Goal: Book appointment/travel/reservation: Book appointment/travel/reservation

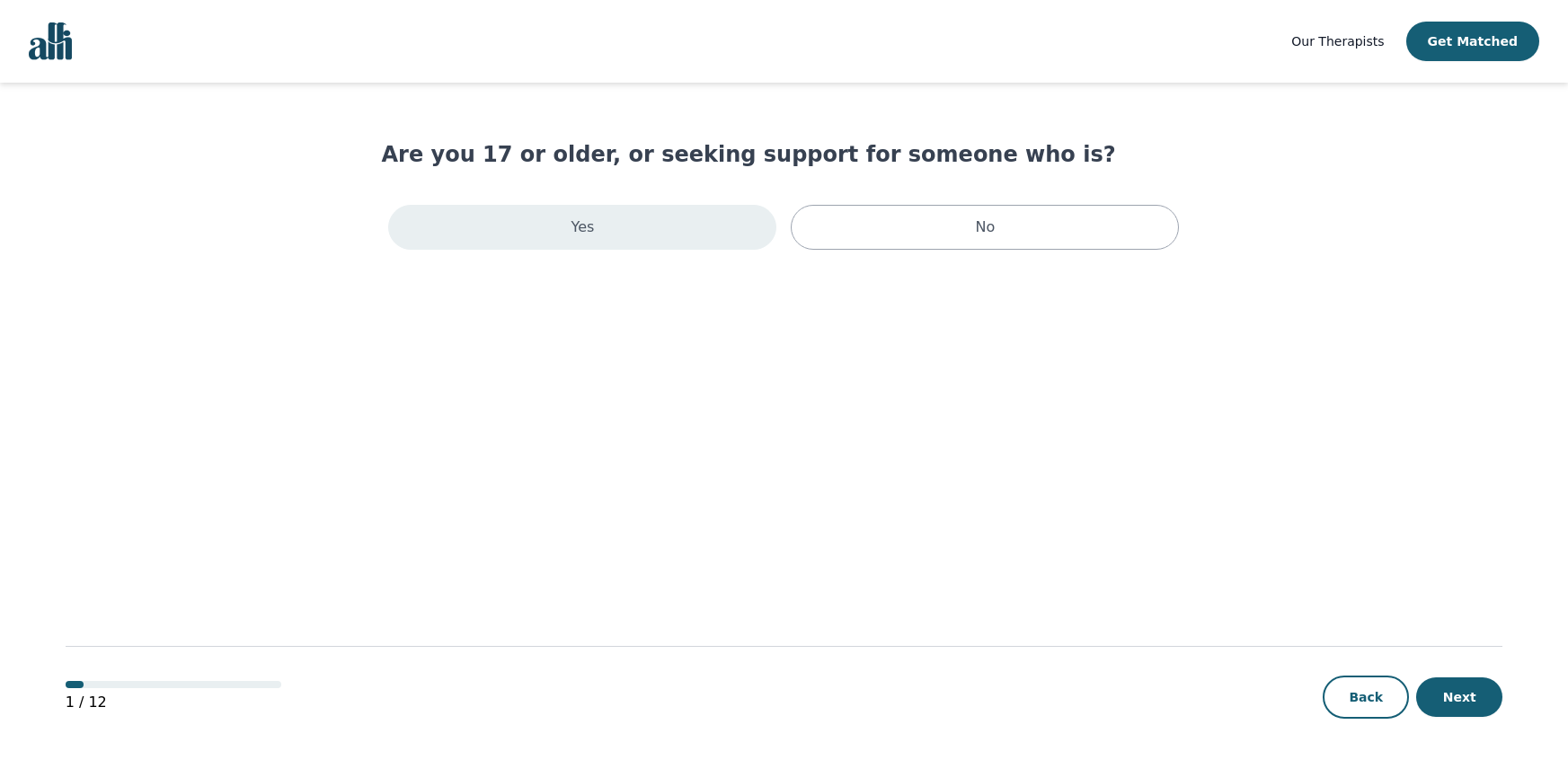
click at [543, 211] on div "Yes" at bounding box center [582, 226] width 388 height 44
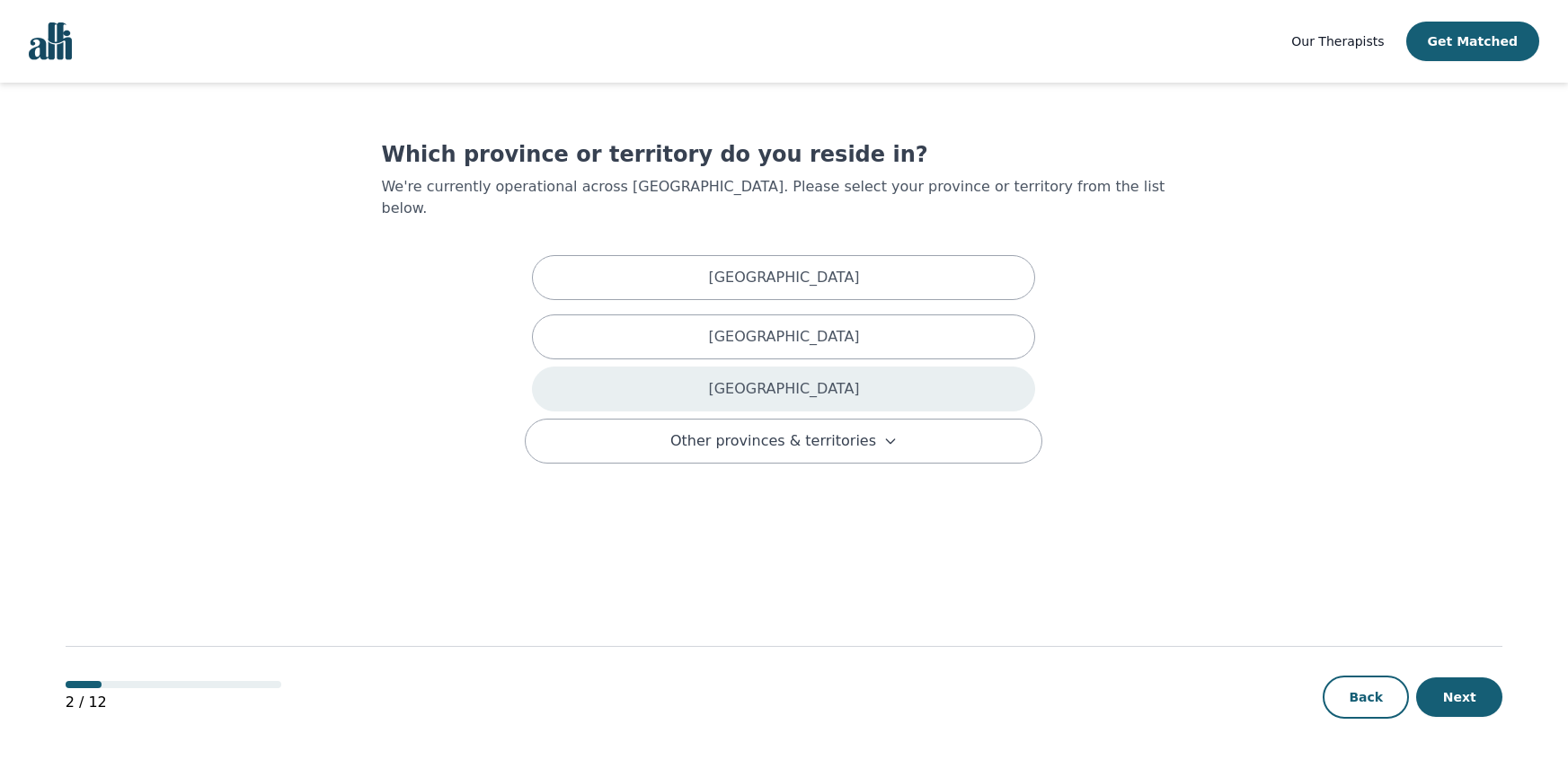
click at [618, 366] on div "[GEOGRAPHIC_DATA]" at bounding box center [783, 388] width 503 height 44
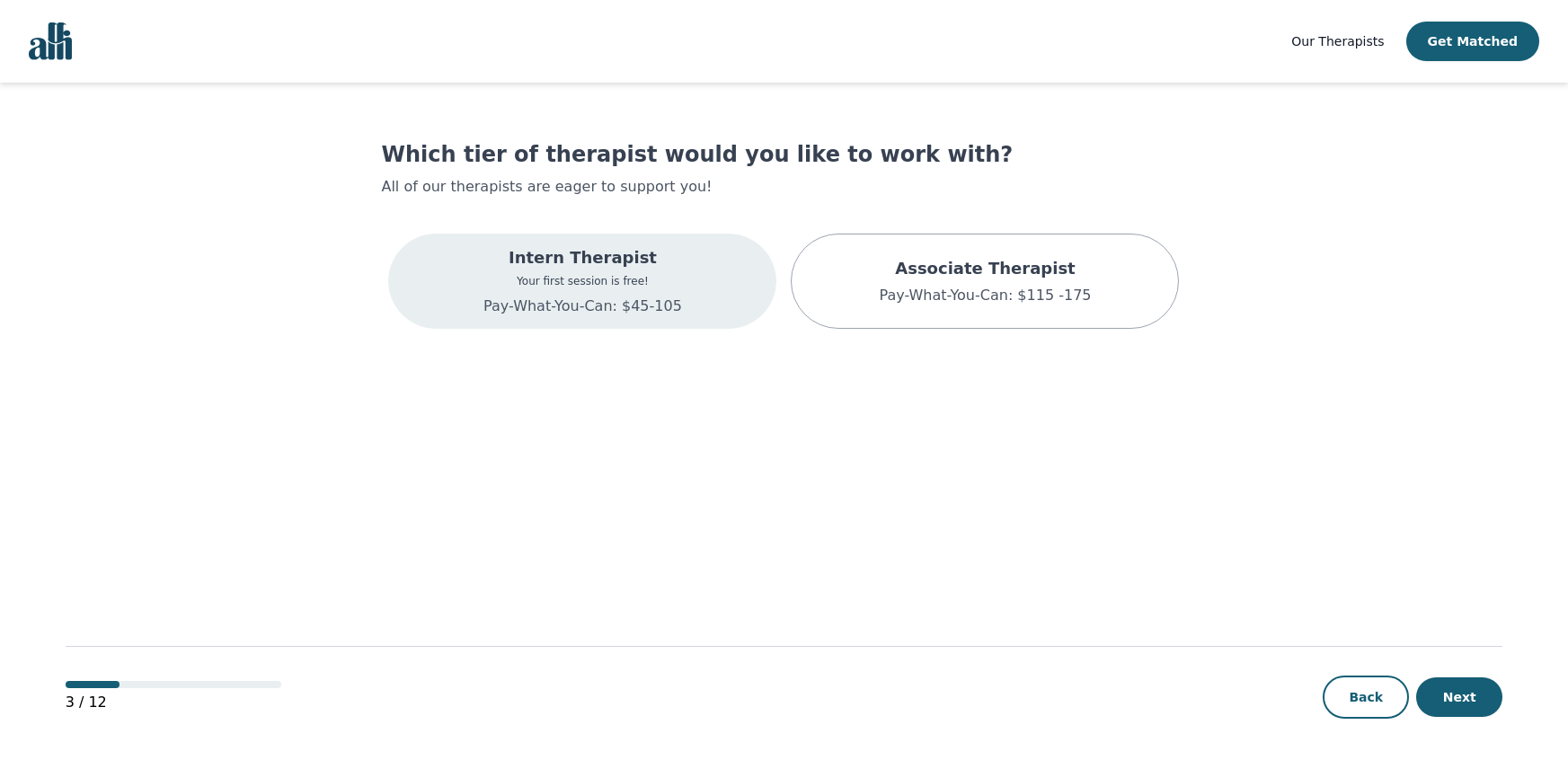
click at [625, 320] on div "Intern Therapist Your first session is free! Pay-What-You-Can: $45-105" at bounding box center [582, 281] width 388 height 96
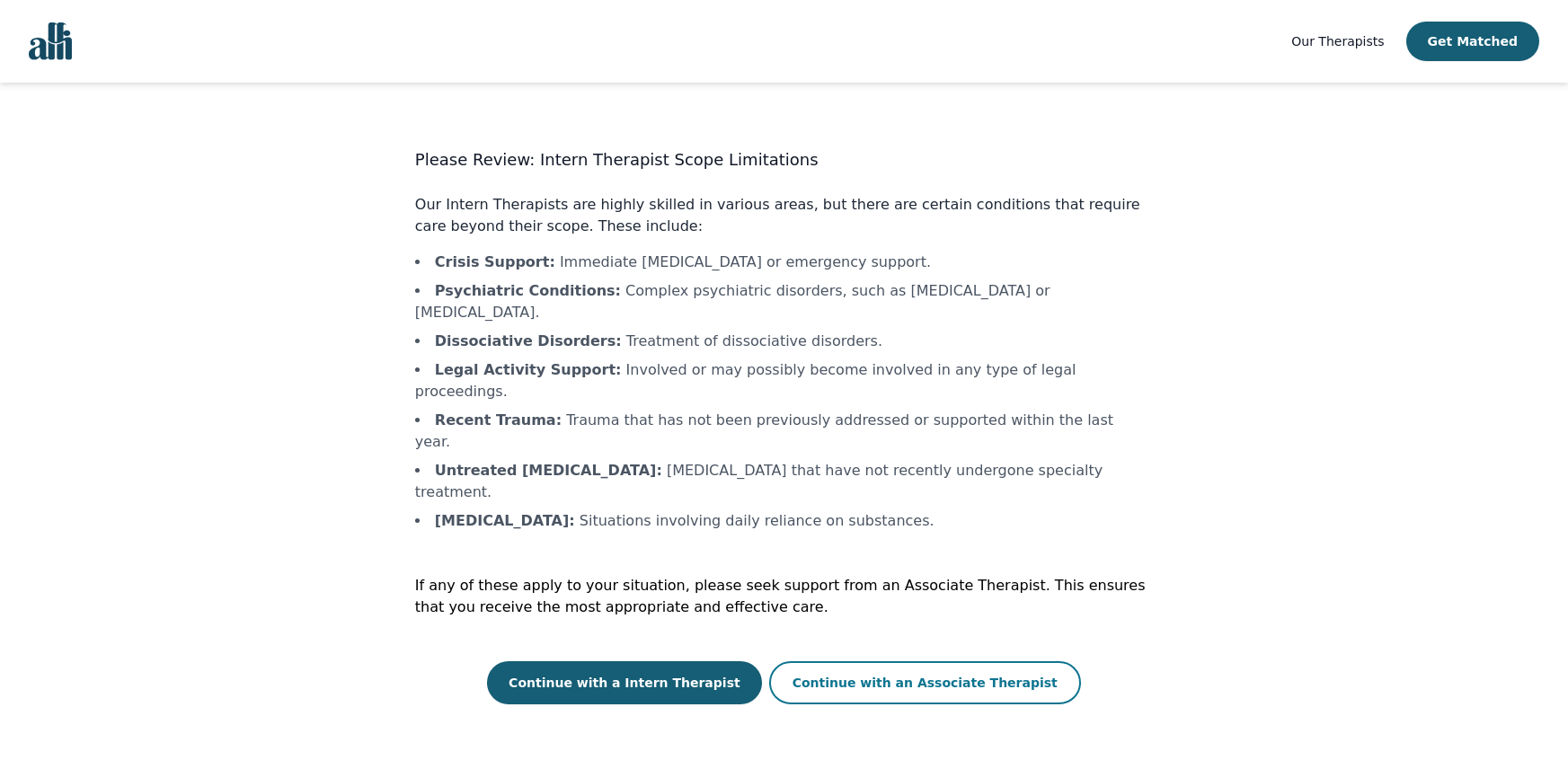
click at [811, 661] on button "Continue with an Associate Therapist" at bounding box center [924, 682] width 312 height 44
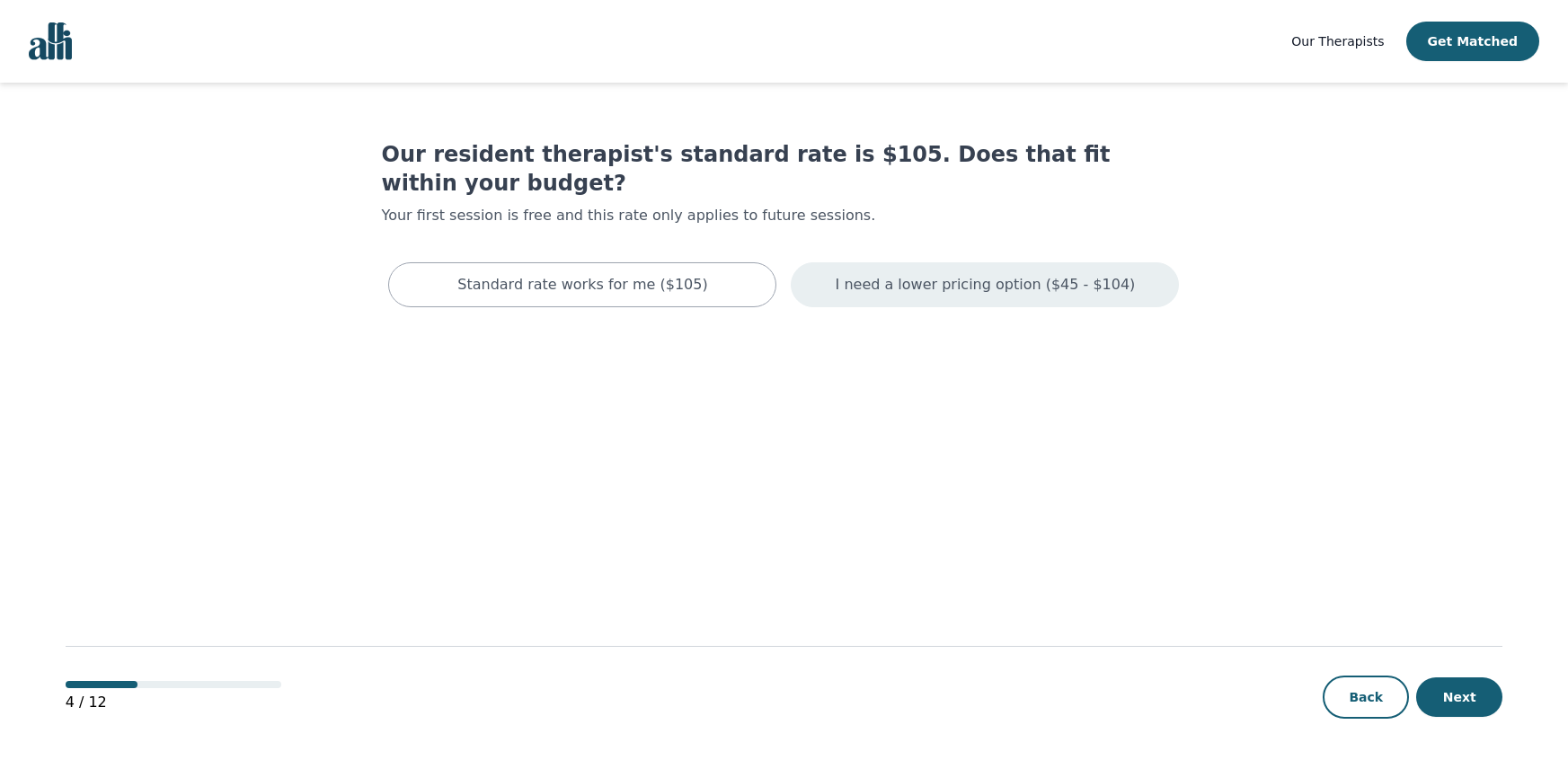
click at [906, 274] on p "I need a lower pricing option ($45 - $104)" at bounding box center [985, 284] width 300 height 22
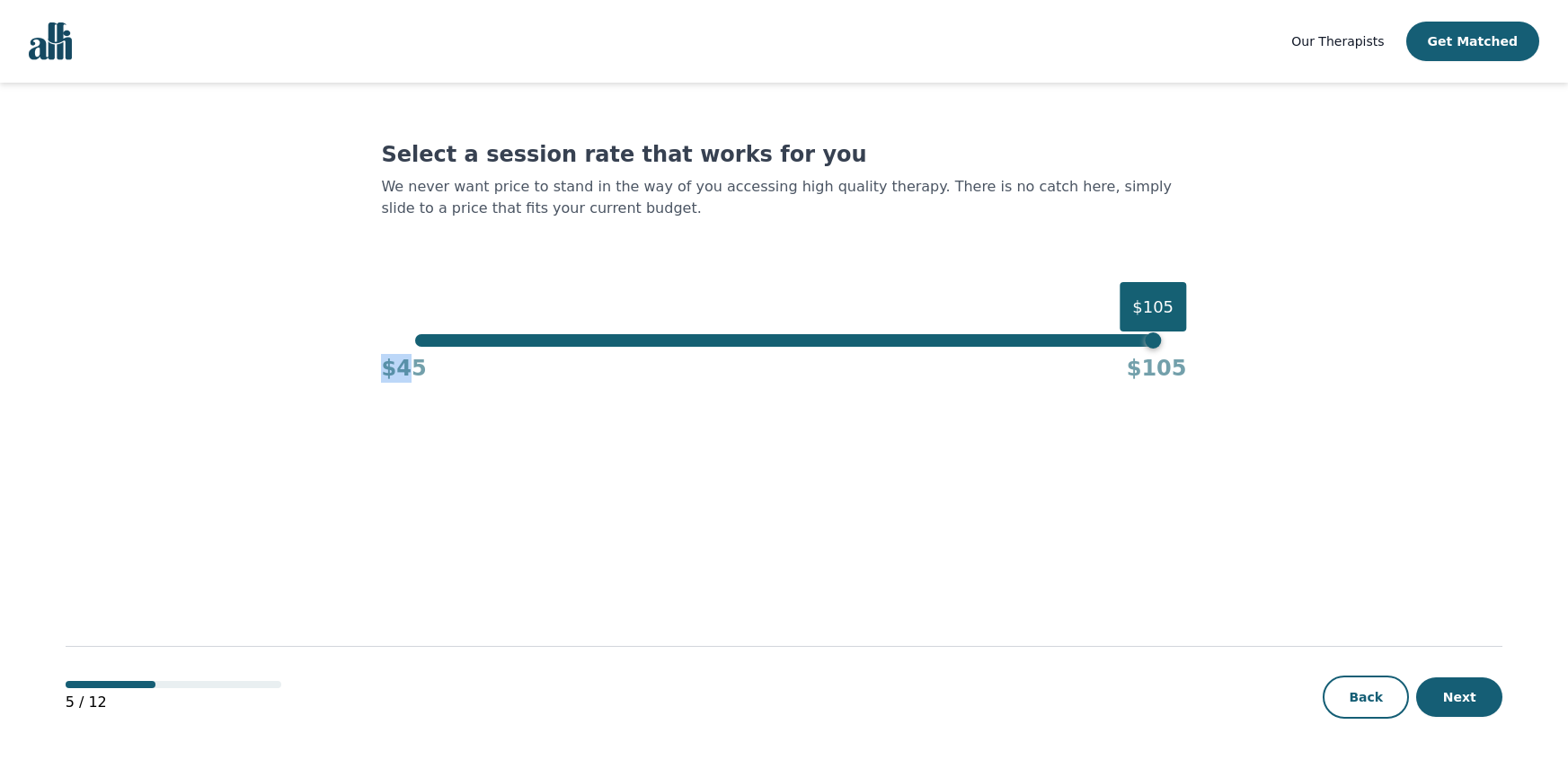
drag, startPoint x: 1160, startPoint y: 345, endPoint x: 410, endPoint y: 399, distance: 751.9
click at [410, 399] on main "Select a session rate that works for you We never want price to stand in the wa…" at bounding box center [784, 421] width 1437 height 679
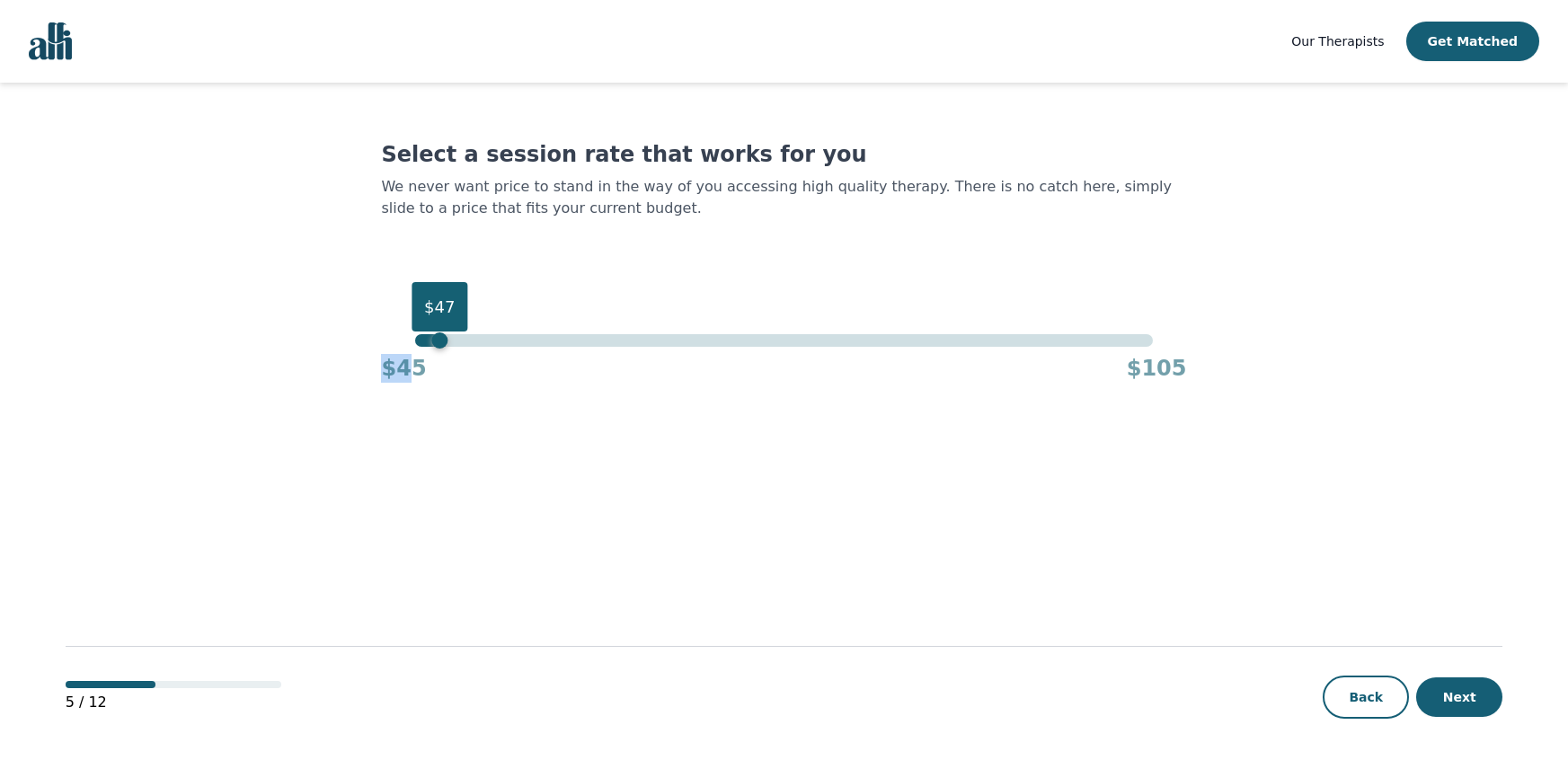
click at [437, 339] on div "$47" at bounding box center [783, 340] width 738 height 12
drag, startPoint x: 437, startPoint y: 339, endPoint x: 404, endPoint y: 344, distance: 33.4
click at [404, 344] on div "$45 $45 $105" at bounding box center [783, 358] width 805 height 48
click at [1461, 684] on button "Next" at bounding box center [1458, 697] width 86 height 40
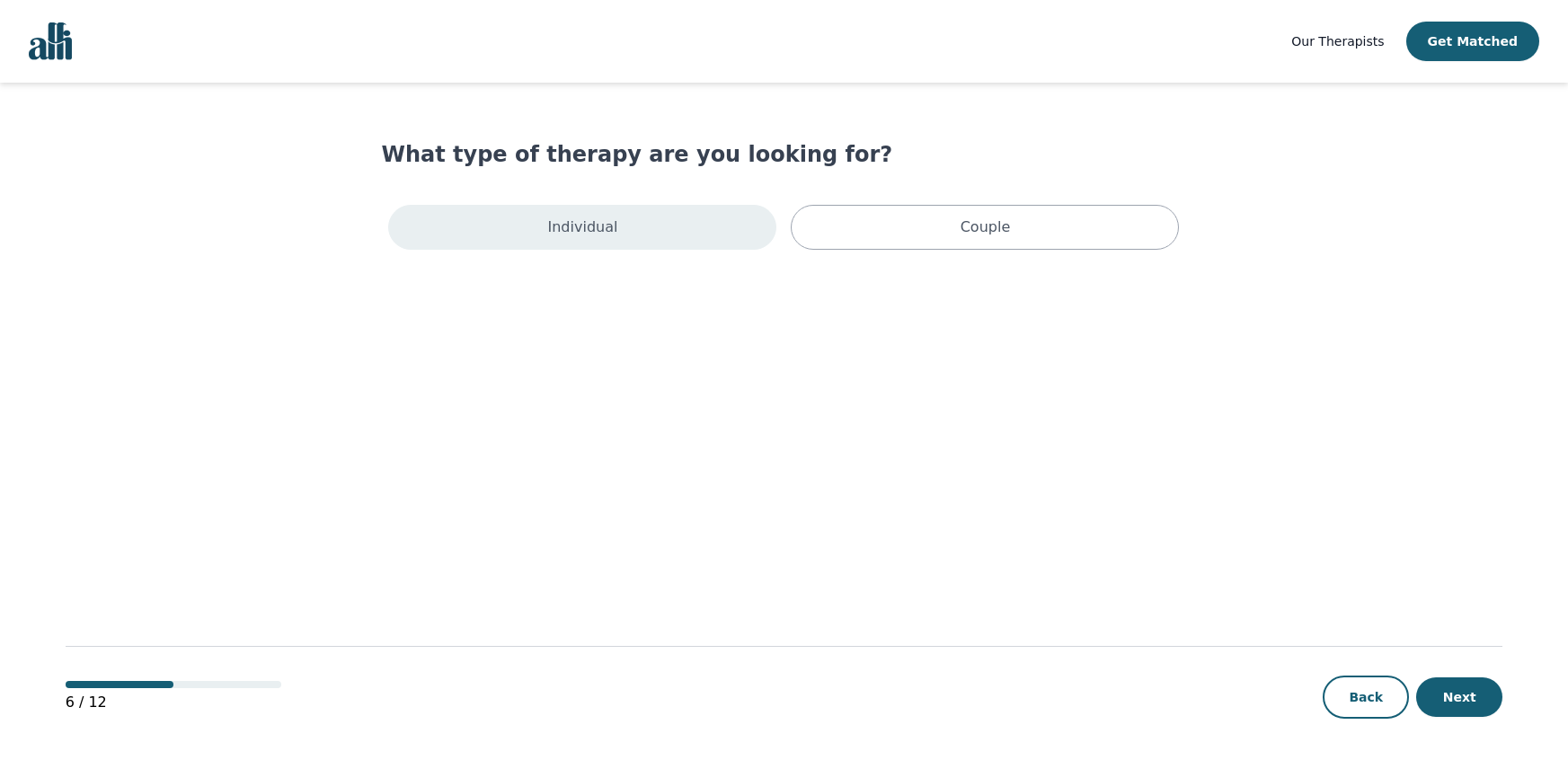
click at [636, 230] on div "Individual" at bounding box center [582, 226] width 388 height 44
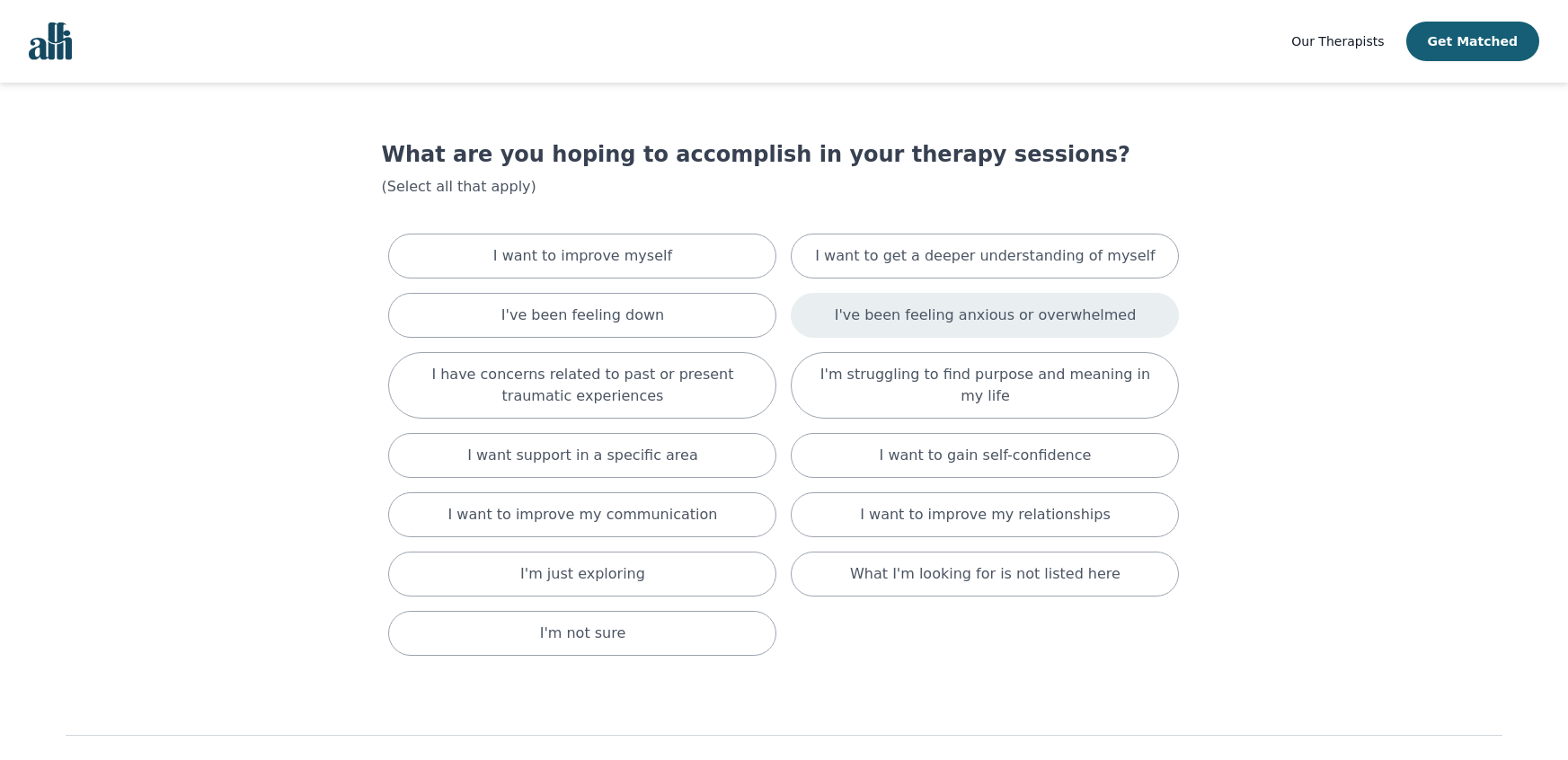
click at [874, 325] on p "I've been feeling anxious or overwhelmed" at bounding box center [985, 315] width 302 height 22
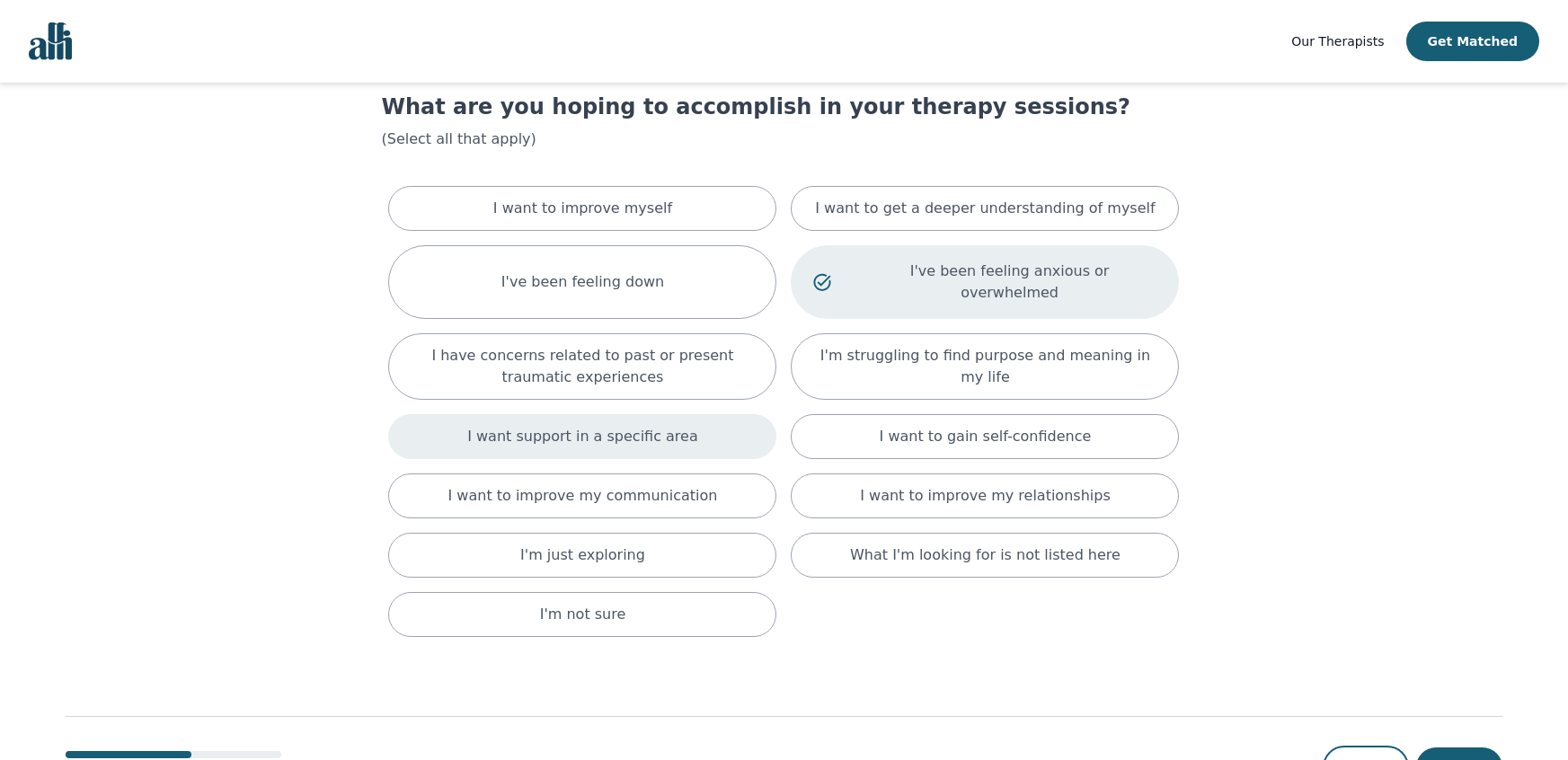
scroll to position [97, 0]
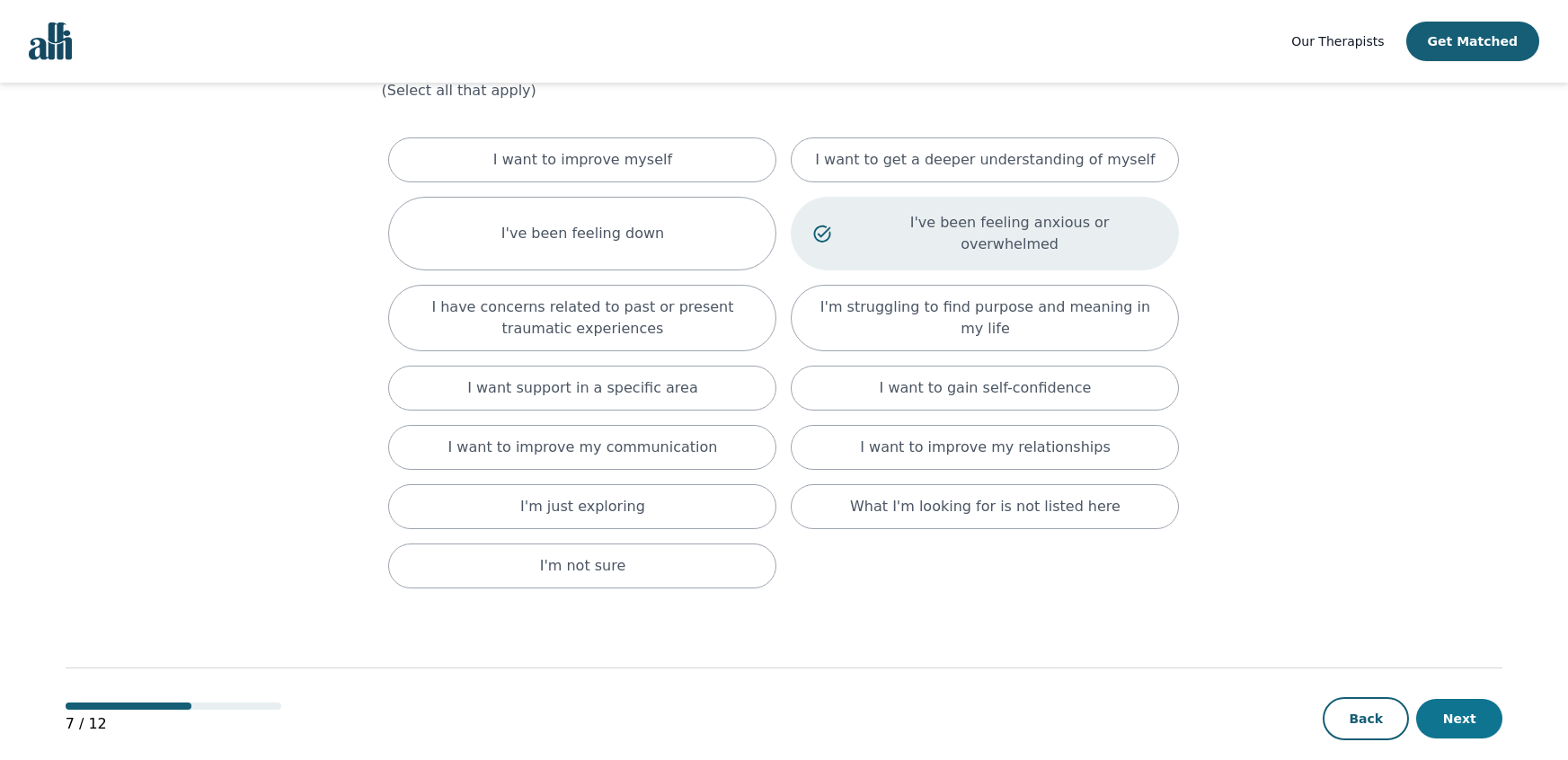
click at [1427, 698] on button "Next" at bounding box center [1458, 718] width 86 height 40
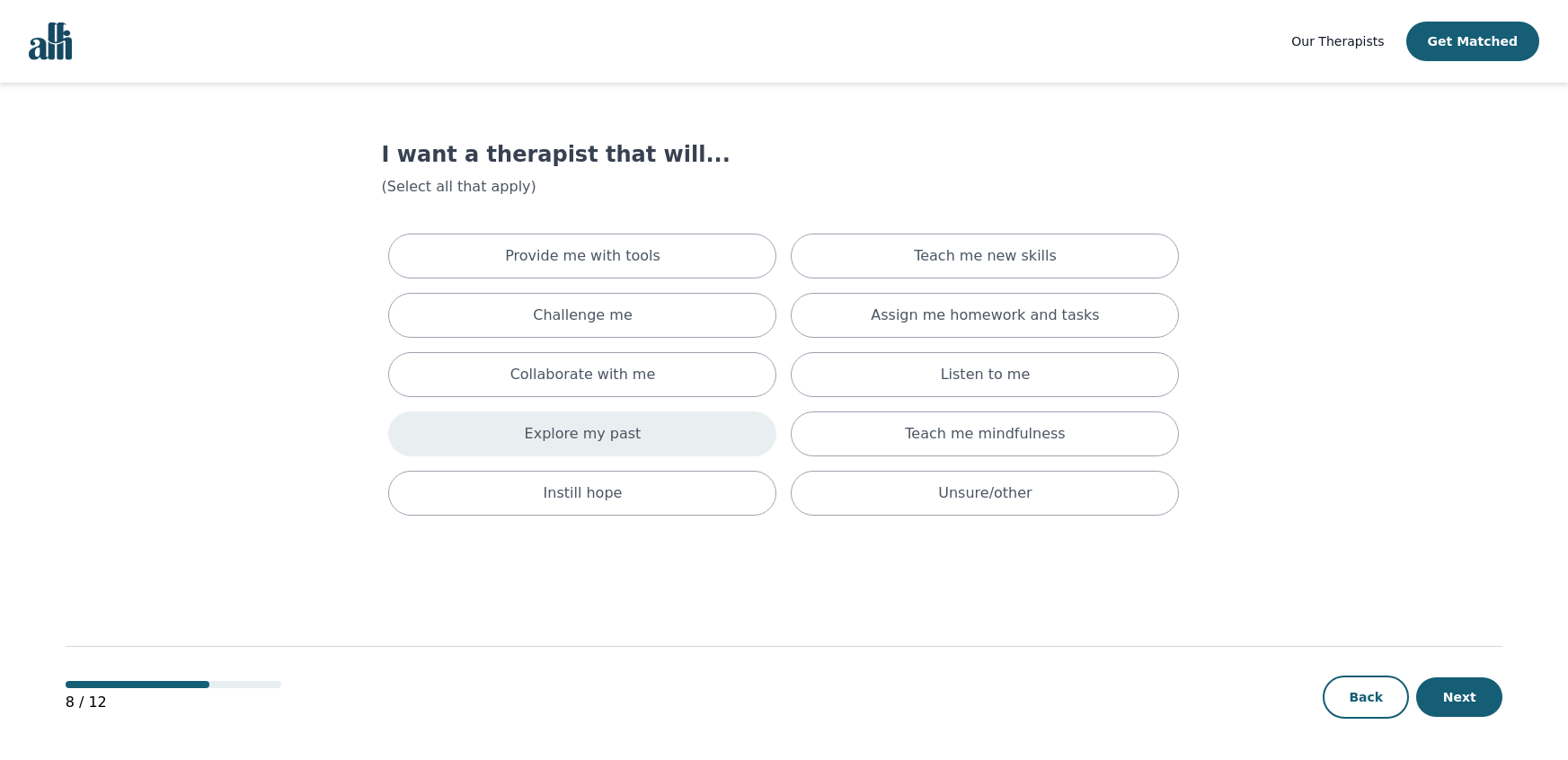
click at [610, 415] on div "Explore my past" at bounding box center [582, 433] width 388 height 44
click at [628, 278] on div "Provide me with tools Teach me new skills Challenge me Assign me homework and t…" at bounding box center [783, 378] width 805 height 304
click at [900, 251] on div "Teach me new skills" at bounding box center [985, 256] width 388 height 44
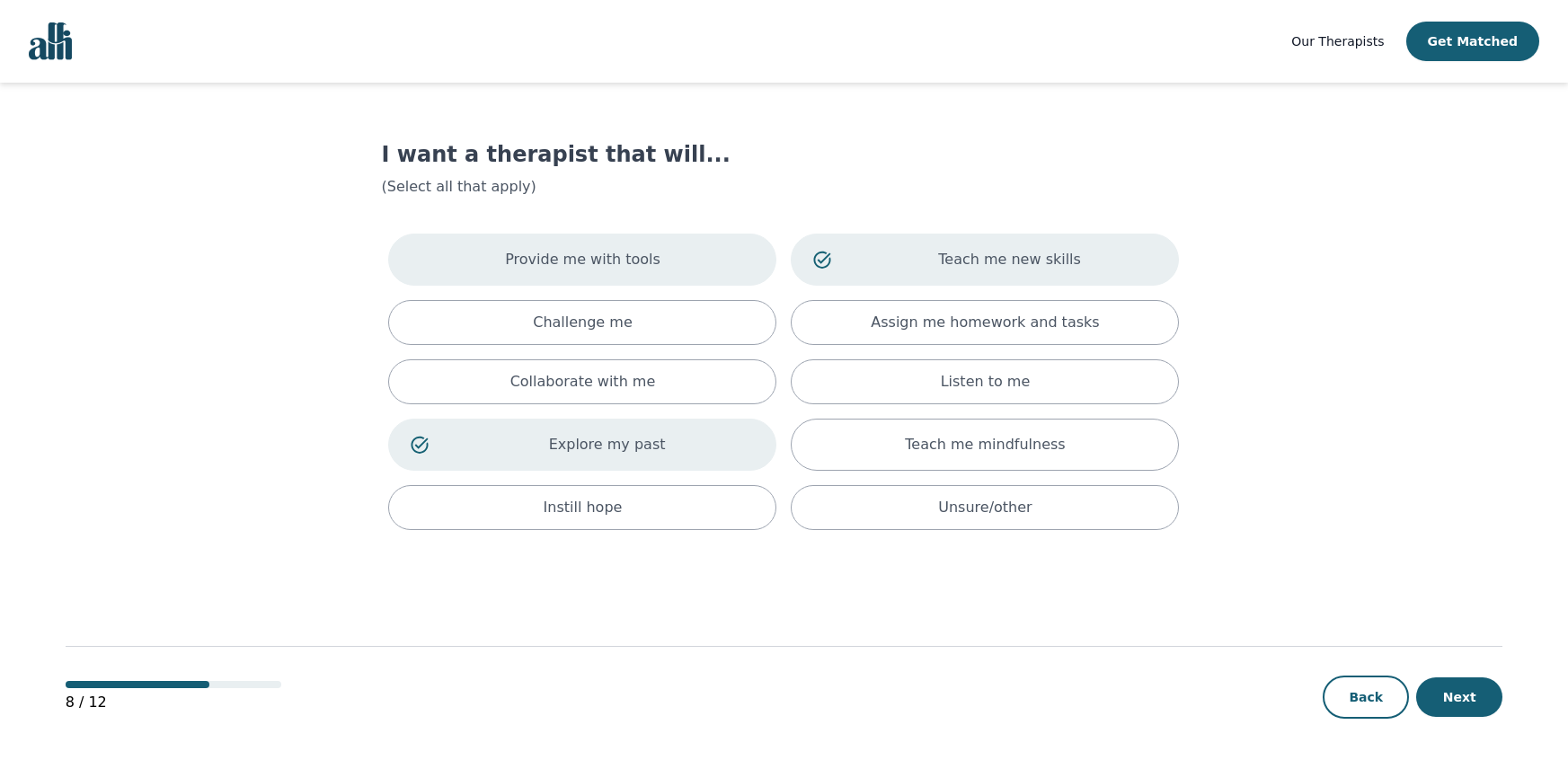
click at [720, 264] on div "Provide me with tools" at bounding box center [582, 259] width 388 height 52
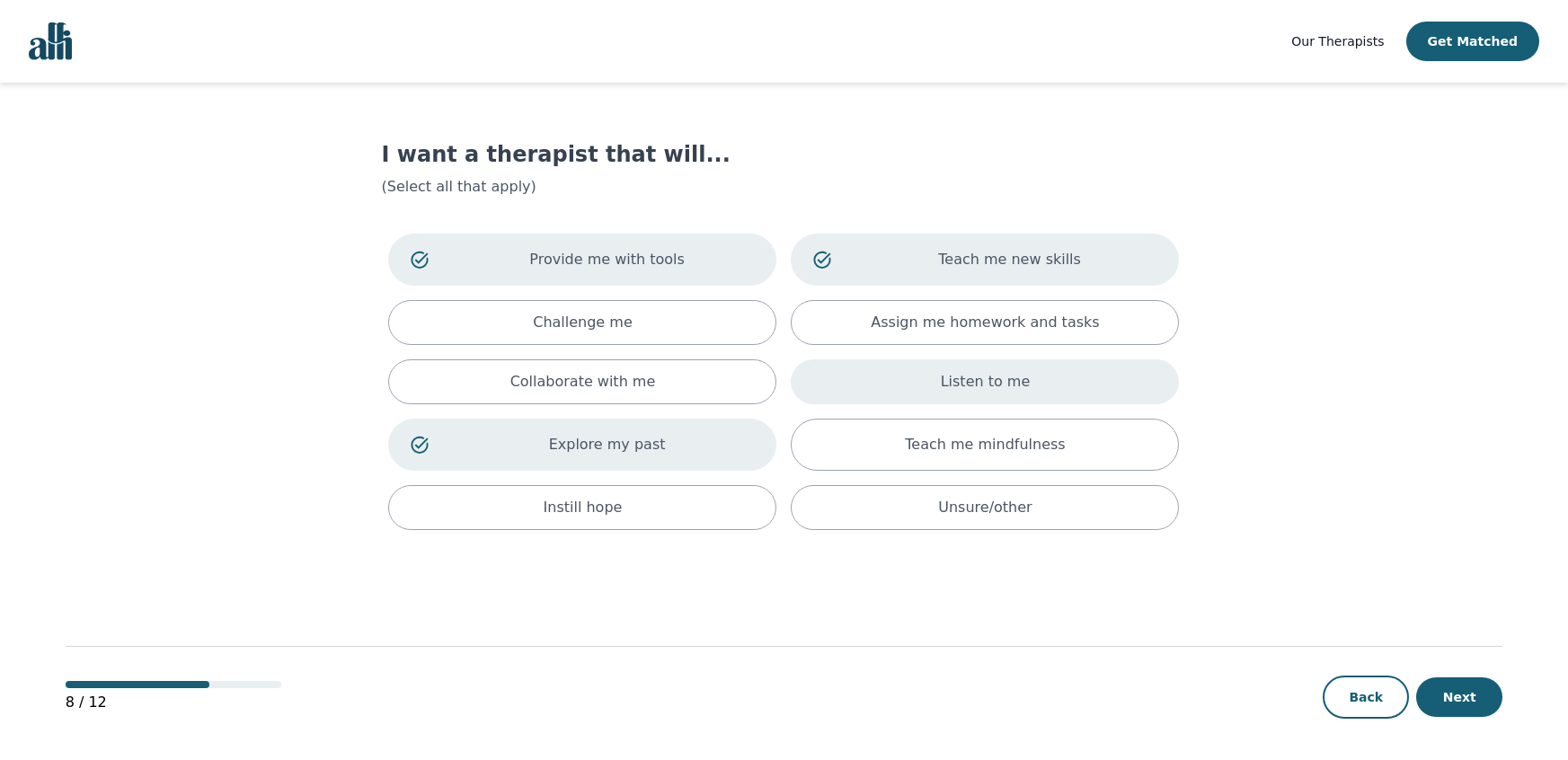
click at [863, 367] on div "Listen to me" at bounding box center [985, 381] width 388 height 44
click at [1446, 692] on button "Next" at bounding box center [1458, 697] width 86 height 40
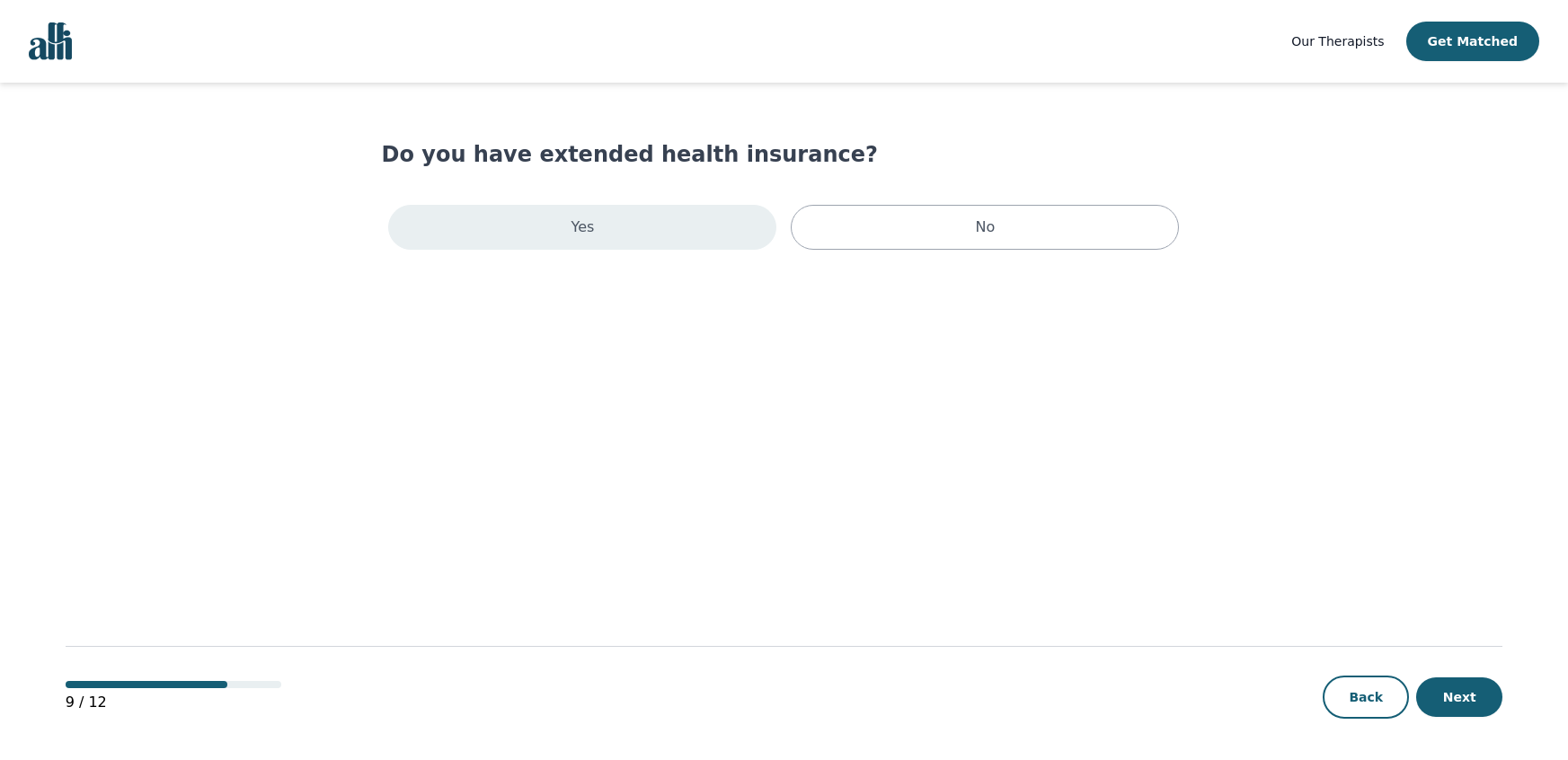
click at [721, 239] on div "Yes" at bounding box center [582, 226] width 388 height 44
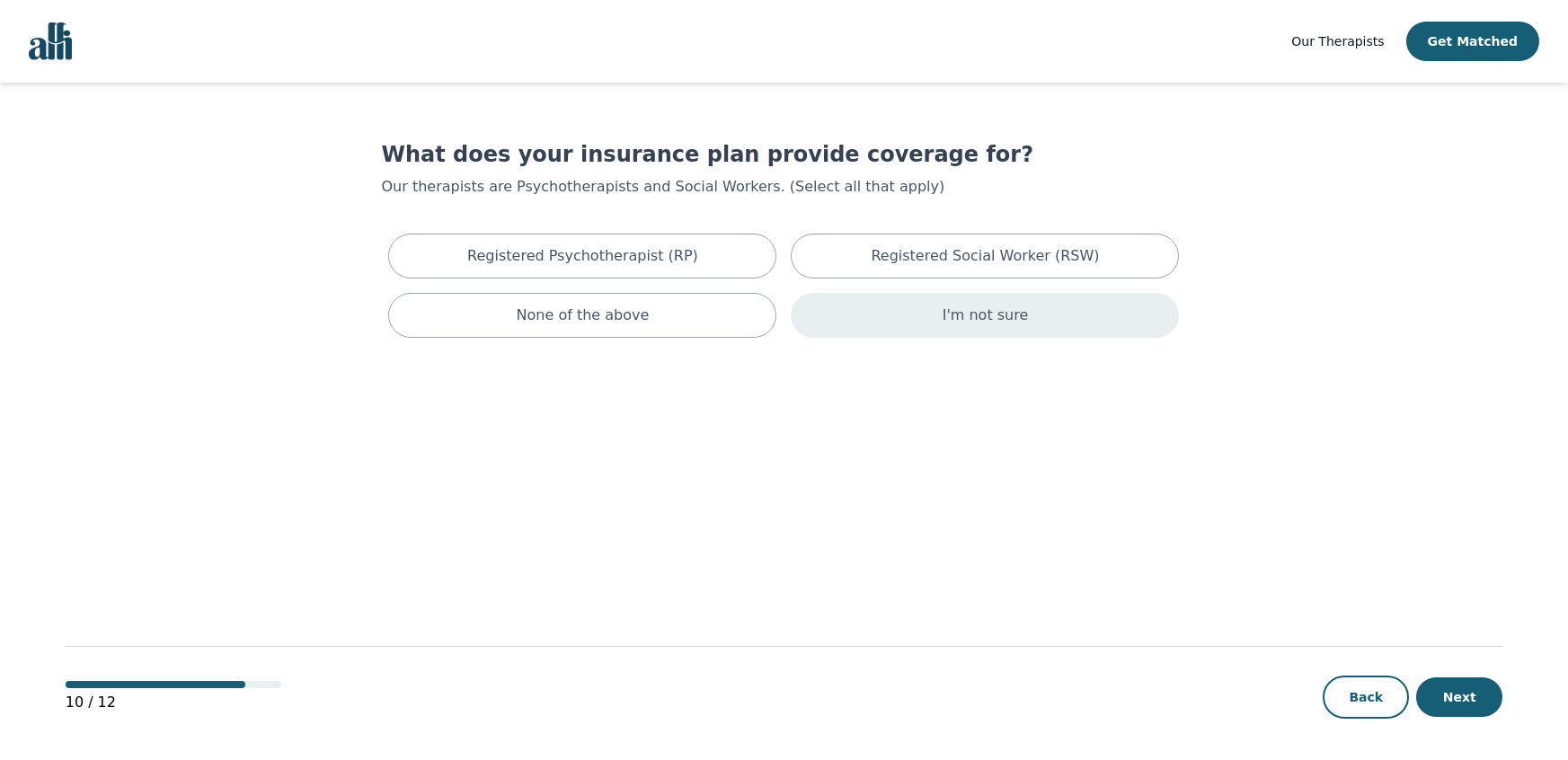
click at [956, 313] on p "I'm not sure" at bounding box center [985, 315] width 86 height 22
click at [1470, 697] on button "Next" at bounding box center [1458, 697] width 86 height 40
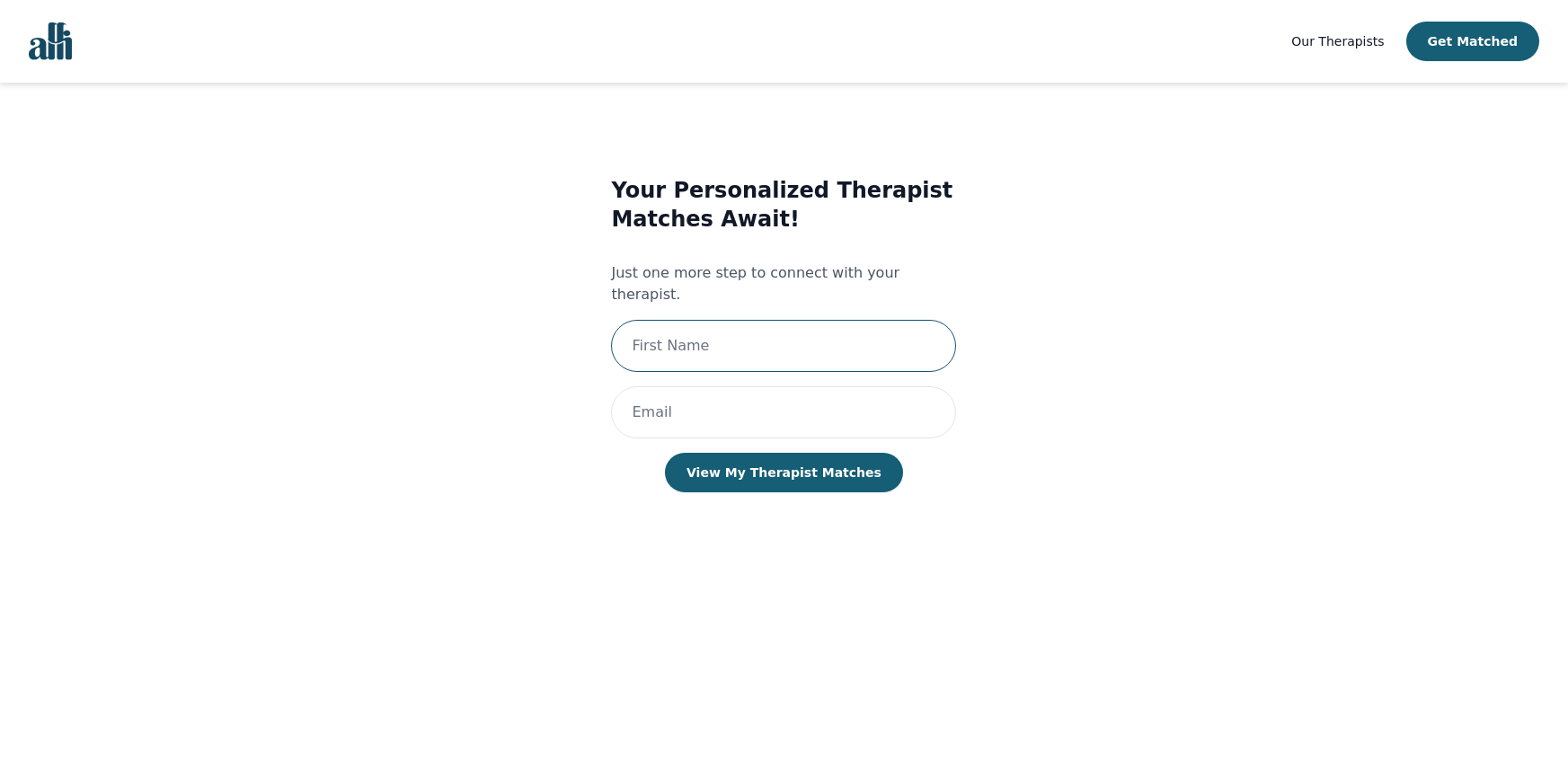
click at [652, 345] on input "text" at bounding box center [783, 345] width 345 height 52
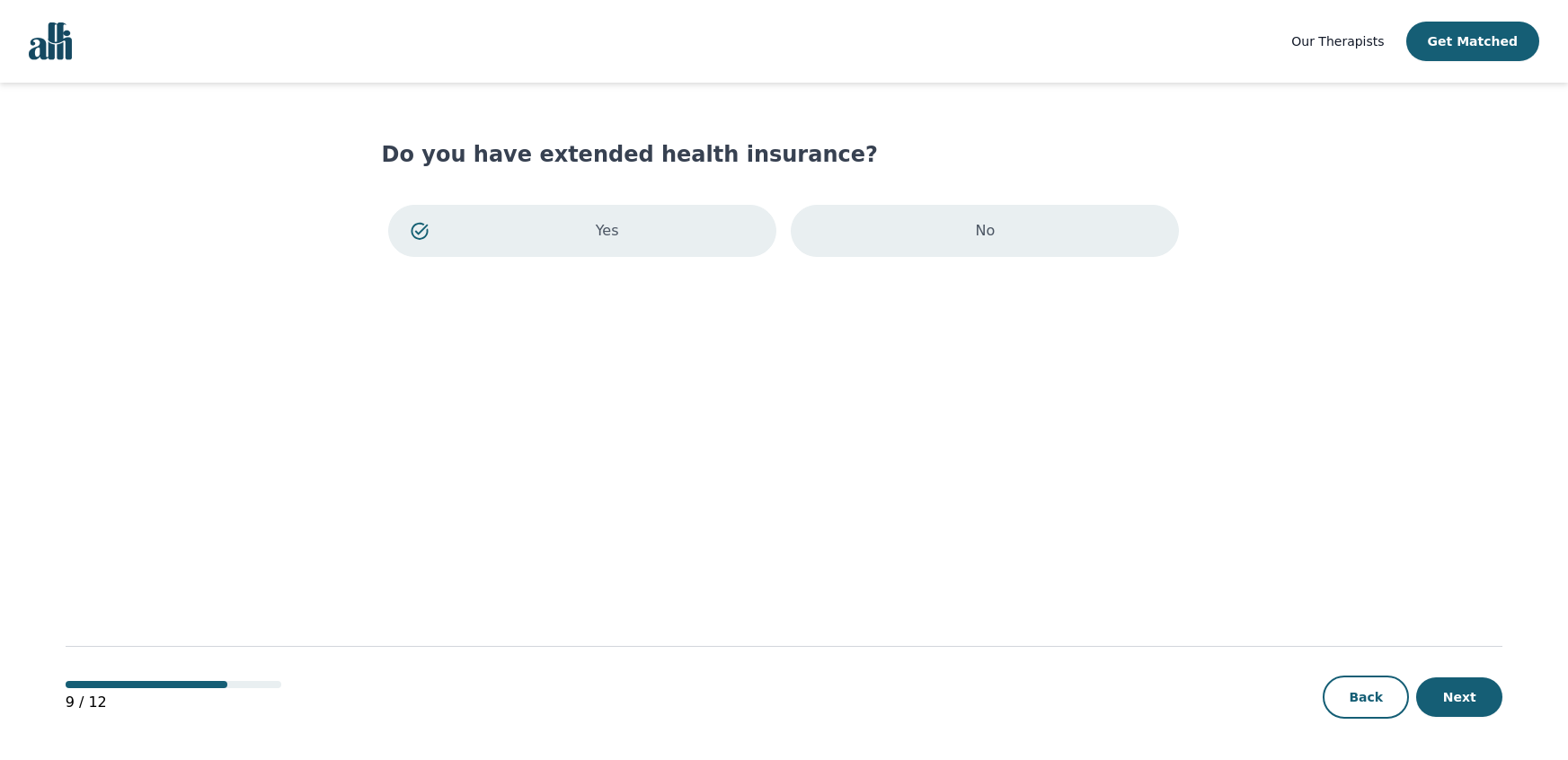
click at [889, 214] on div "No" at bounding box center [985, 230] width 388 height 52
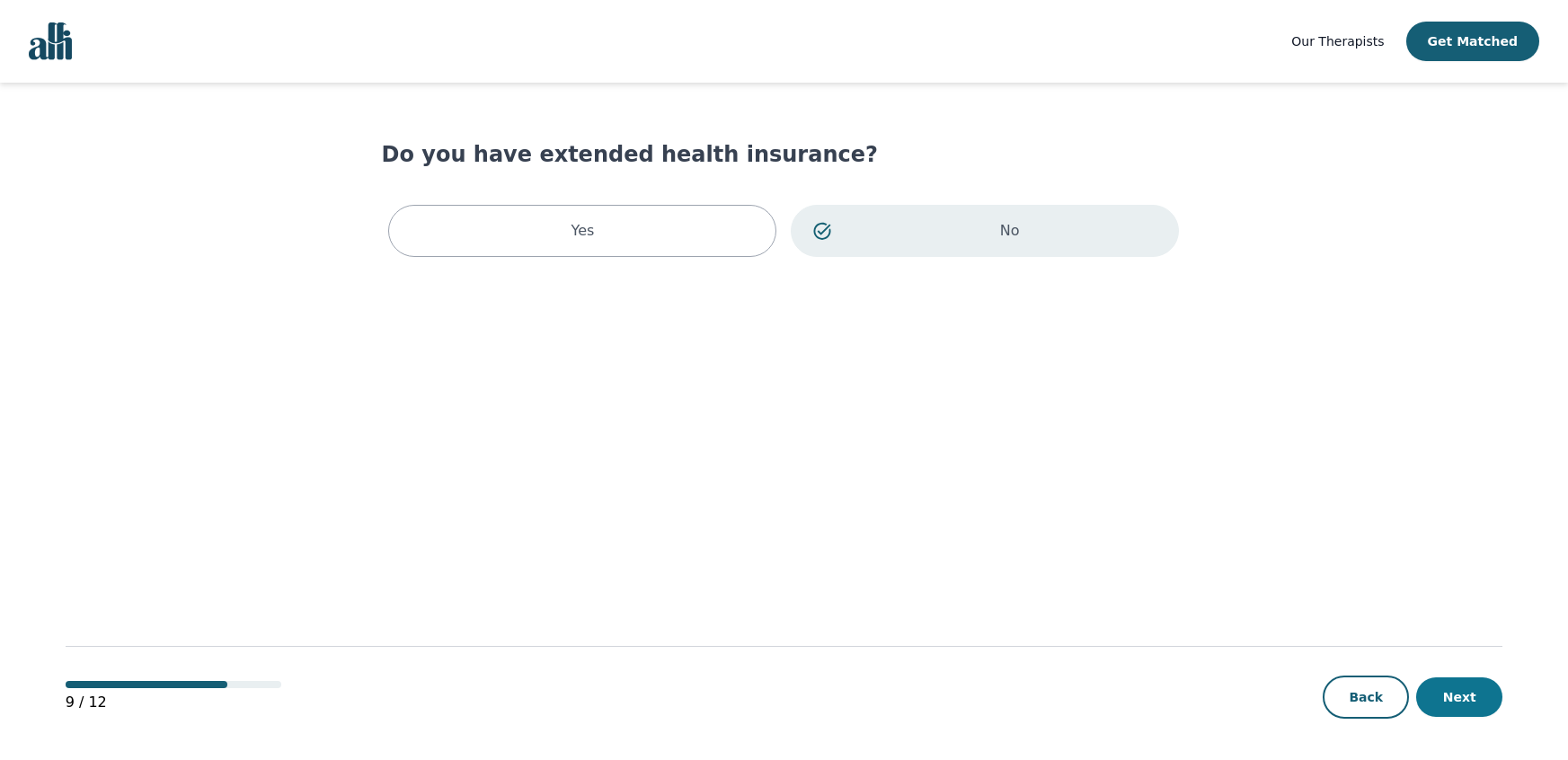
click at [1429, 680] on button "Next" at bounding box center [1458, 697] width 86 height 40
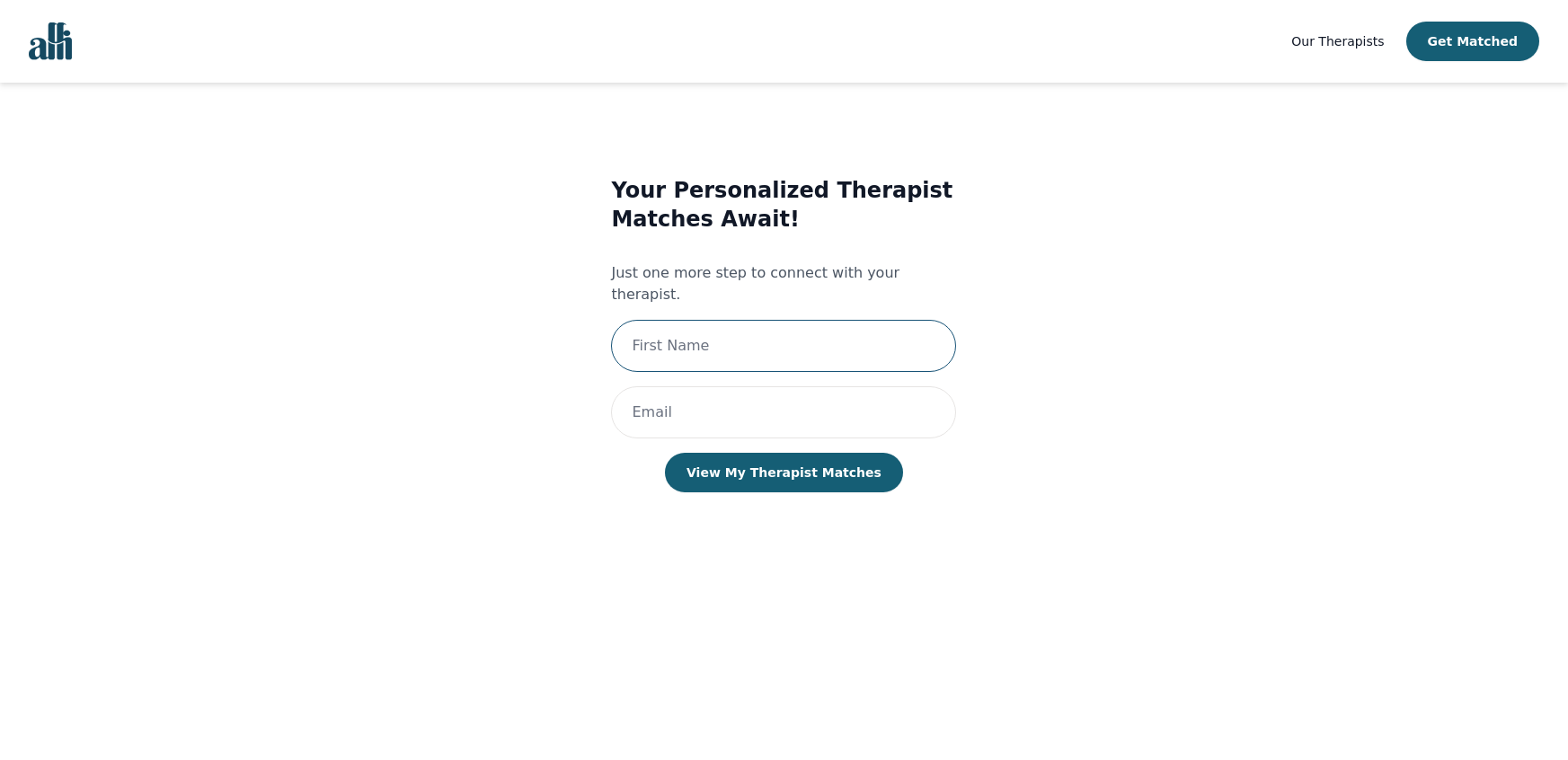
click at [791, 326] on input "text" at bounding box center [783, 345] width 345 height 52
type input "Trinity"
click at [778, 388] on input "email" at bounding box center [783, 412] width 345 height 52
type input "[EMAIL_ADDRESS][DOMAIN_NAME]"
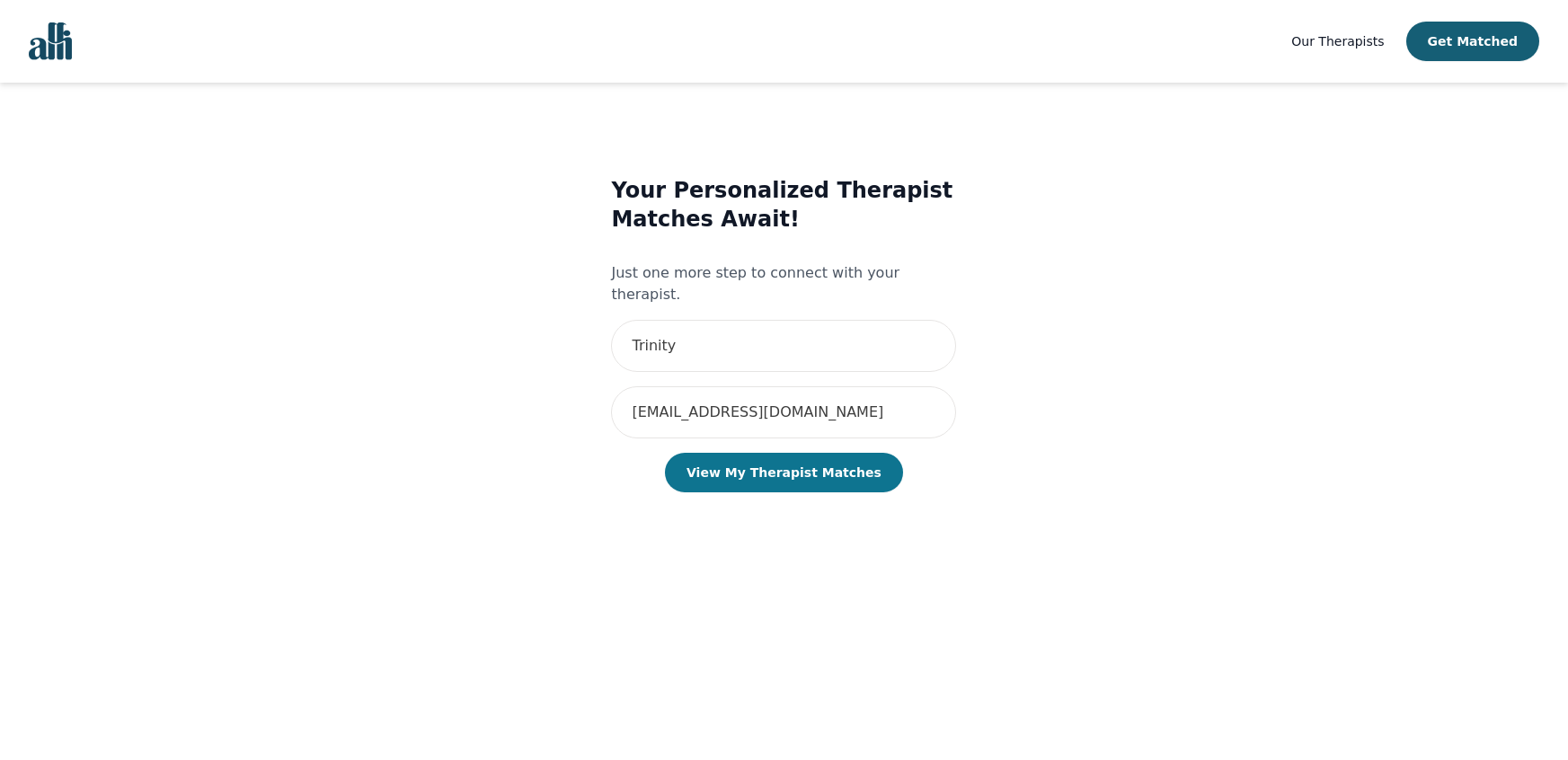
click at [752, 452] on button "View My Therapist Matches" at bounding box center [783, 472] width 238 height 40
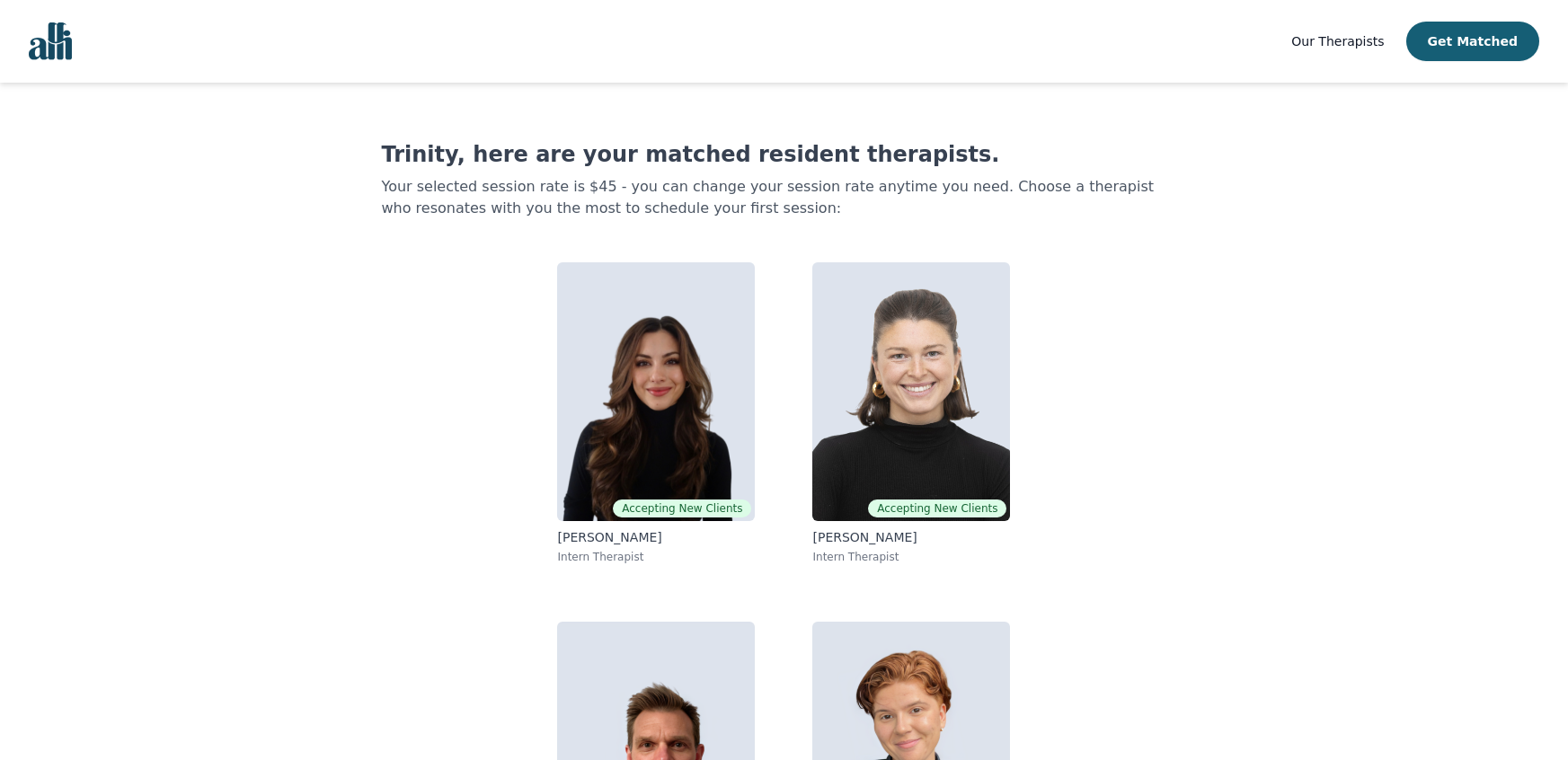
scroll to position [178, 0]
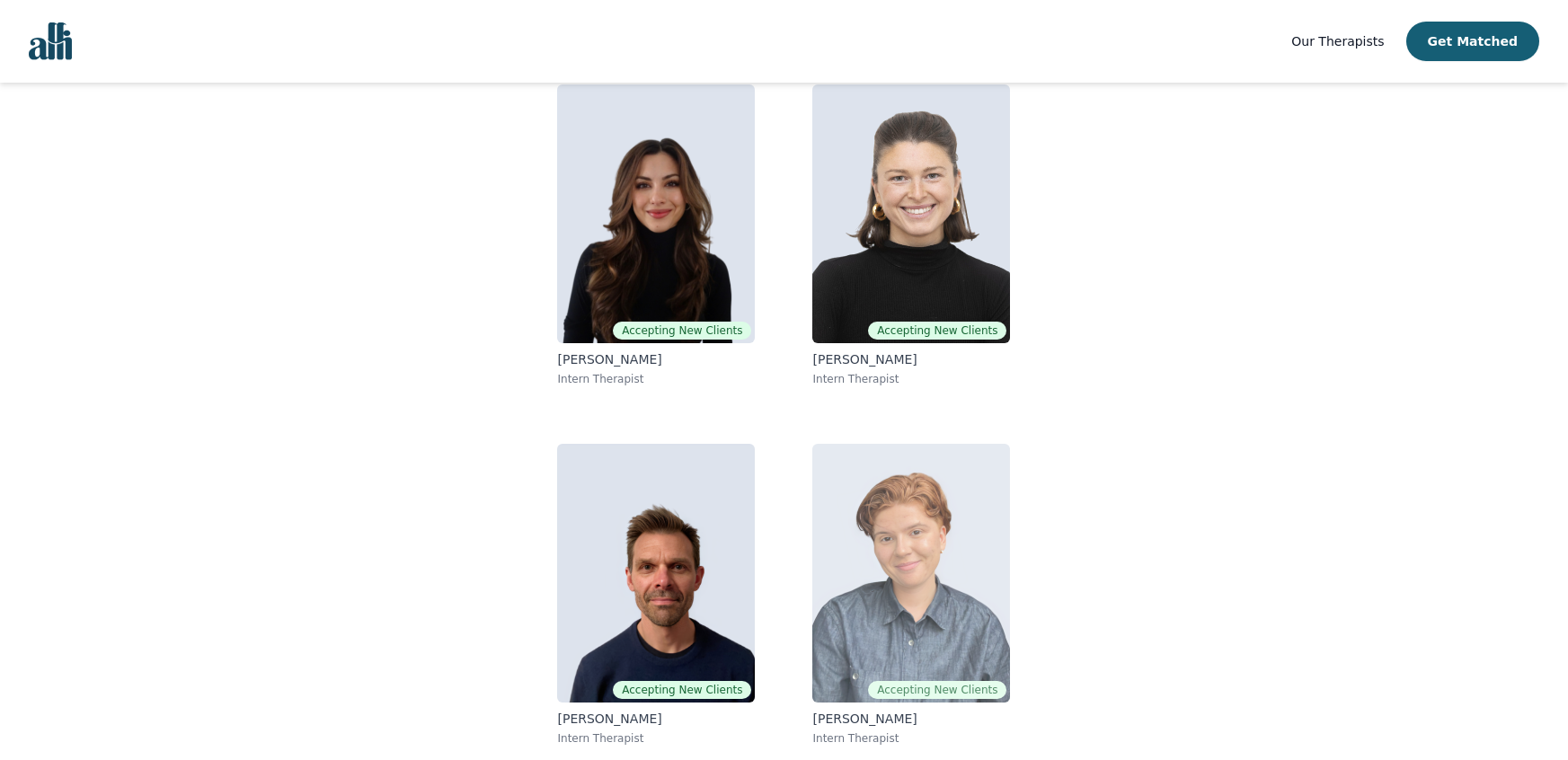
click at [895, 520] on img at bounding box center [911, 573] width 198 height 258
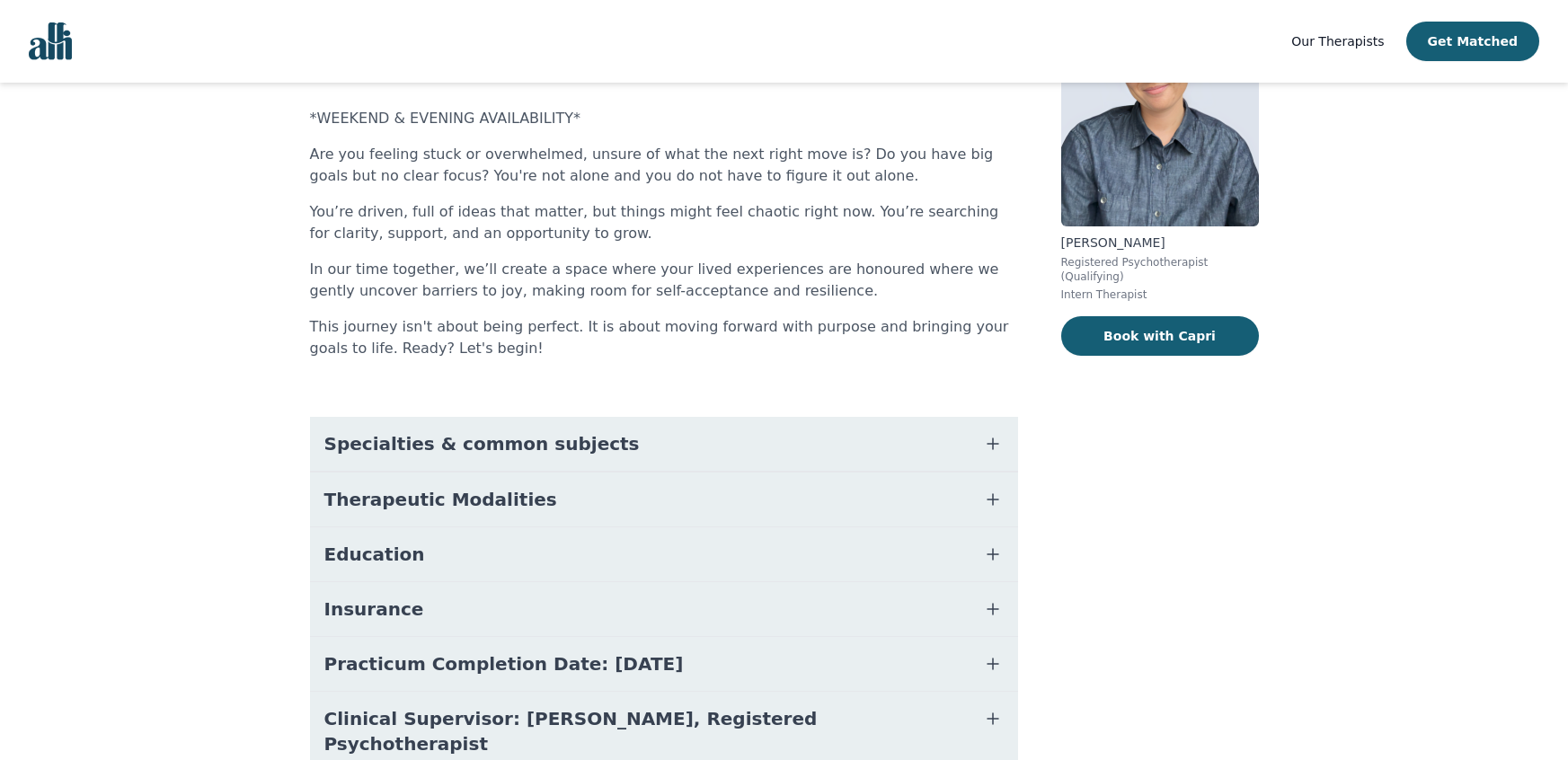
scroll to position [161, 0]
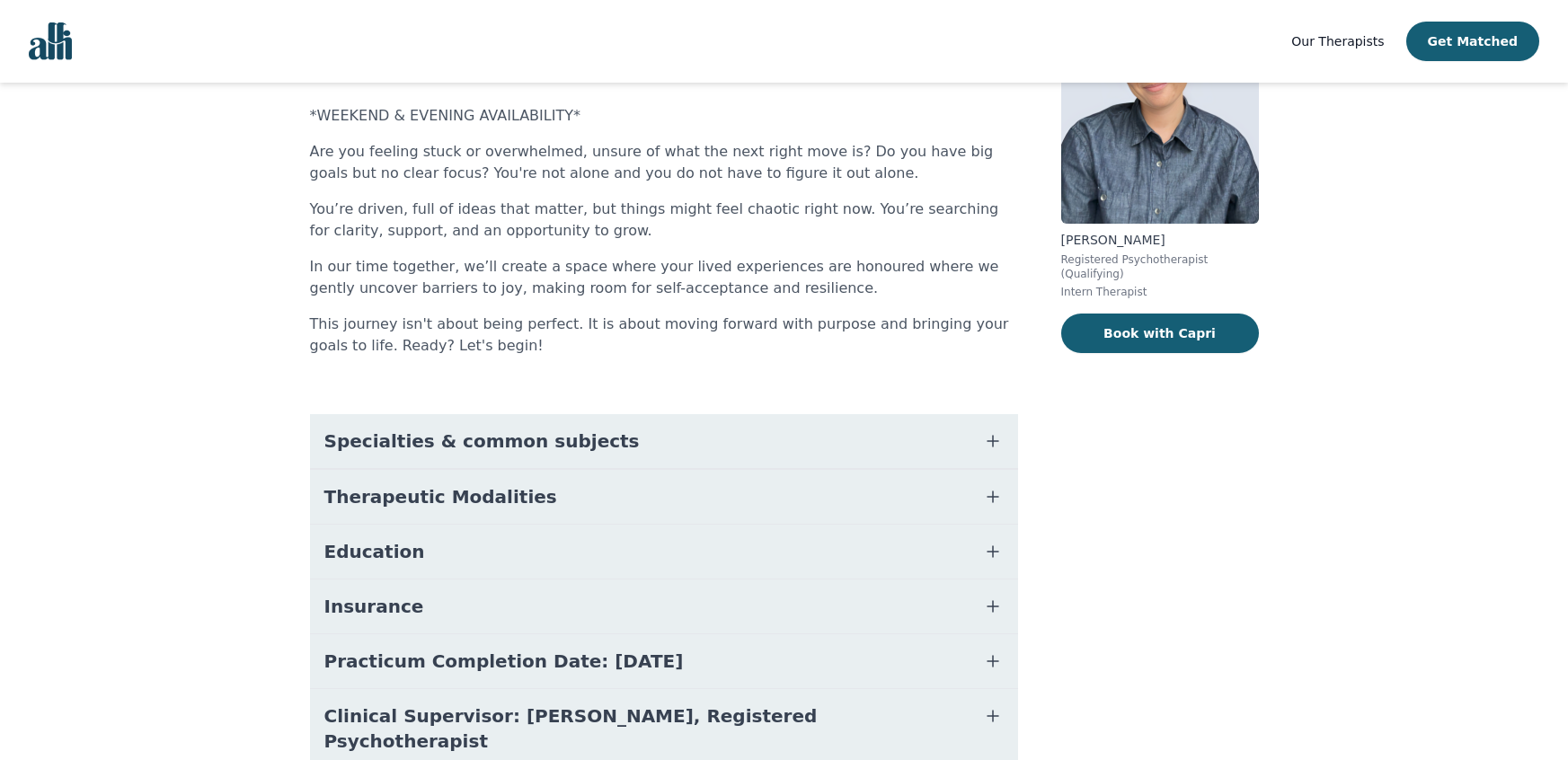
click at [764, 440] on button "Specialties & common subjects" at bounding box center [664, 440] width 708 height 54
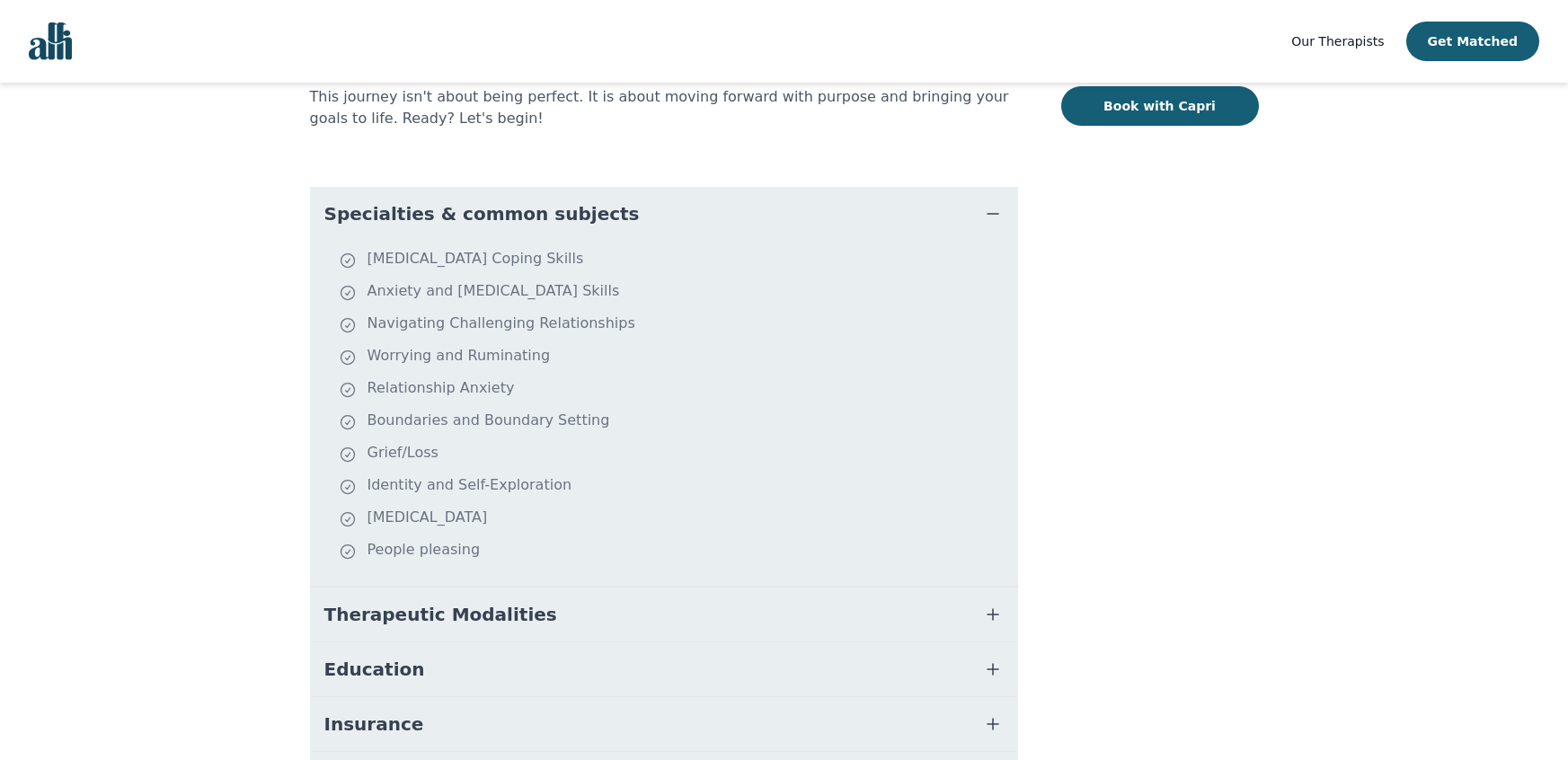
scroll to position [387, 0]
click at [742, 356] on li "Worrying and Ruminating" at bounding box center [675, 358] width 672 height 26
click at [655, 218] on button "Specialties & common subjects" at bounding box center [664, 214] width 708 height 54
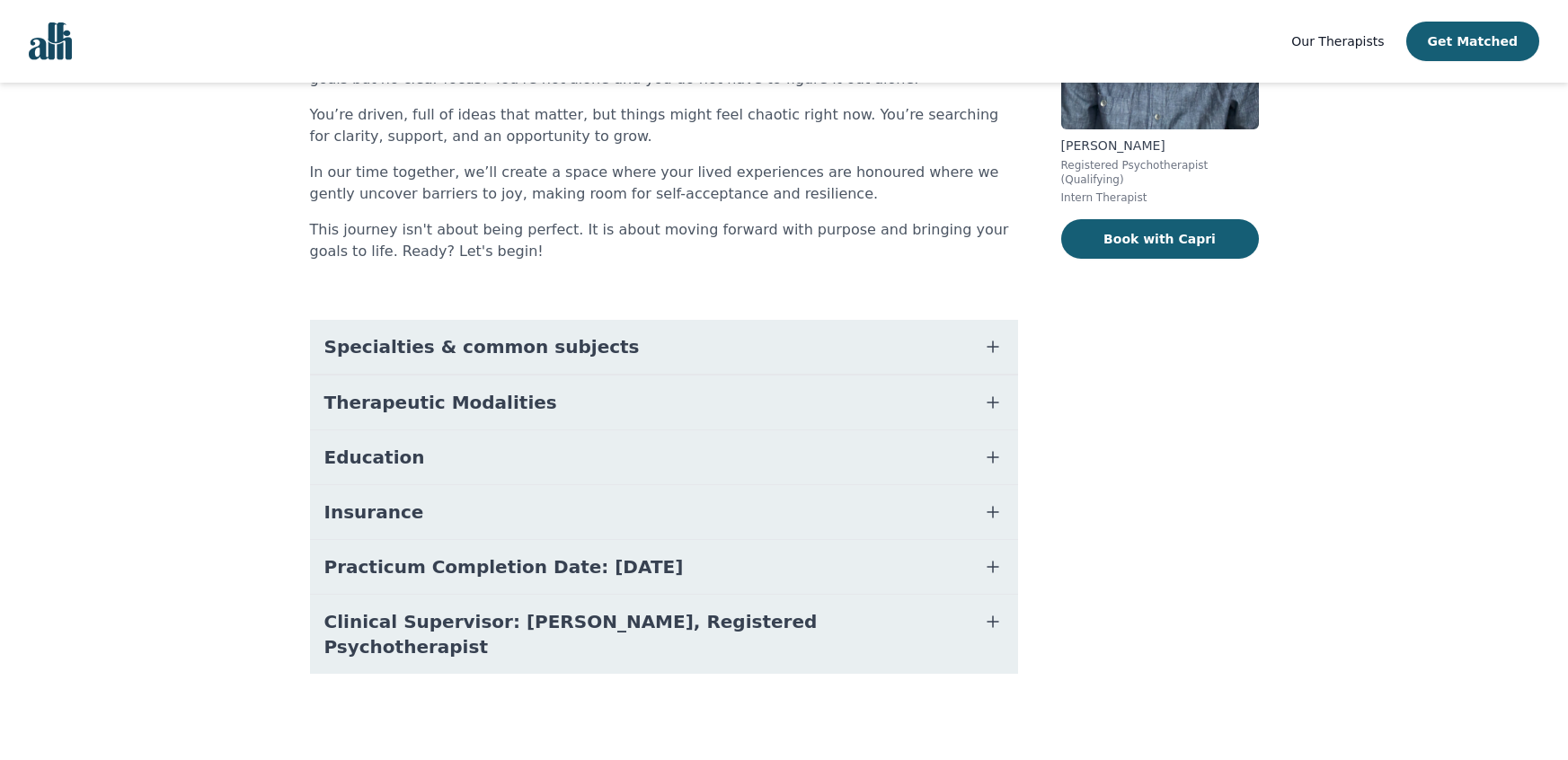
scroll to position [229, 0]
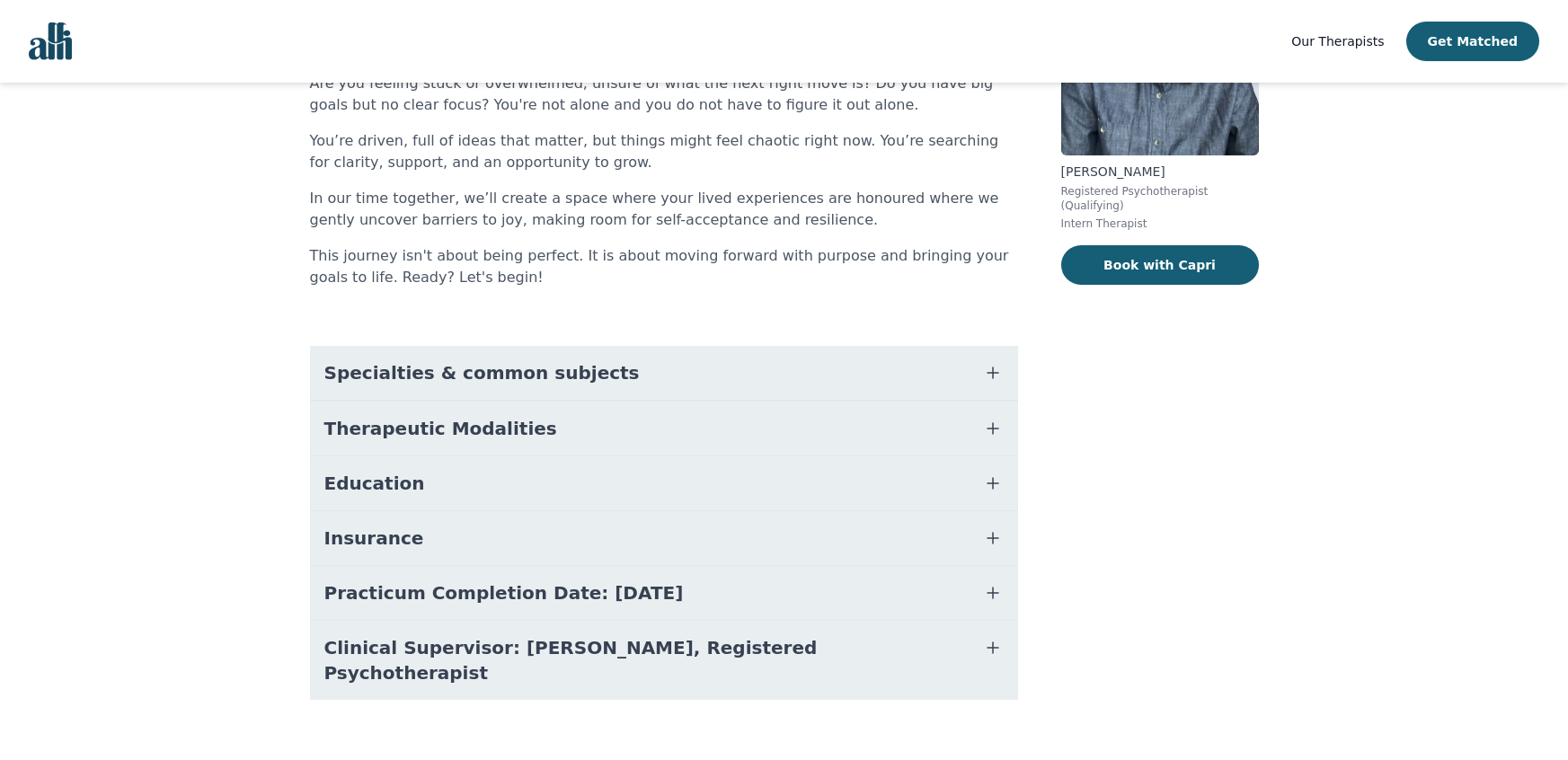
click at [618, 439] on button "Therapeutic Modalities" at bounding box center [664, 428] width 708 height 54
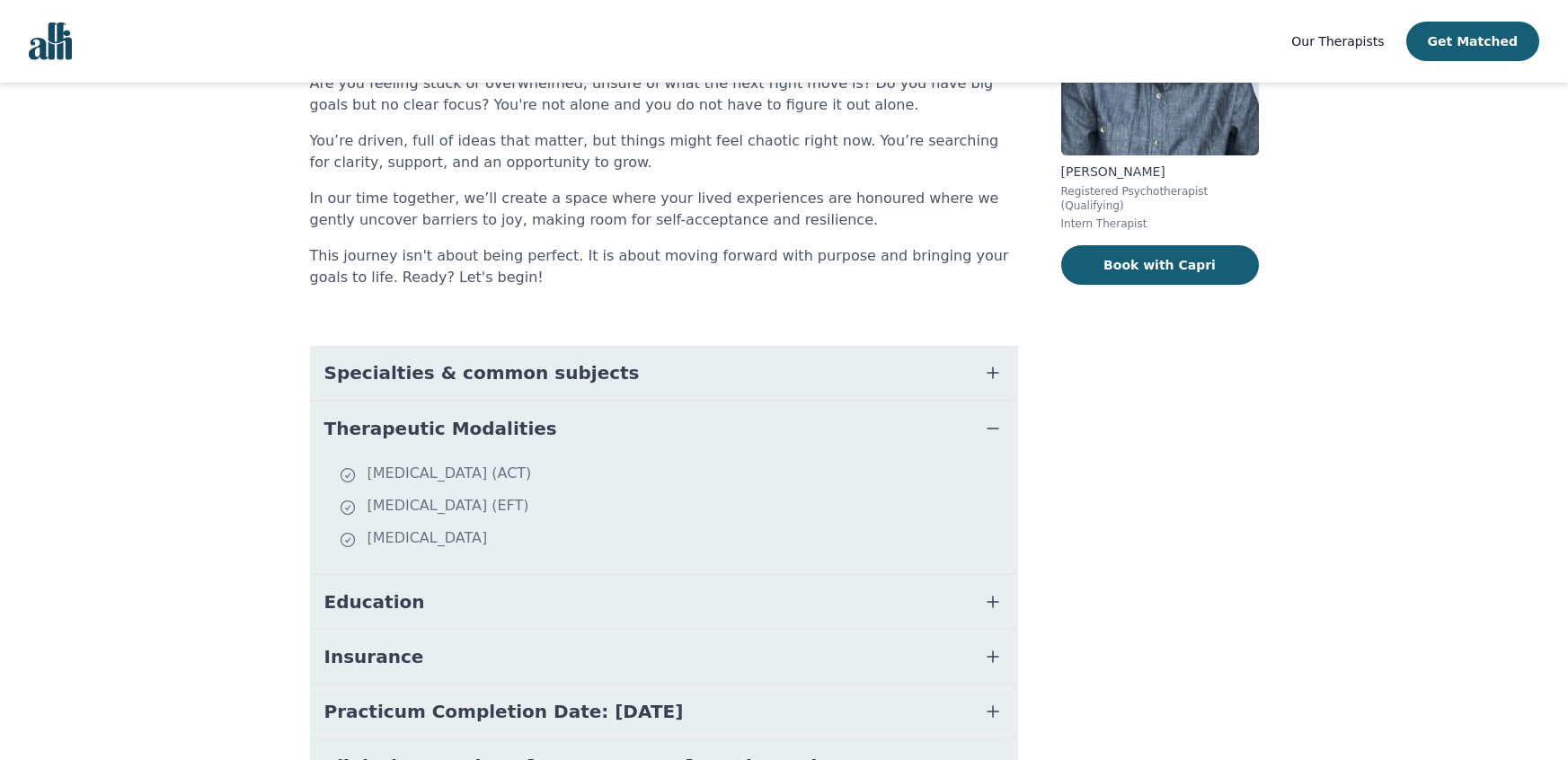
click at [618, 436] on button "Therapeutic Modalities" at bounding box center [664, 428] width 708 height 54
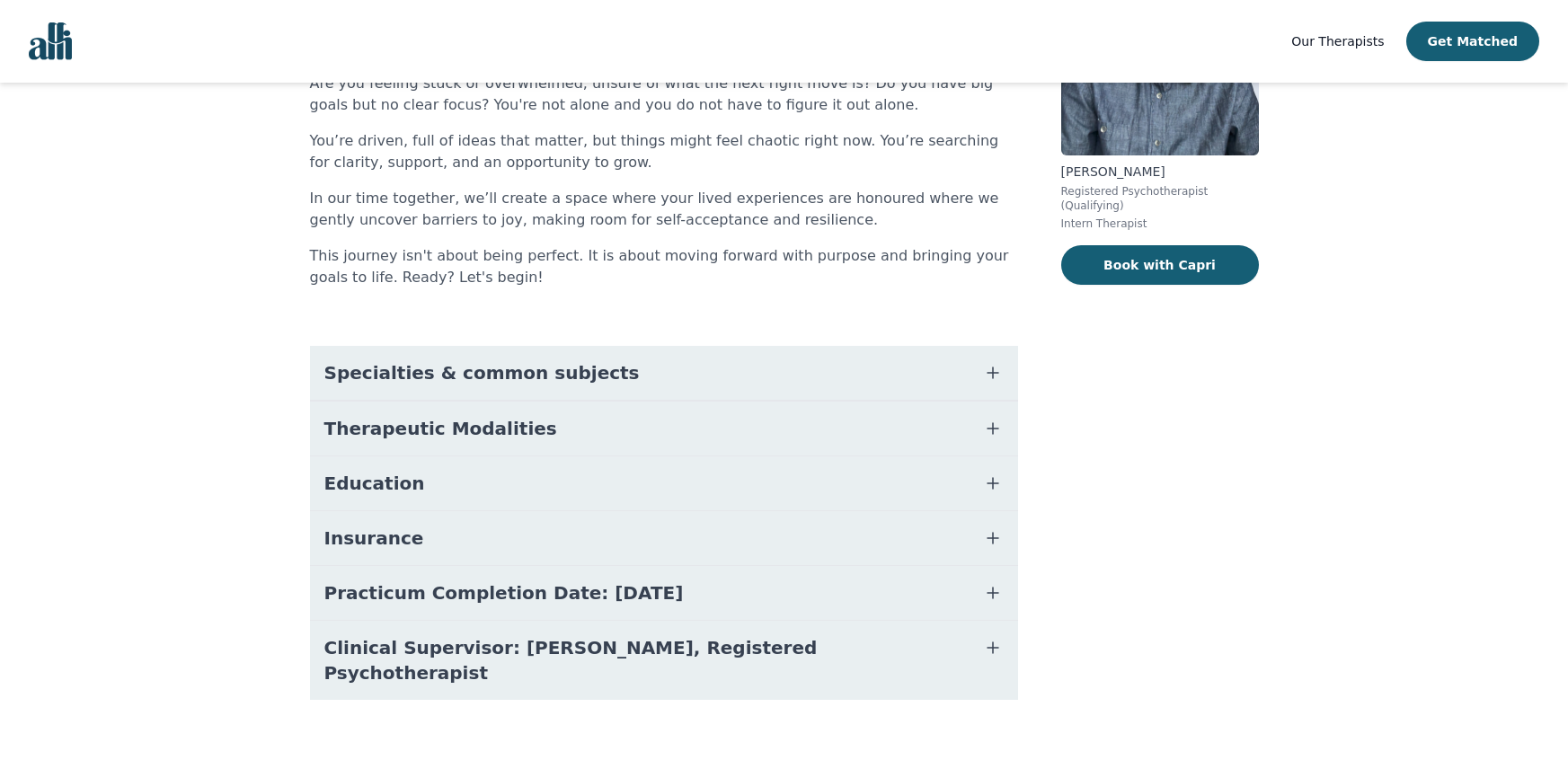
click at [618, 436] on button "Therapeutic Modalities" at bounding box center [664, 428] width 708 height 54
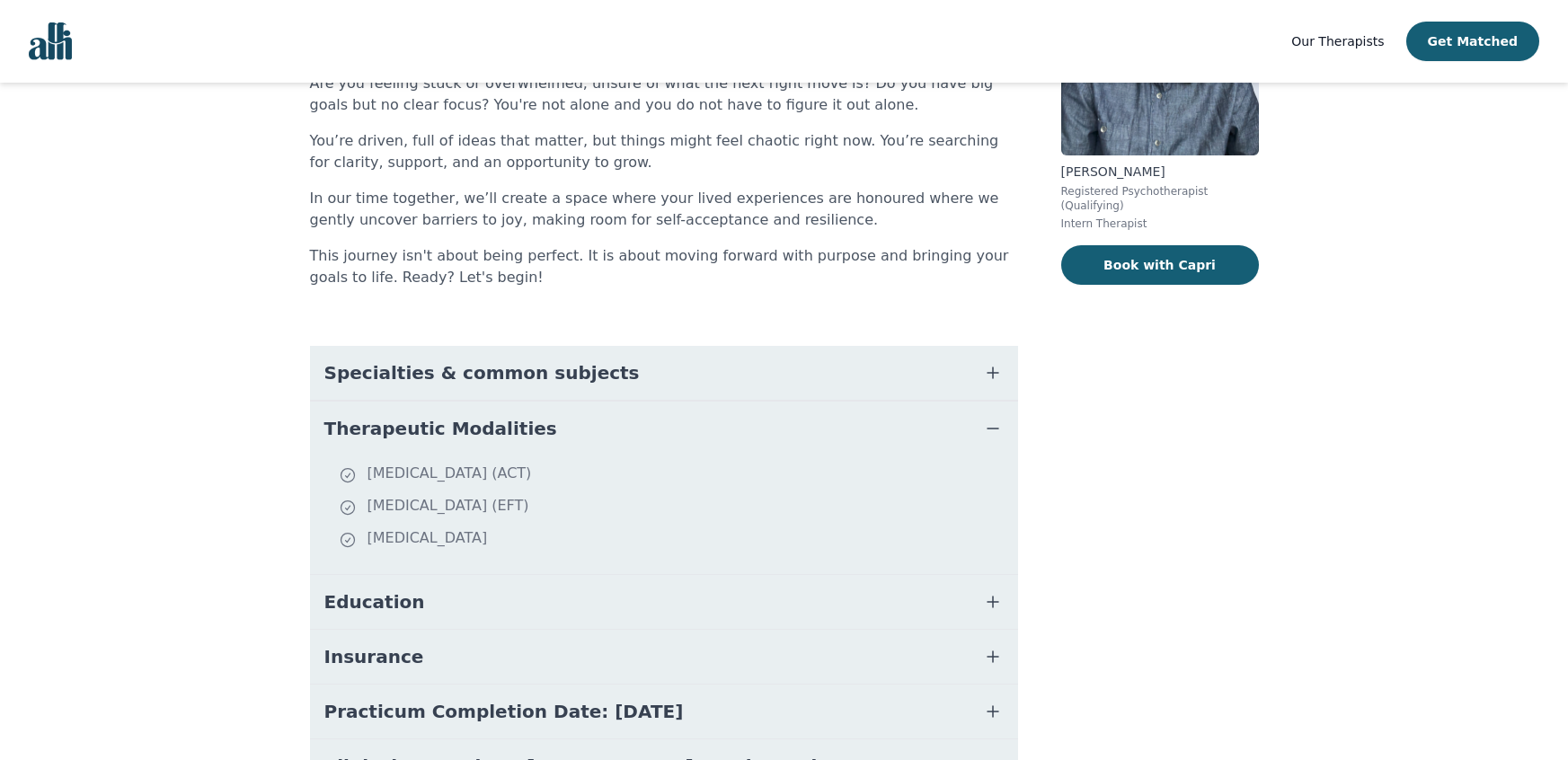
click at [619, 434] on button "Therapeutic Modalities" at bounding box center [664, 428] width 708 height 54
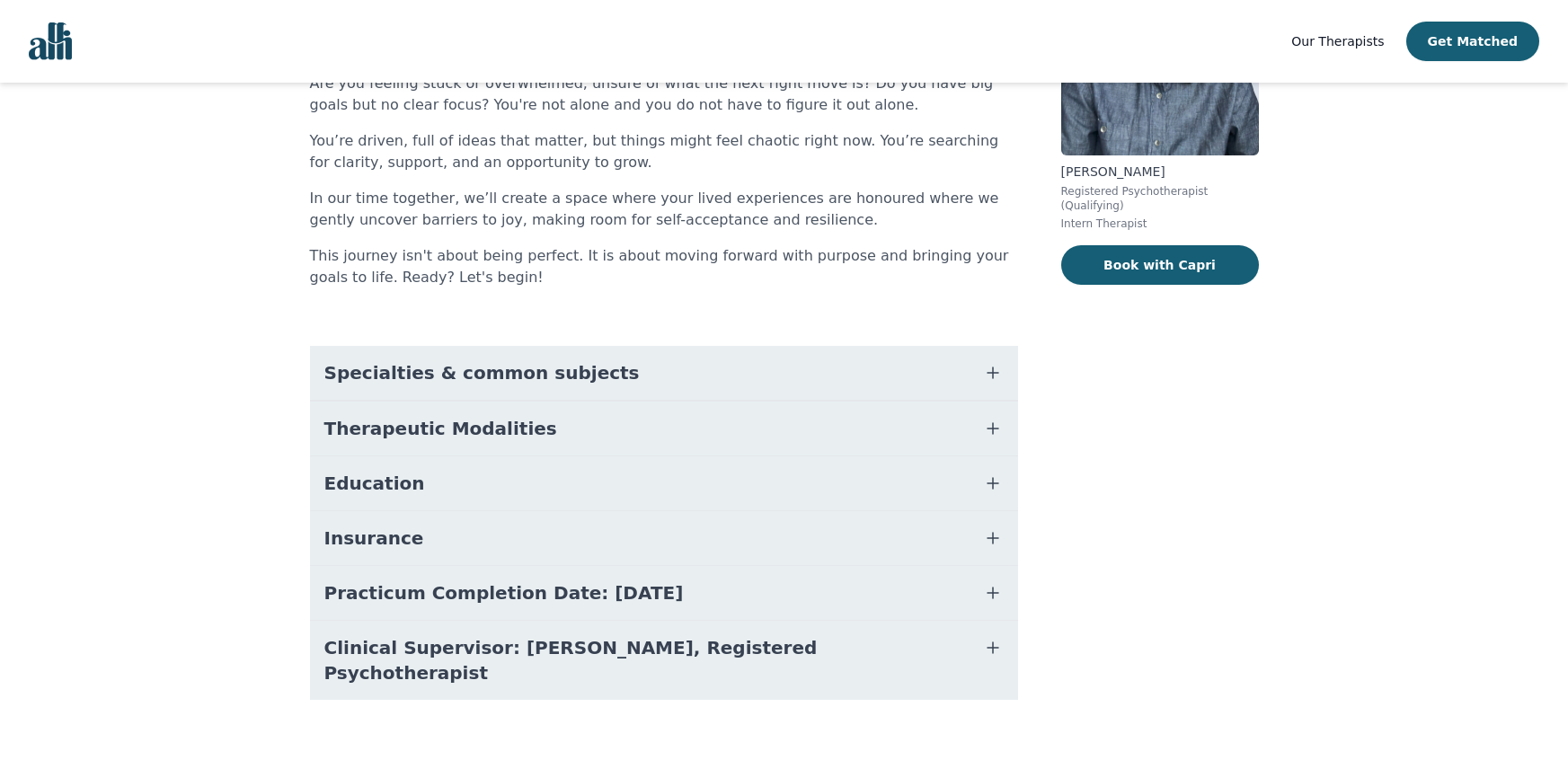
click at [602, 481] on button "Education" at bounding box center [664, 483] width 708 height 54
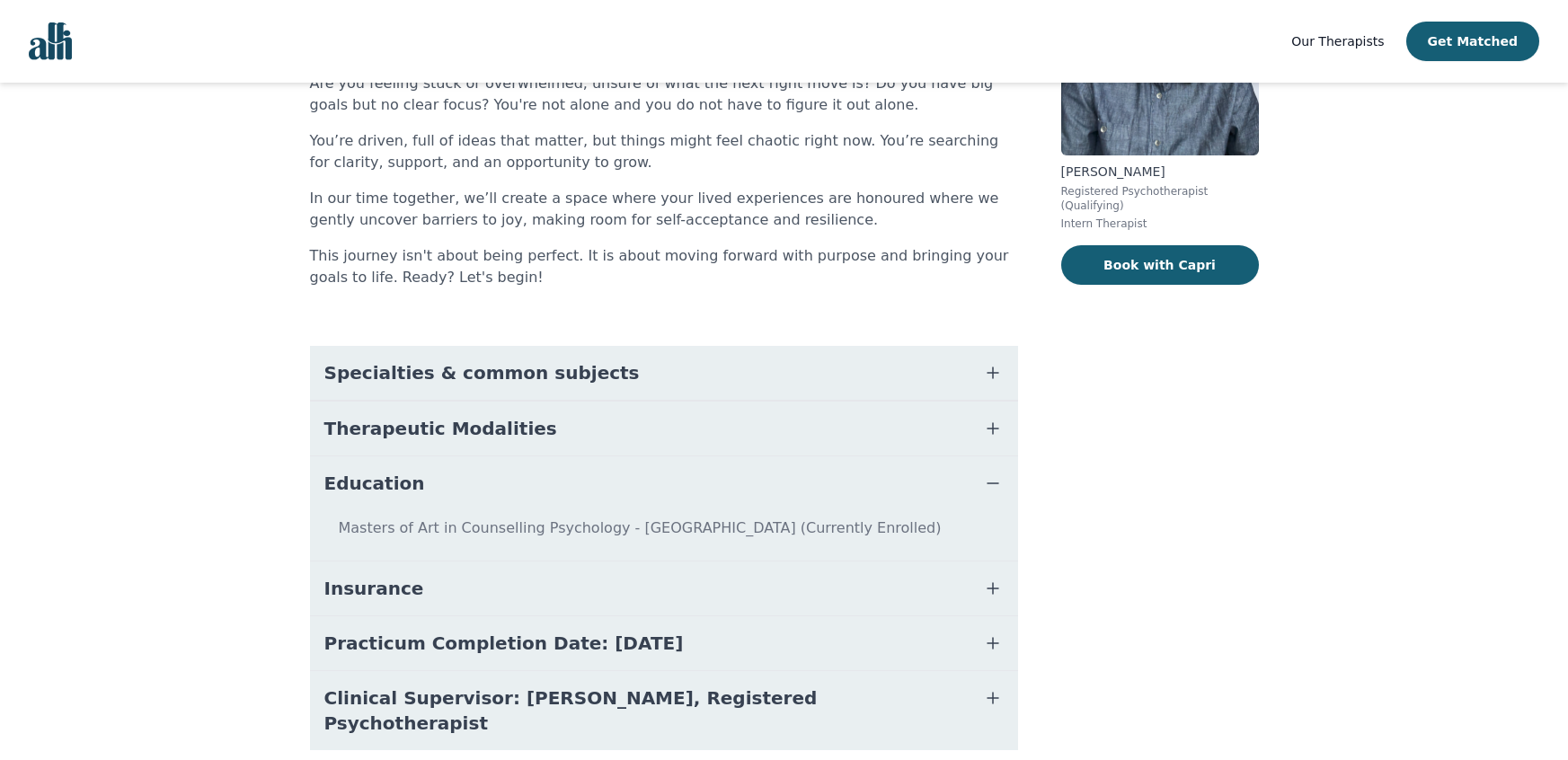
click at [605, 482] on button "Education" at bounding box center [664, 483] width 708 height 54
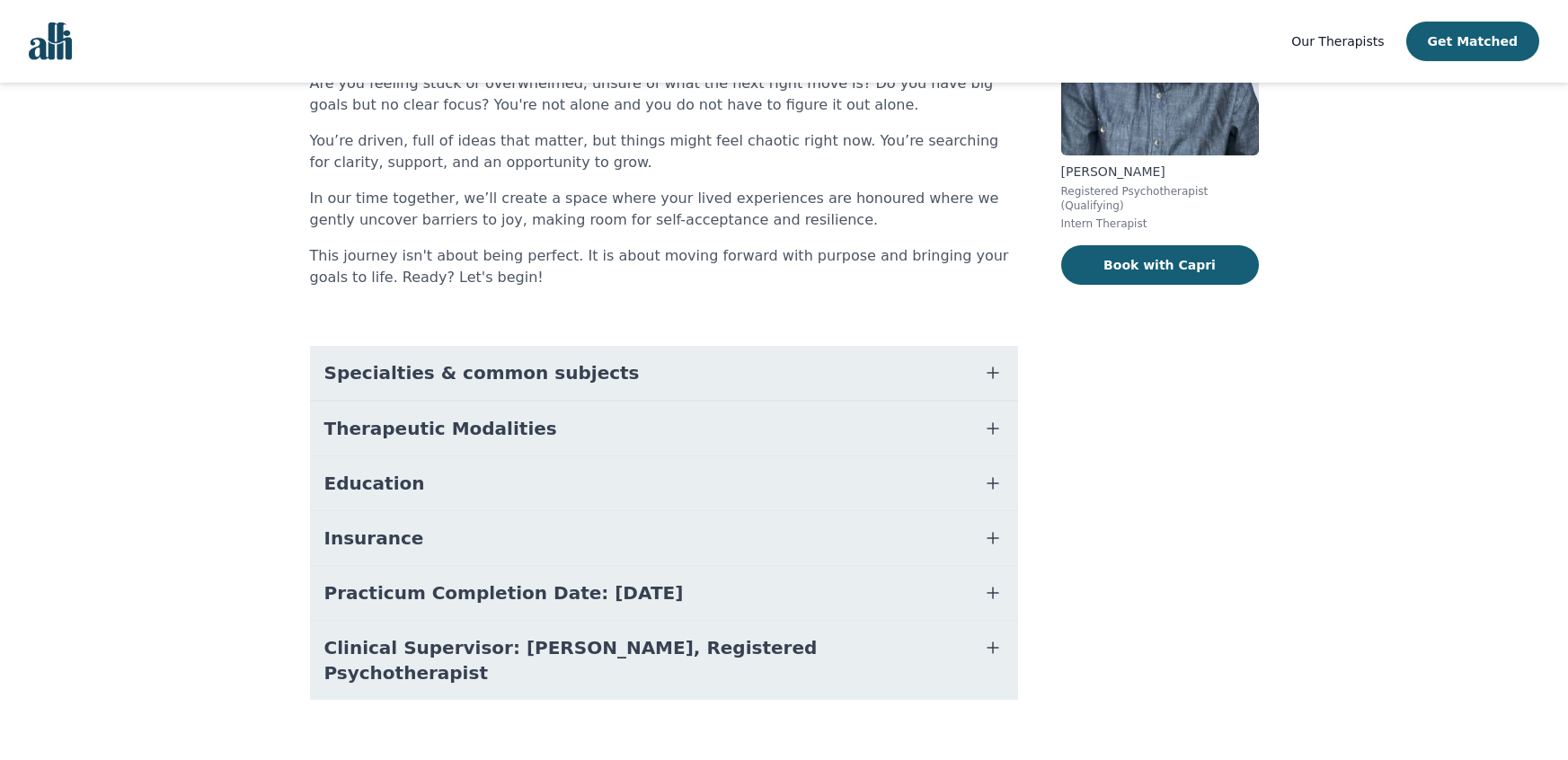
click at [581, 542] on button "Insurance" at bounding box center [664, 538] width 708 height 54
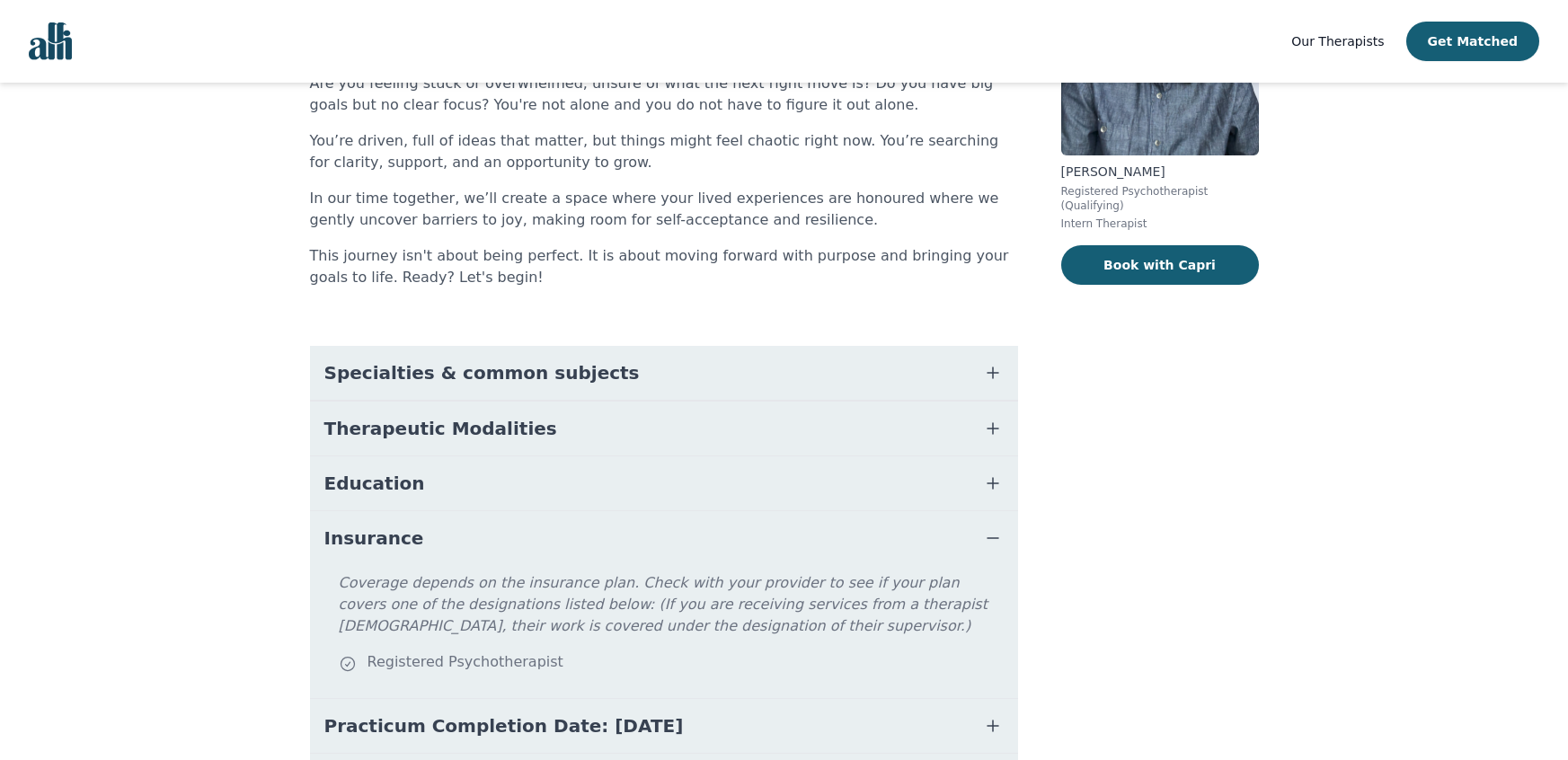
click at [581, 542] on button "Insurance" at bounding box center [664, 538] width 708 height 54
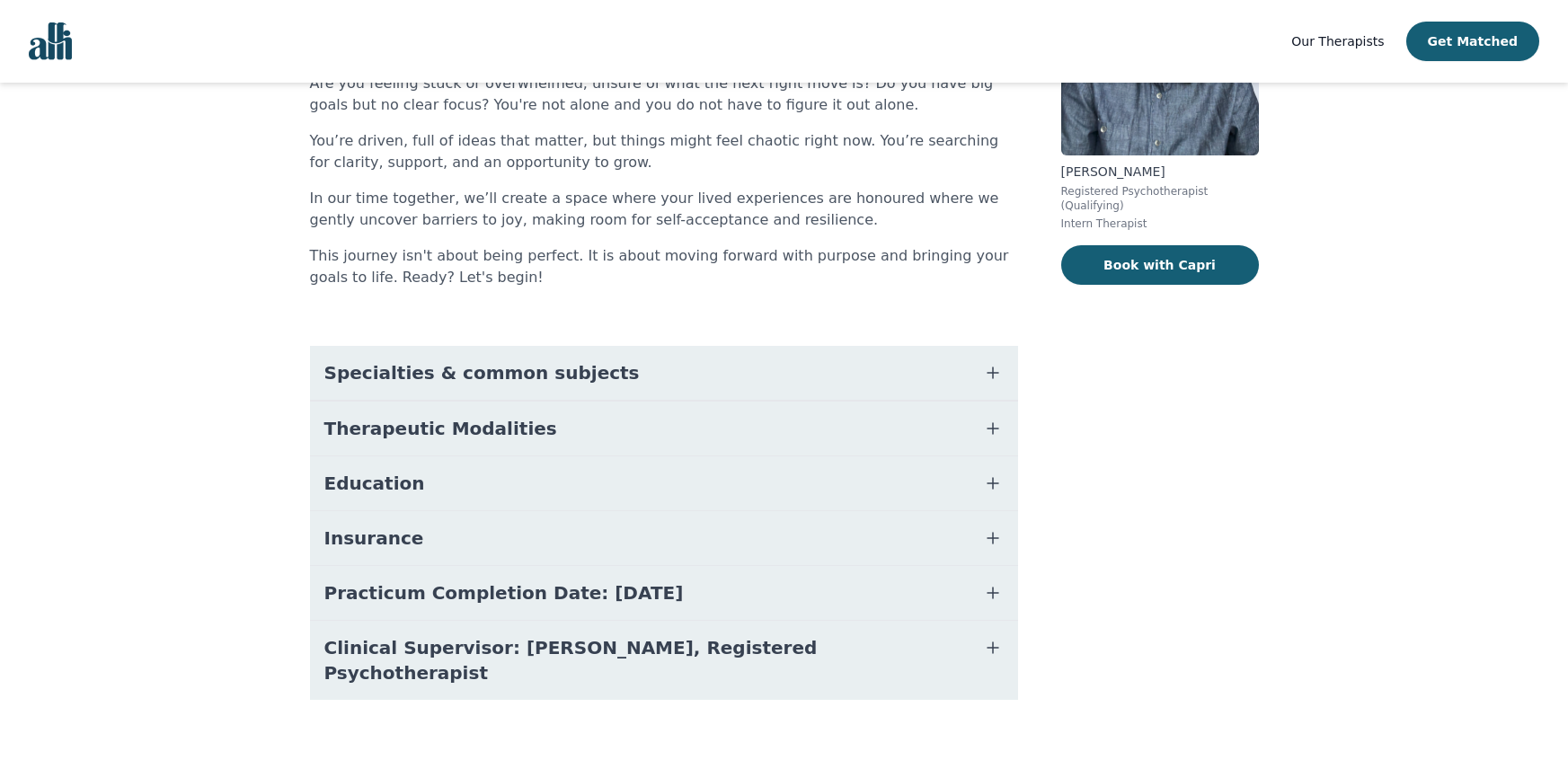
click at [577, 589] on span "Practicum Completion Date: [DATE]" at bounding box center [505, 592] width 360 height 26
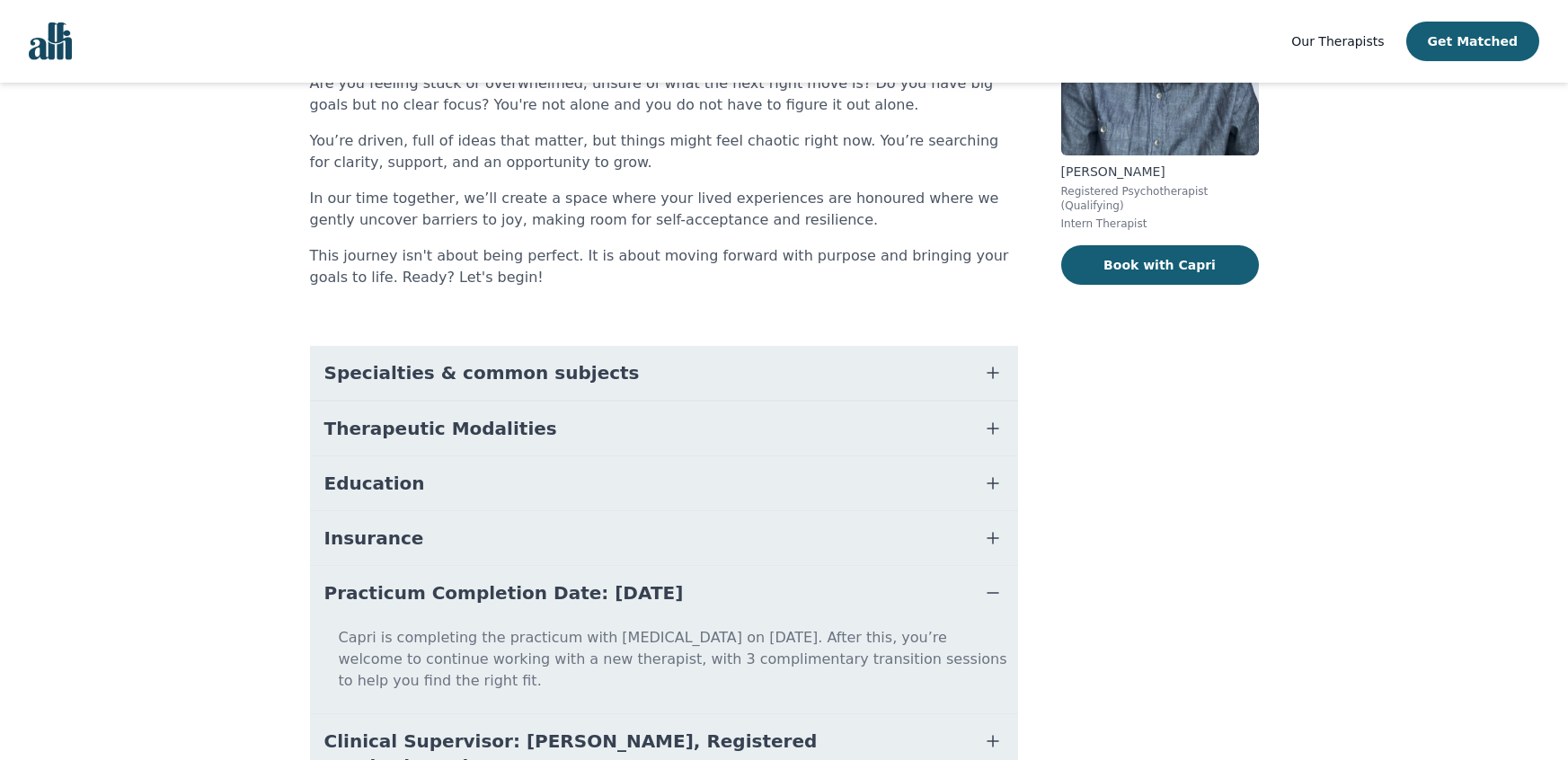
click at [577, 589] on span "Practicum Completion Date: [DATE]" at bounding box center [505, 592] width 360 height 26
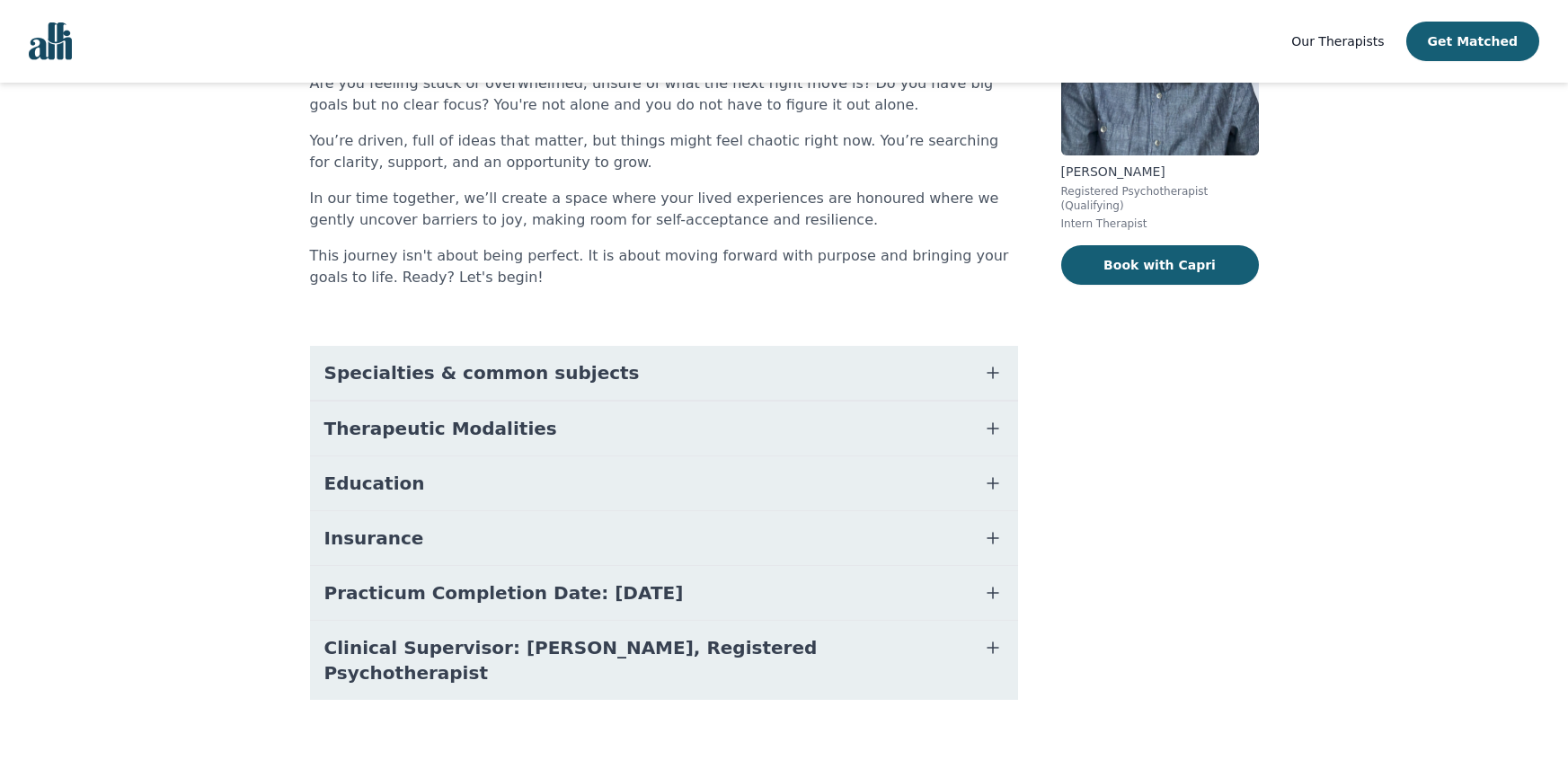
click at [522, 659] on button "Clinical Supervisor: [PERSON_NAME], Registered Psychotherapist" at bounding box center [664, 660] width 708 height 79
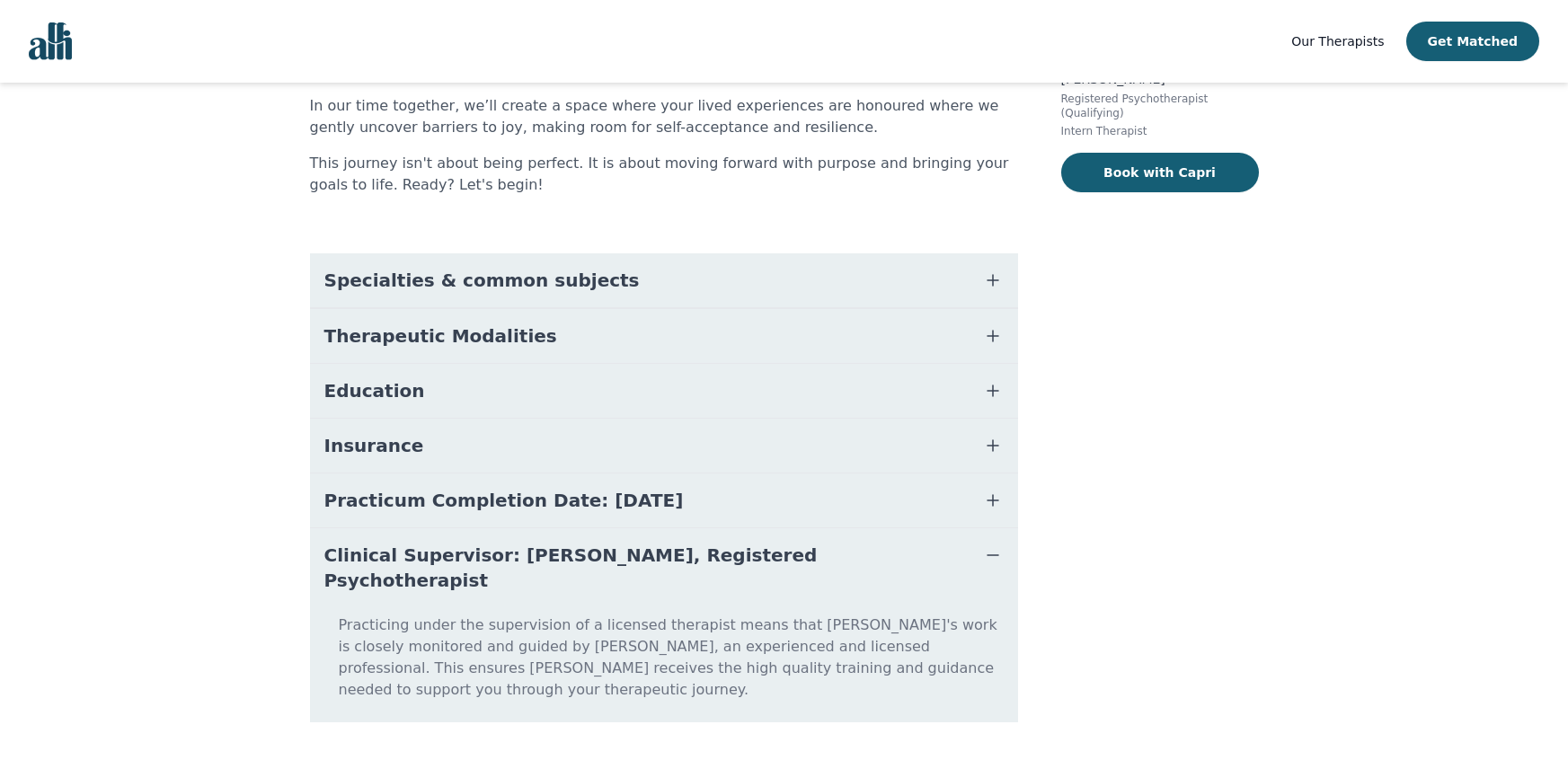
scroll to position [314, 0]
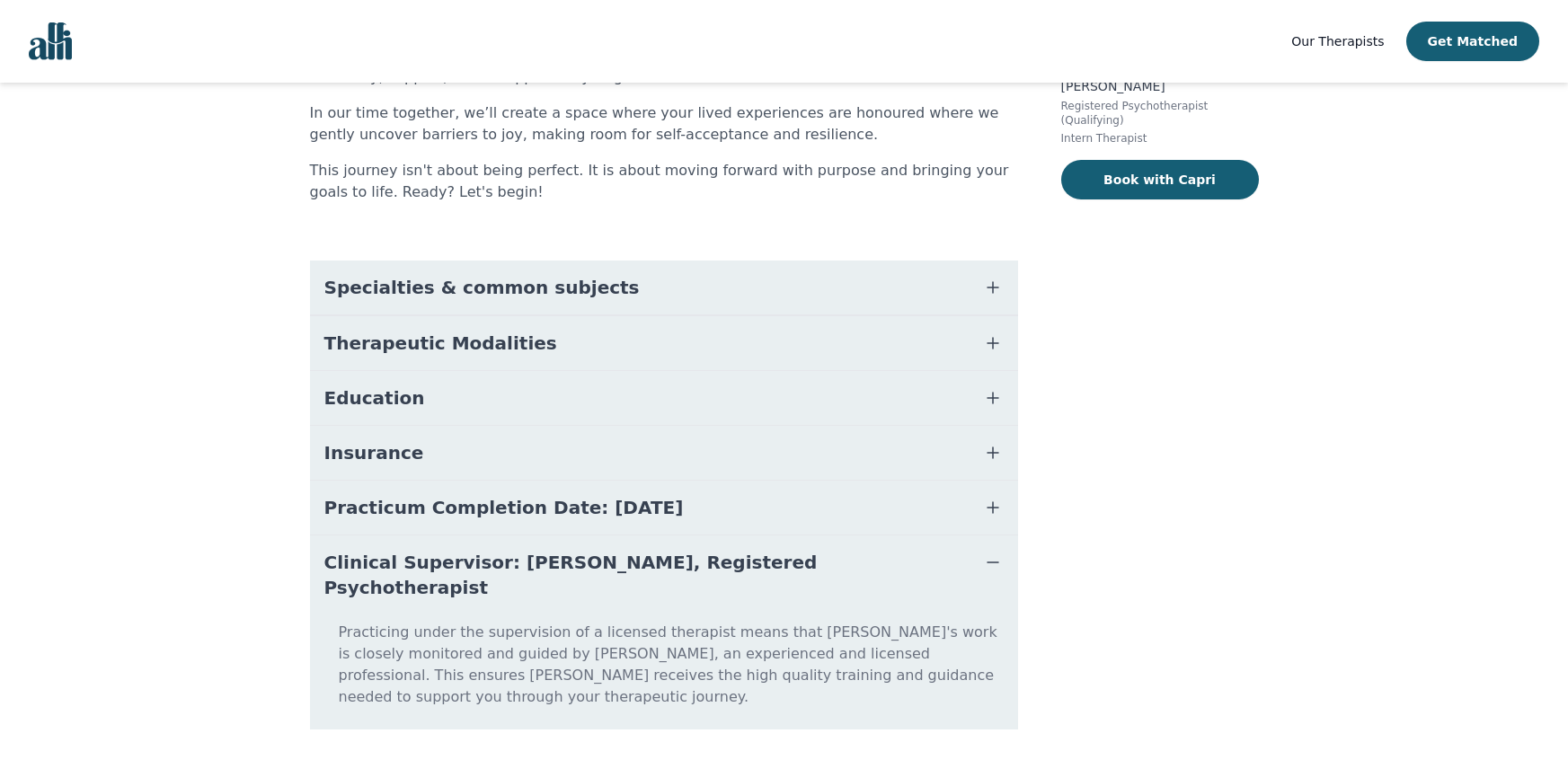
click at [535, 622] on p "Practicing under the supervision of a licensed therapist means that [PERSON_NAM…" at bounding box center [664, 672] width 693 height 100
click at [535, 614] on dd "Practicing under the supervision of a licensed therapist means that [PERSON_NAM…" at bounding box center [664, 671] width 708 height 115
click at [524, 566] on span "Clinical Supervisor: [PERSON_NAME], Registered Psychotherapist" at bounding box center [643, 574] width 636 height 50
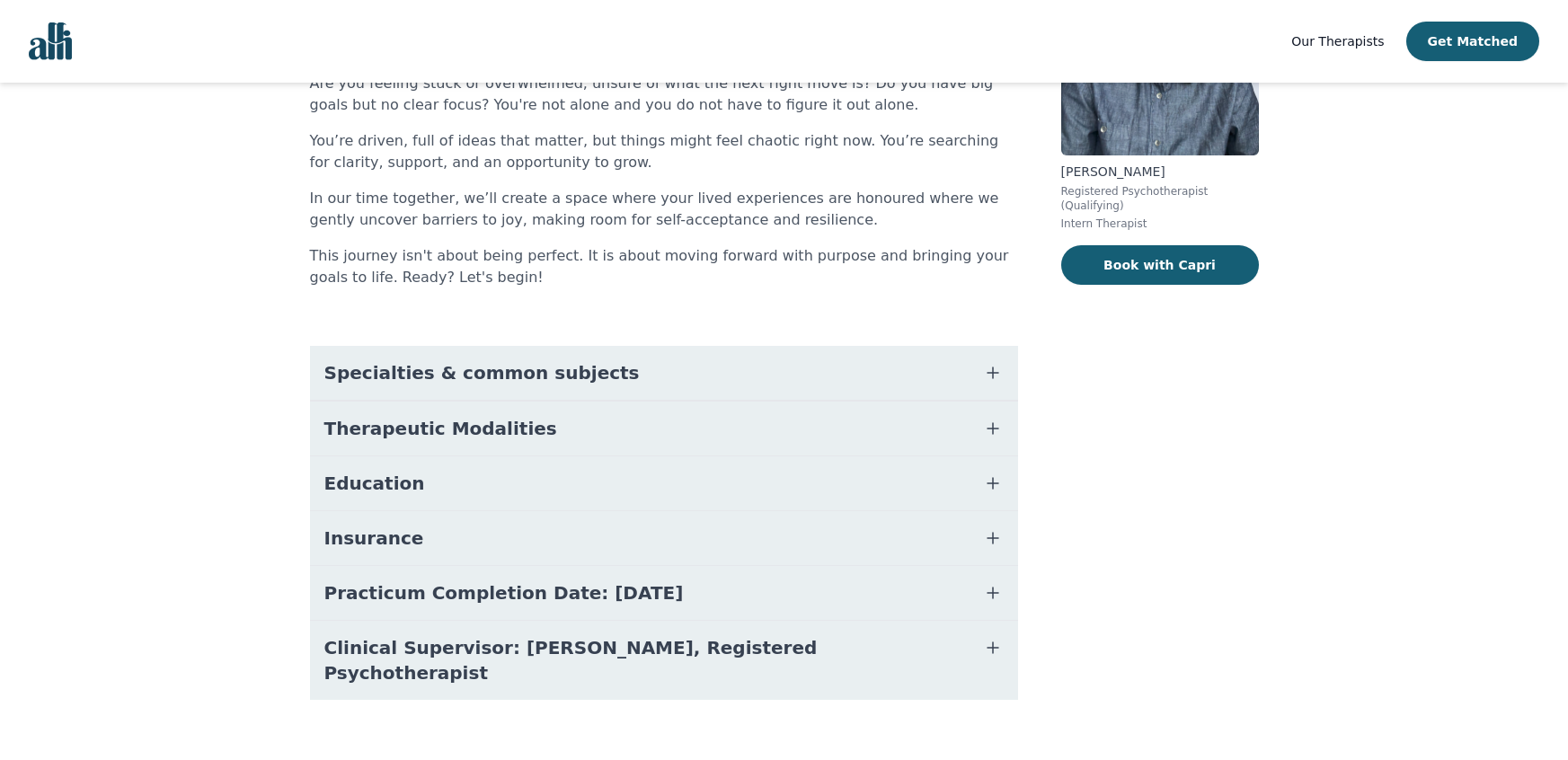
scroll to position [0, 0]
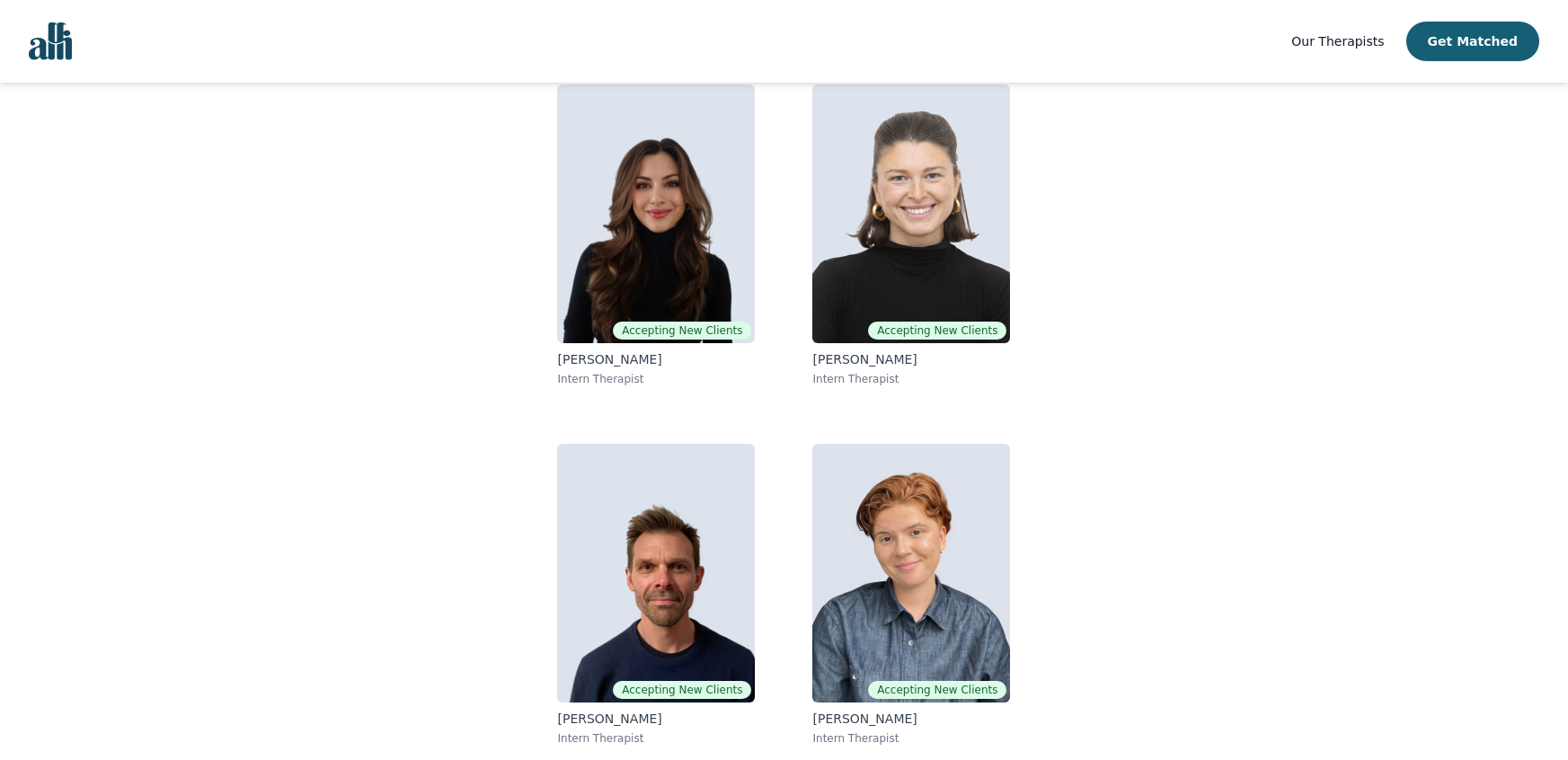
scroll to position [141, 0]
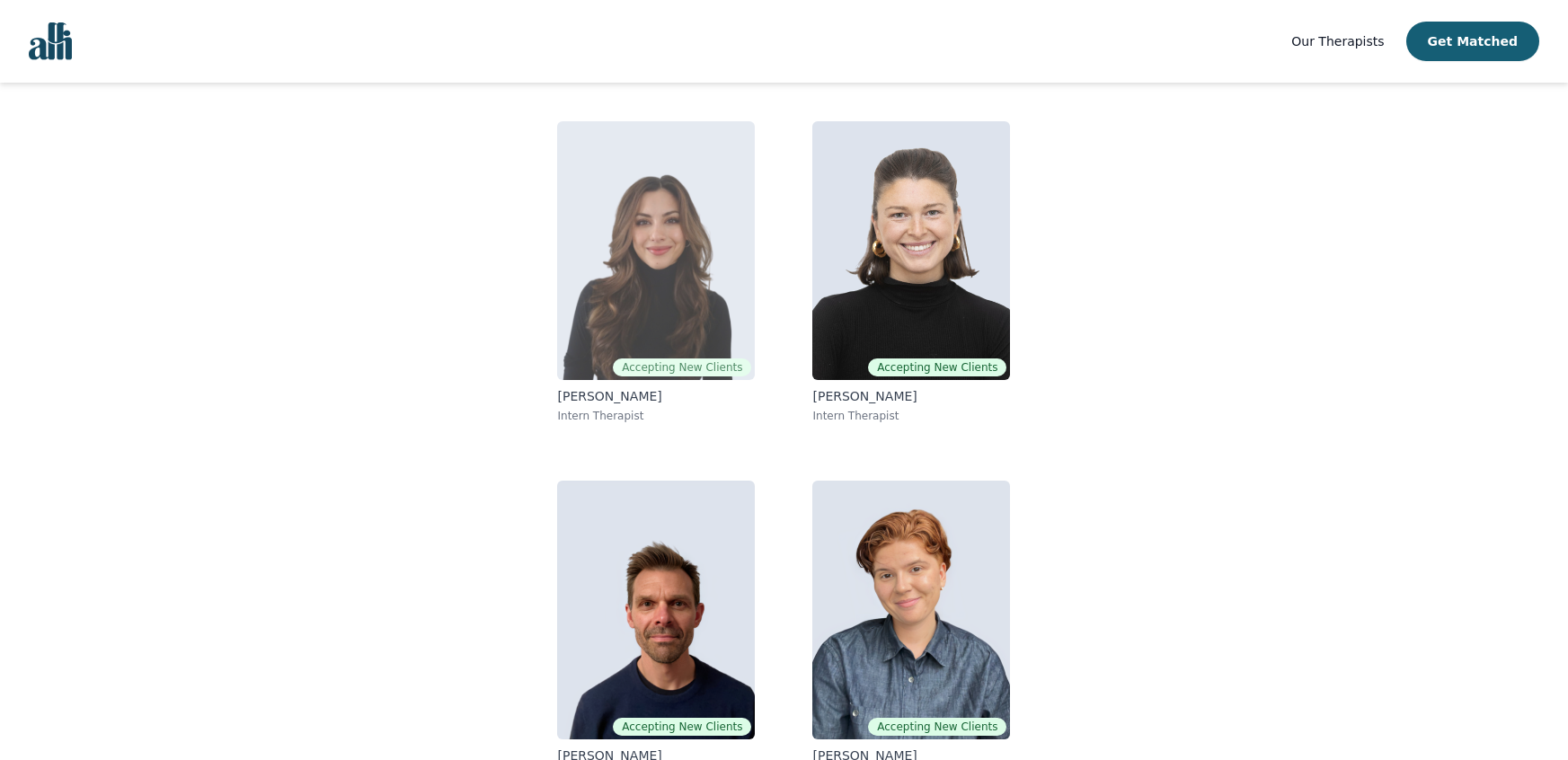
click at [677, 305] on img at bounding box center [655, 250] width 198 height 258
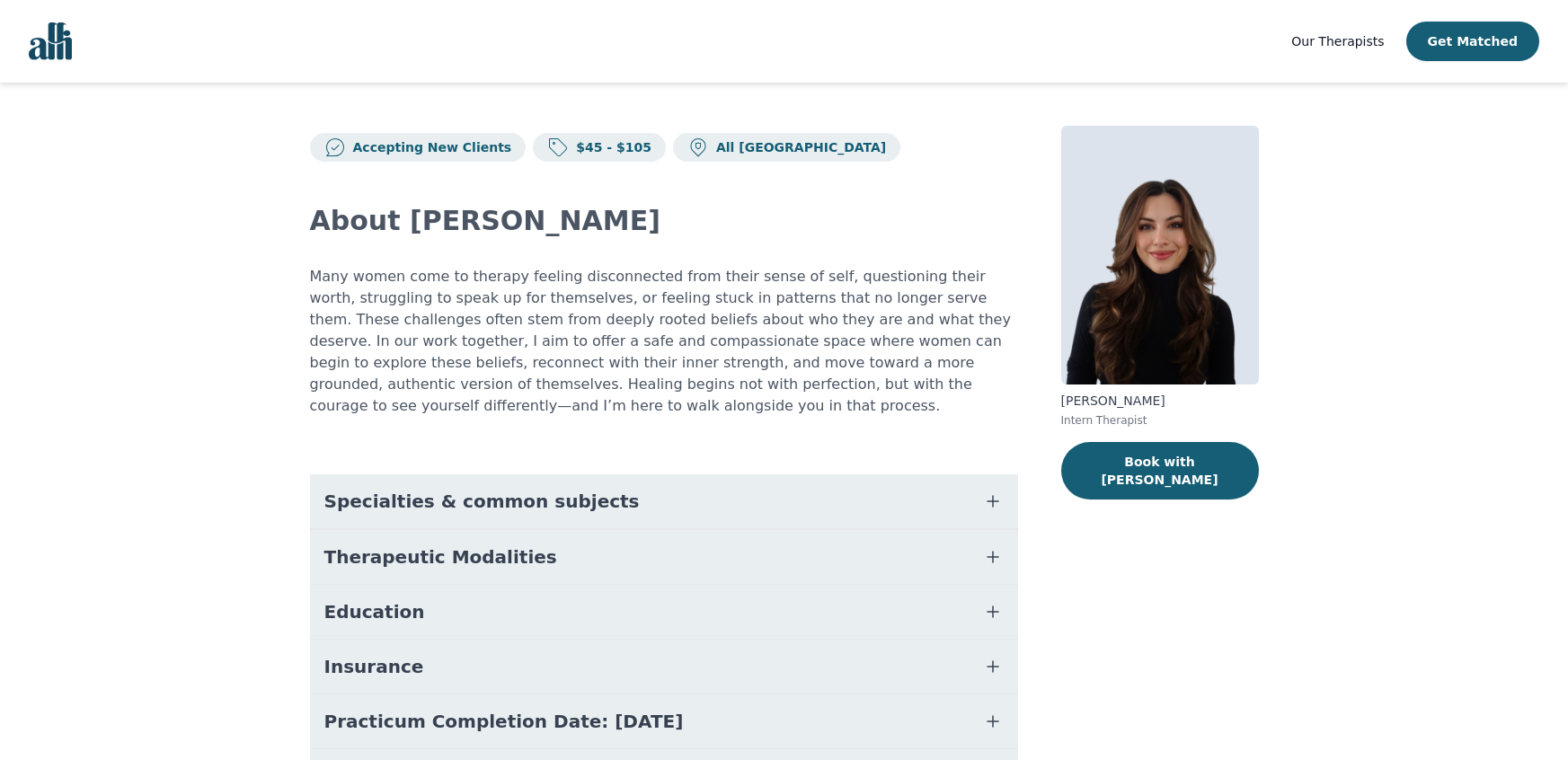
click at [613, 474] on button "Specialties & common subjects" at bounding box center [664, 501] width 708 height 54
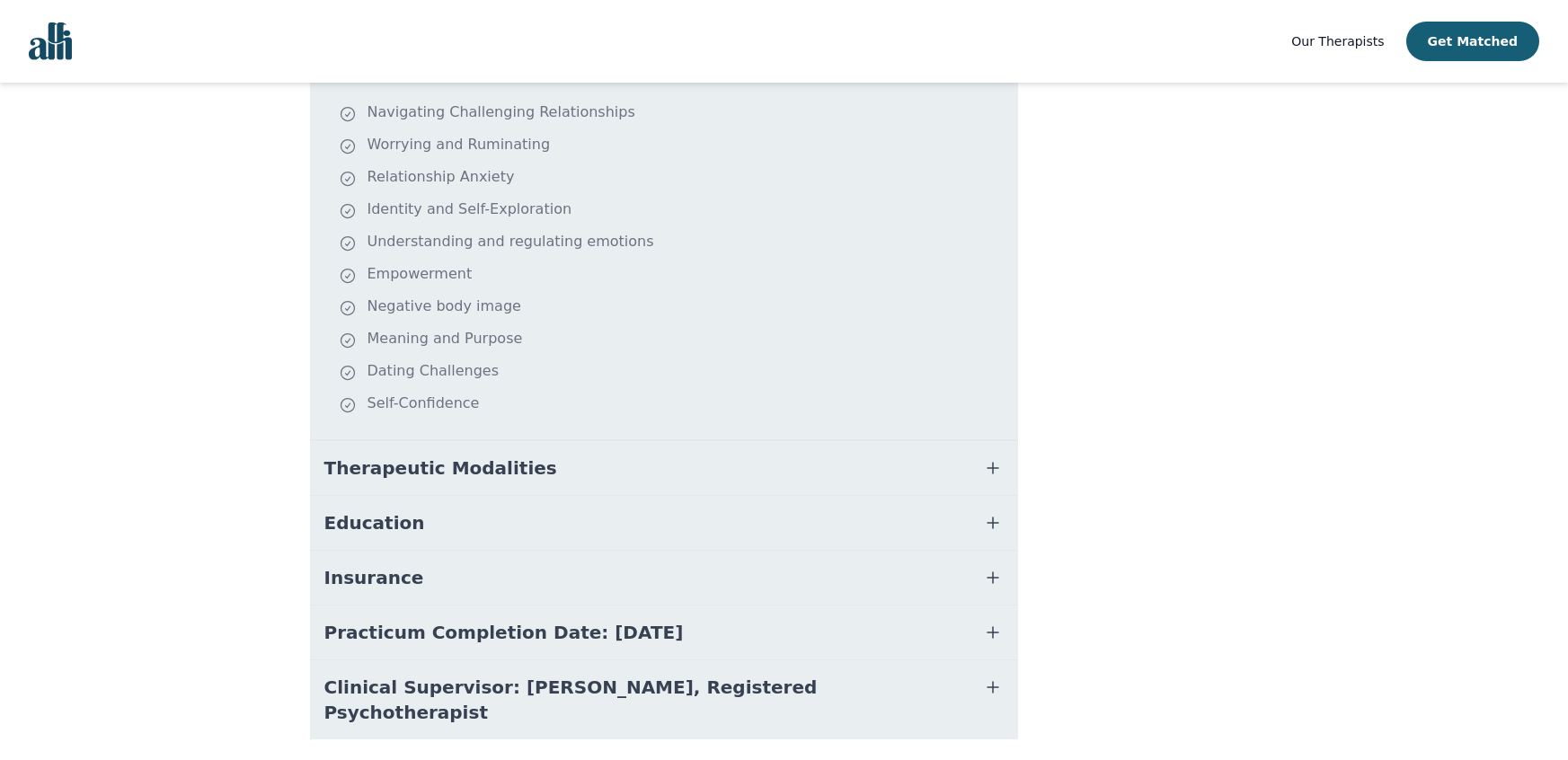
scroll to position [438, 0]
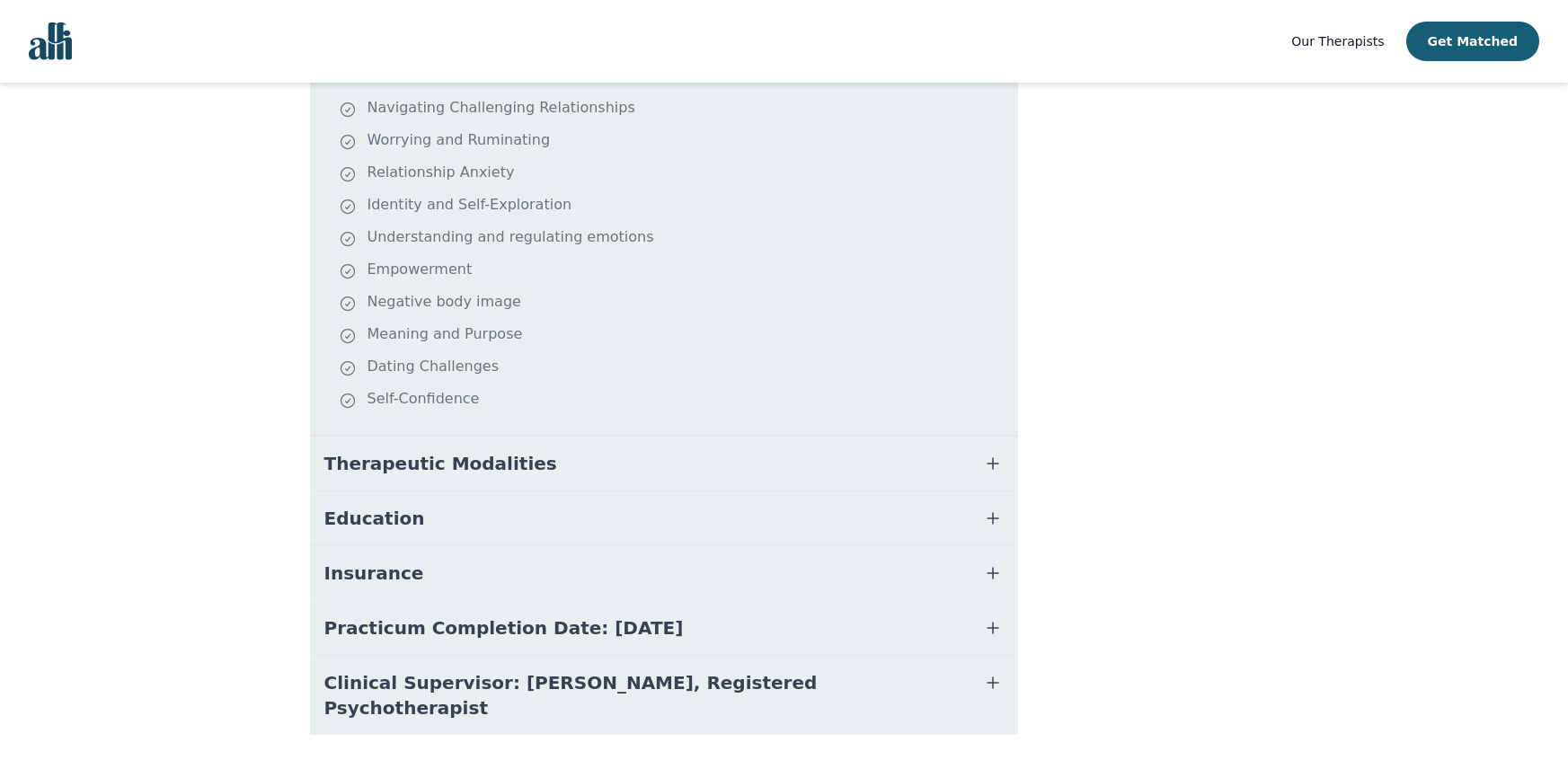
scroll to position [141, 0]
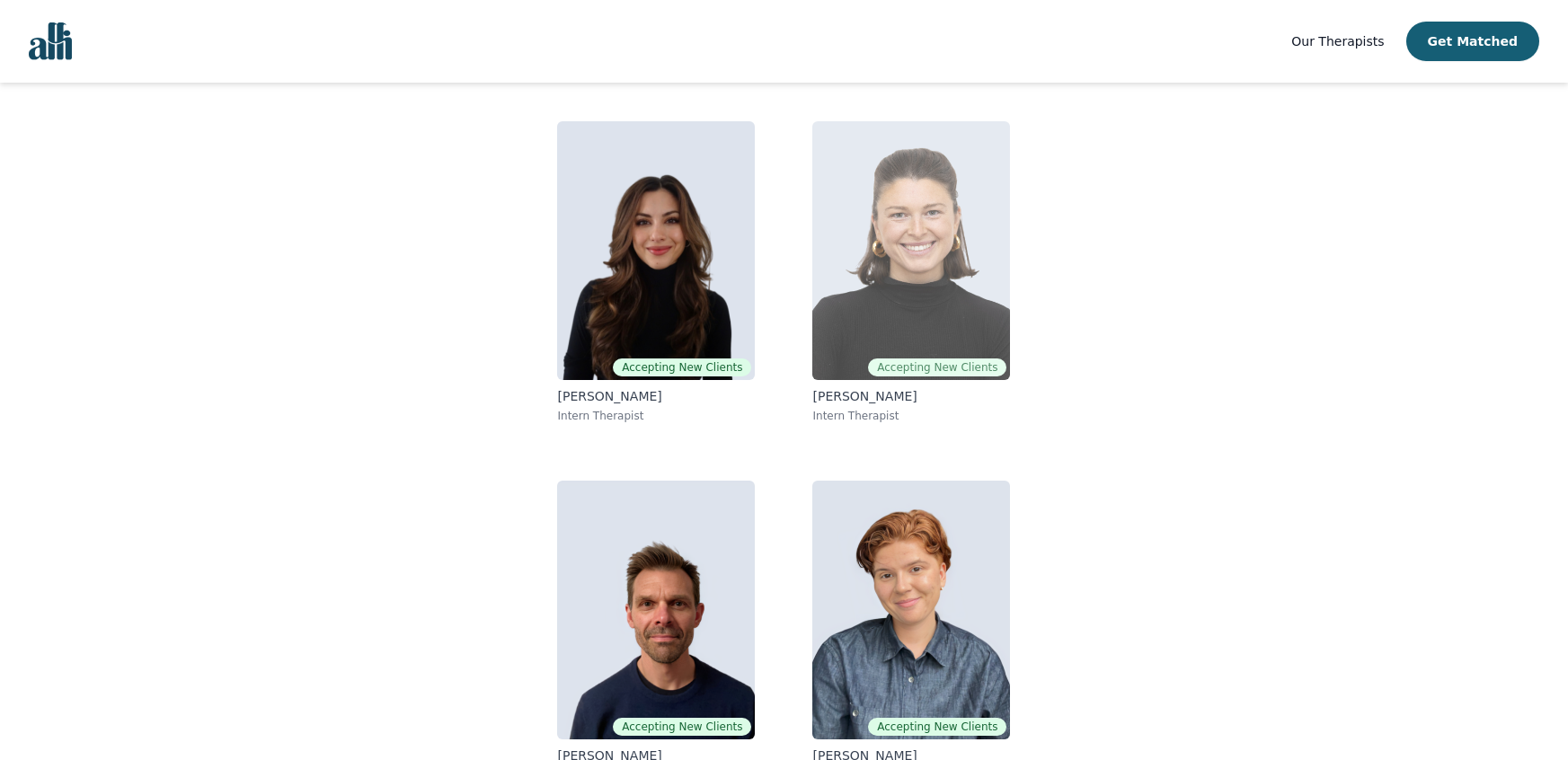
click at [897, 232] on img at bounding box center [911, 250] width 198 height 258
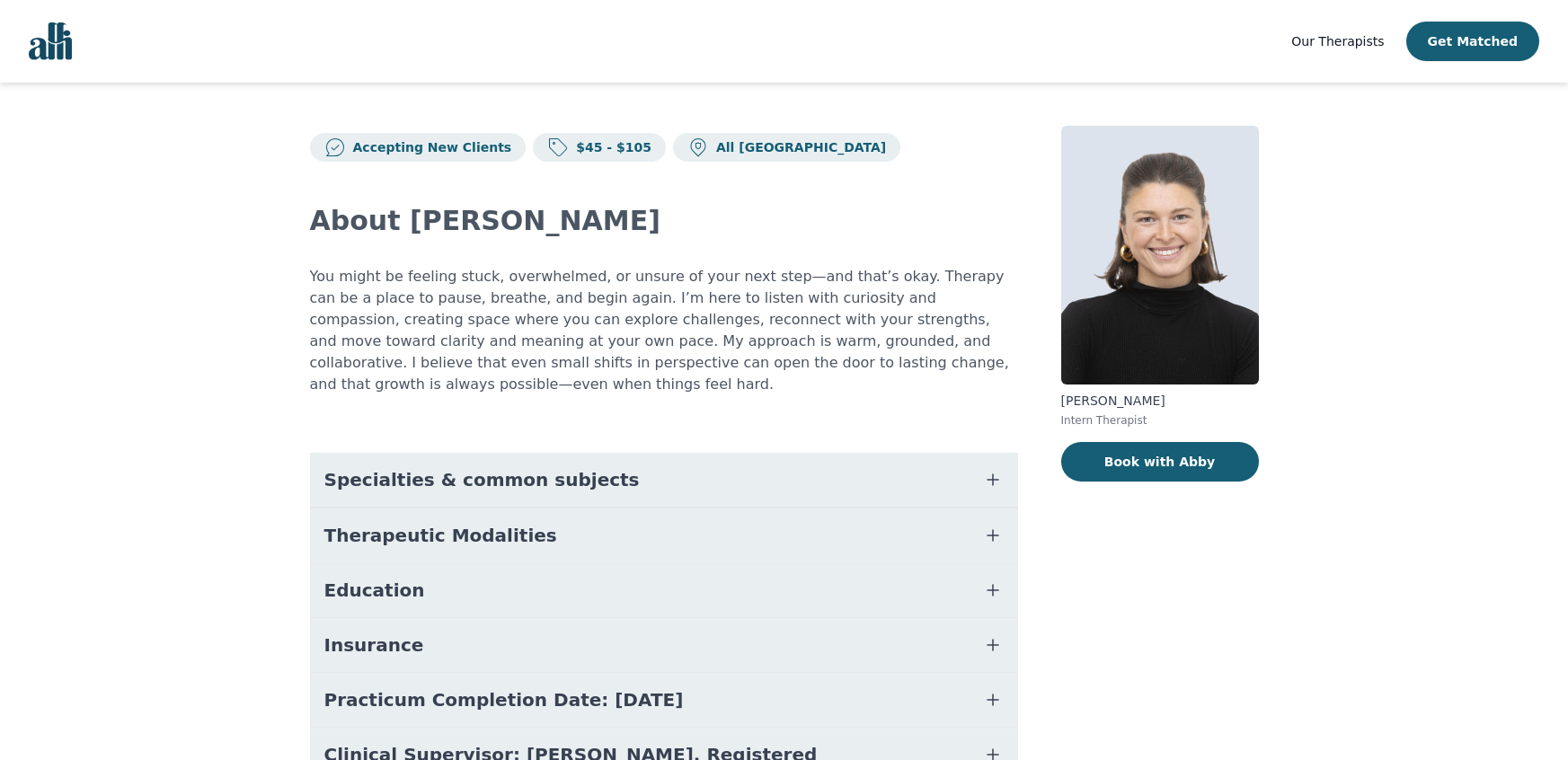
click at [811, 452] on button "Specialties & common subjects" at bounding box center [664, 479] width 708 height 54
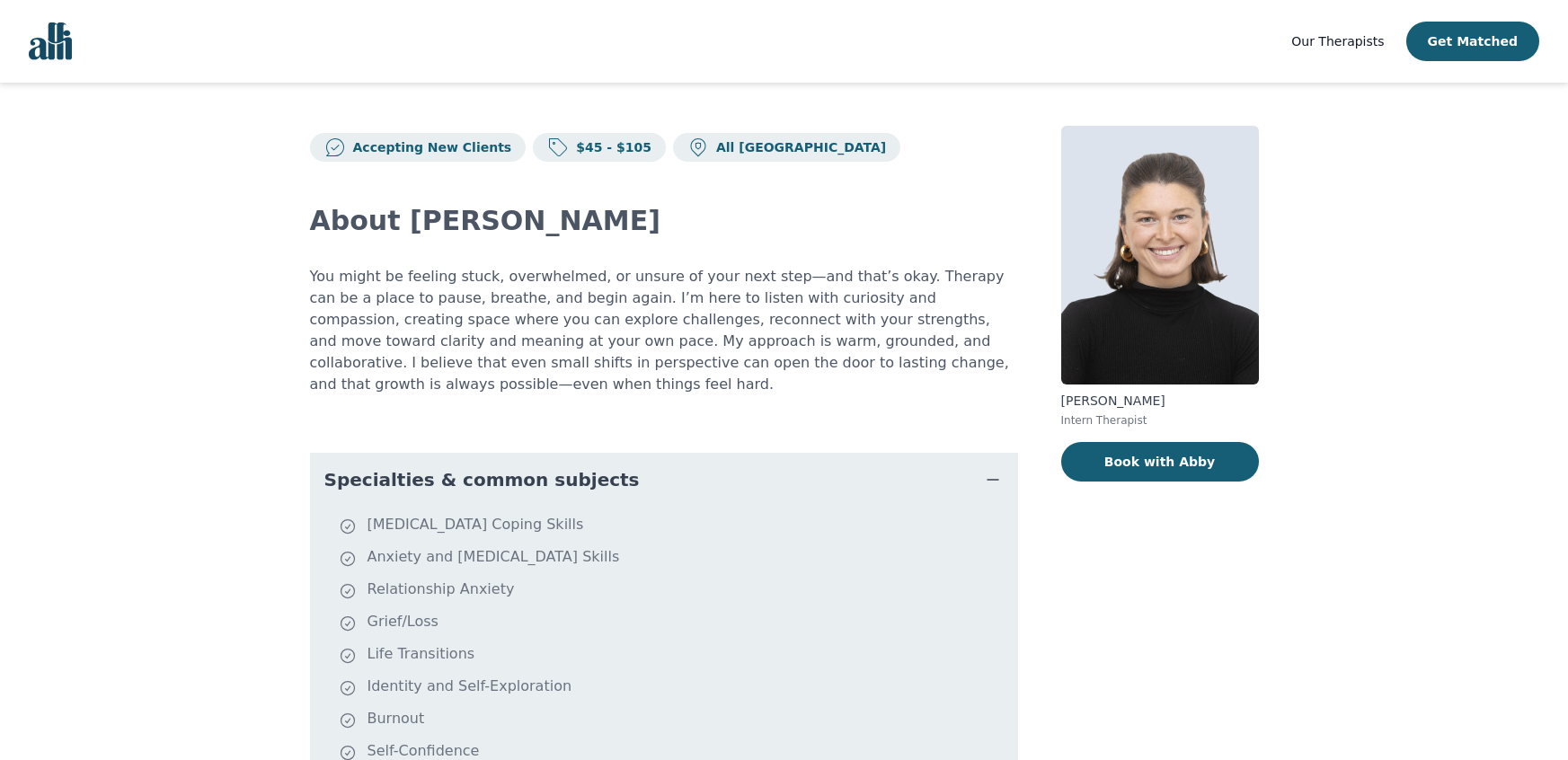
scroll to position [137, 0]
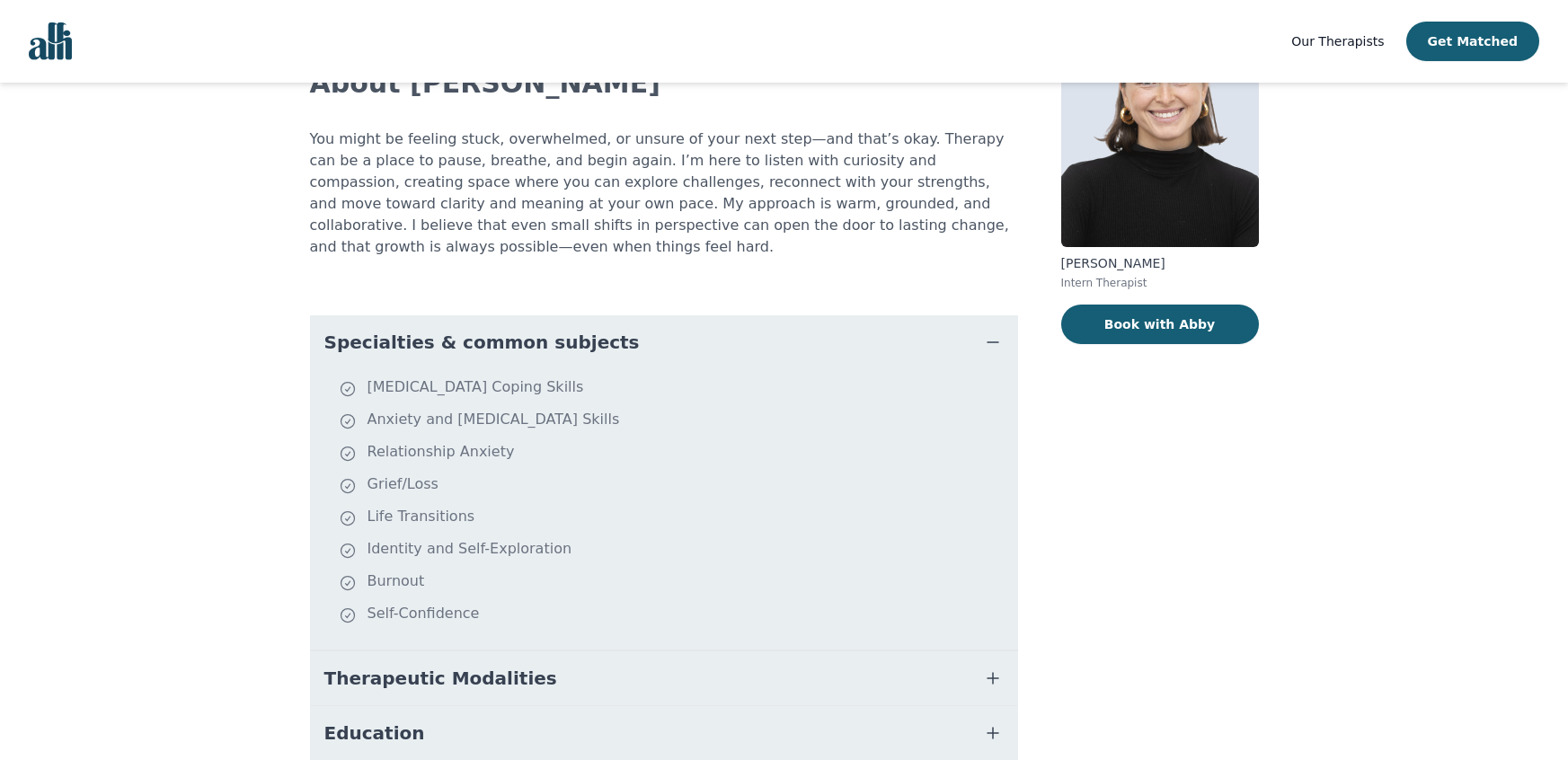
click at [811, 441] on li "Relationship Anxiety" at bounding box center [675, 453] width 672 height 26
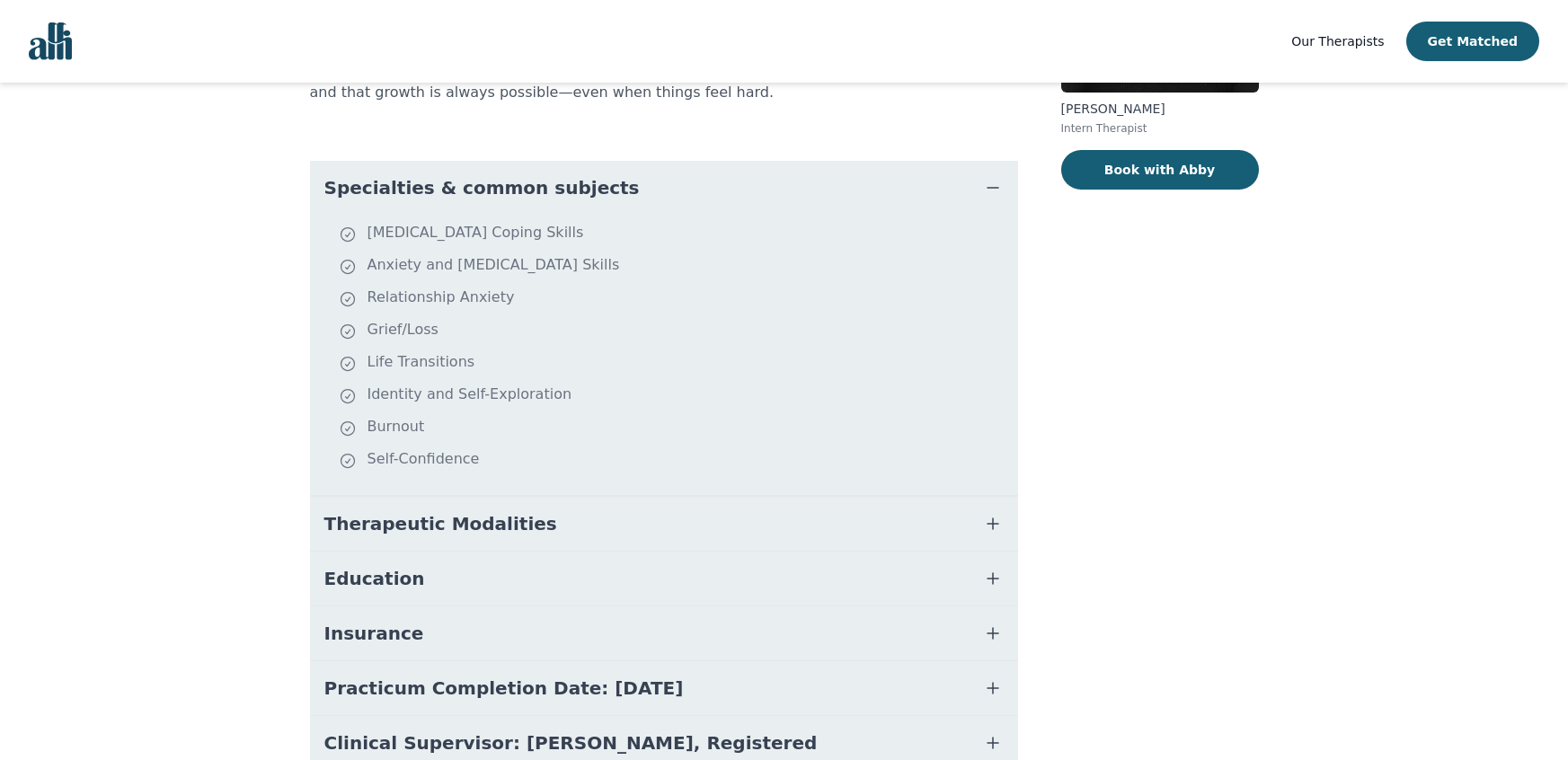
scroll to position [323, 0]
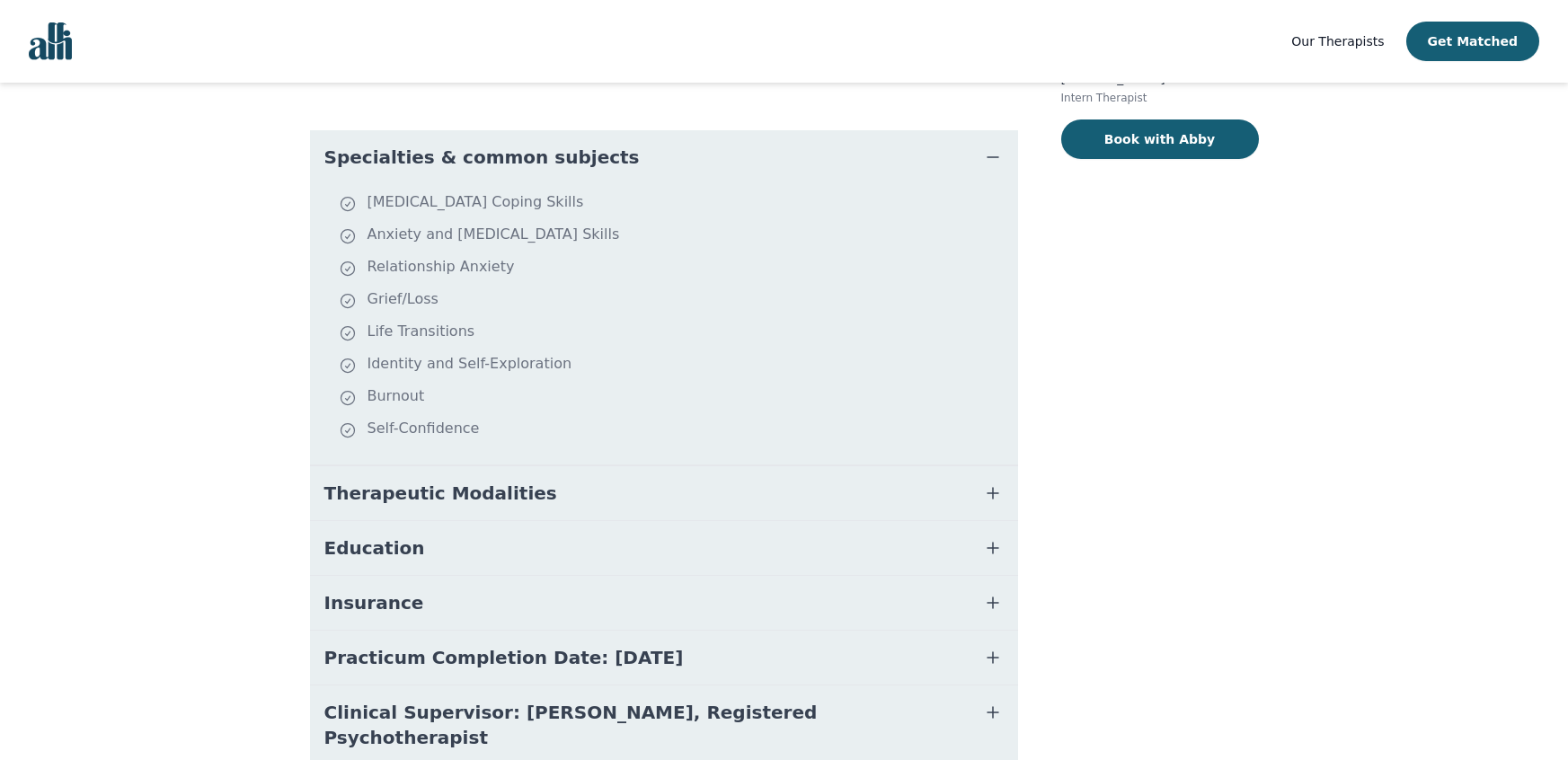
click at [789, 521] on button "Education" at bounding box center [664, 547] width 708 height 54
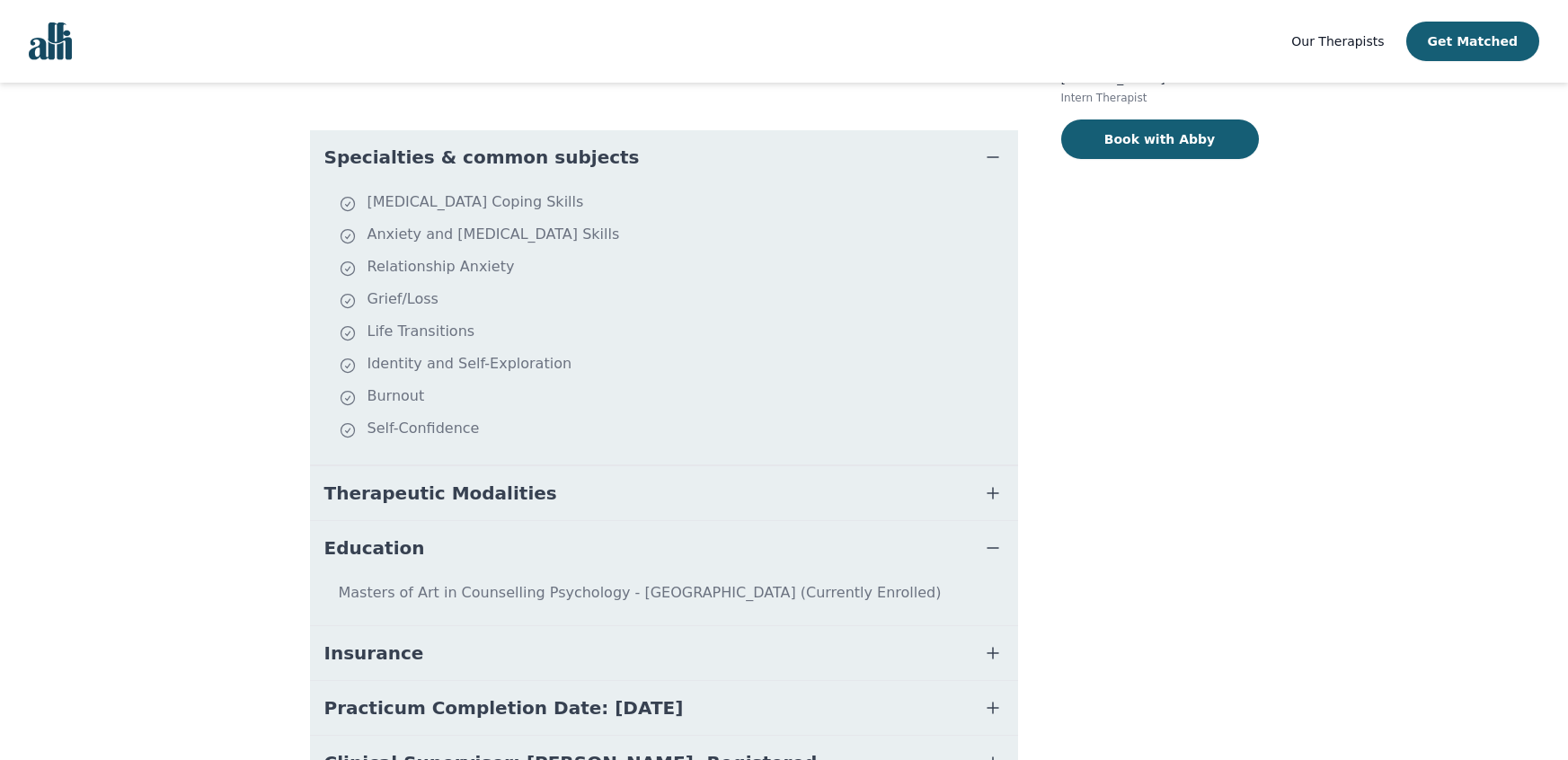
click at [789, 521] on button "Education" at bounding box center [664, 547] width 708 height 54
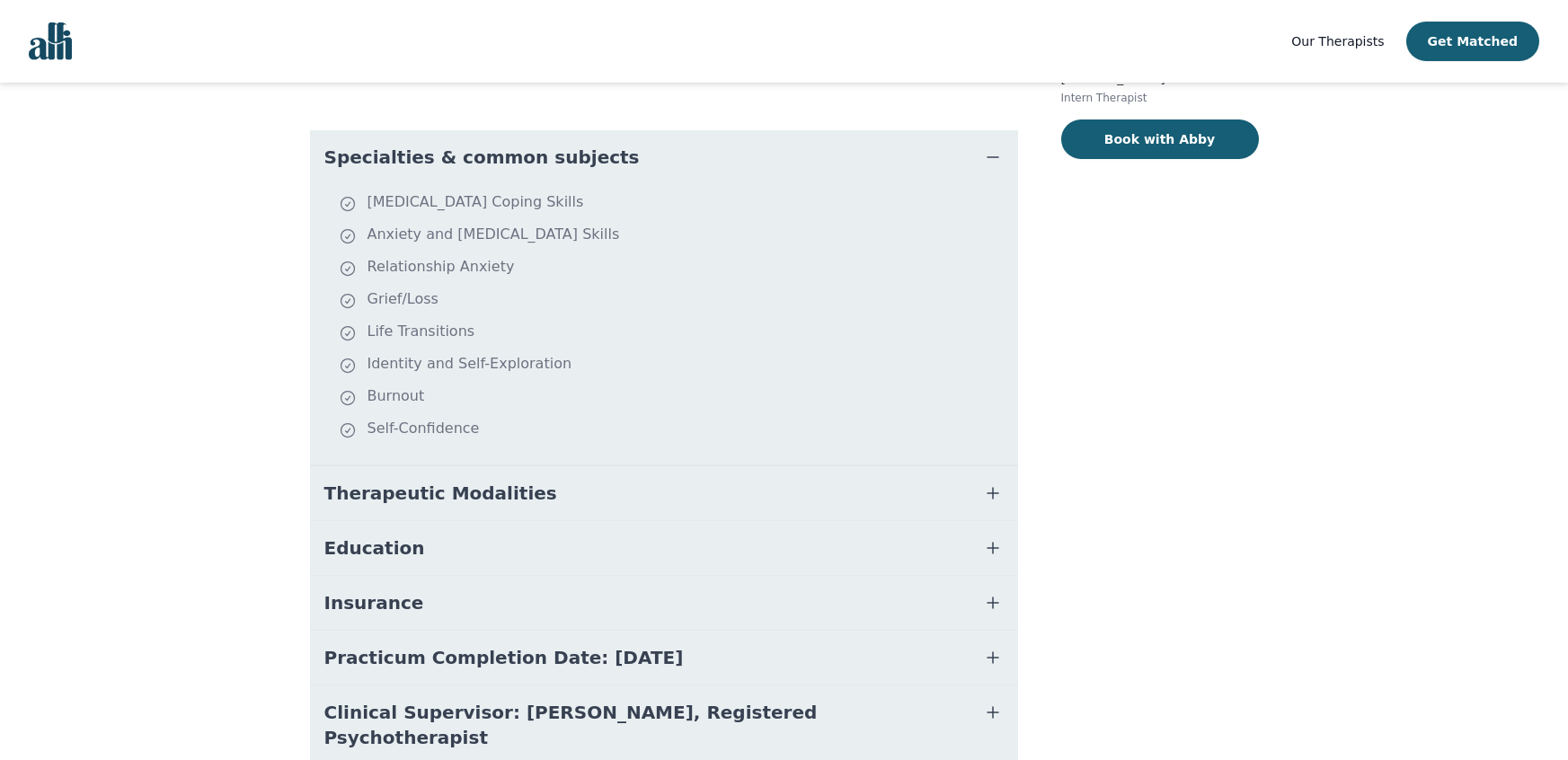
click at [754, 468] on button "Therapeutic Modalities" at bounding box center [664, 492] width 708 height 54
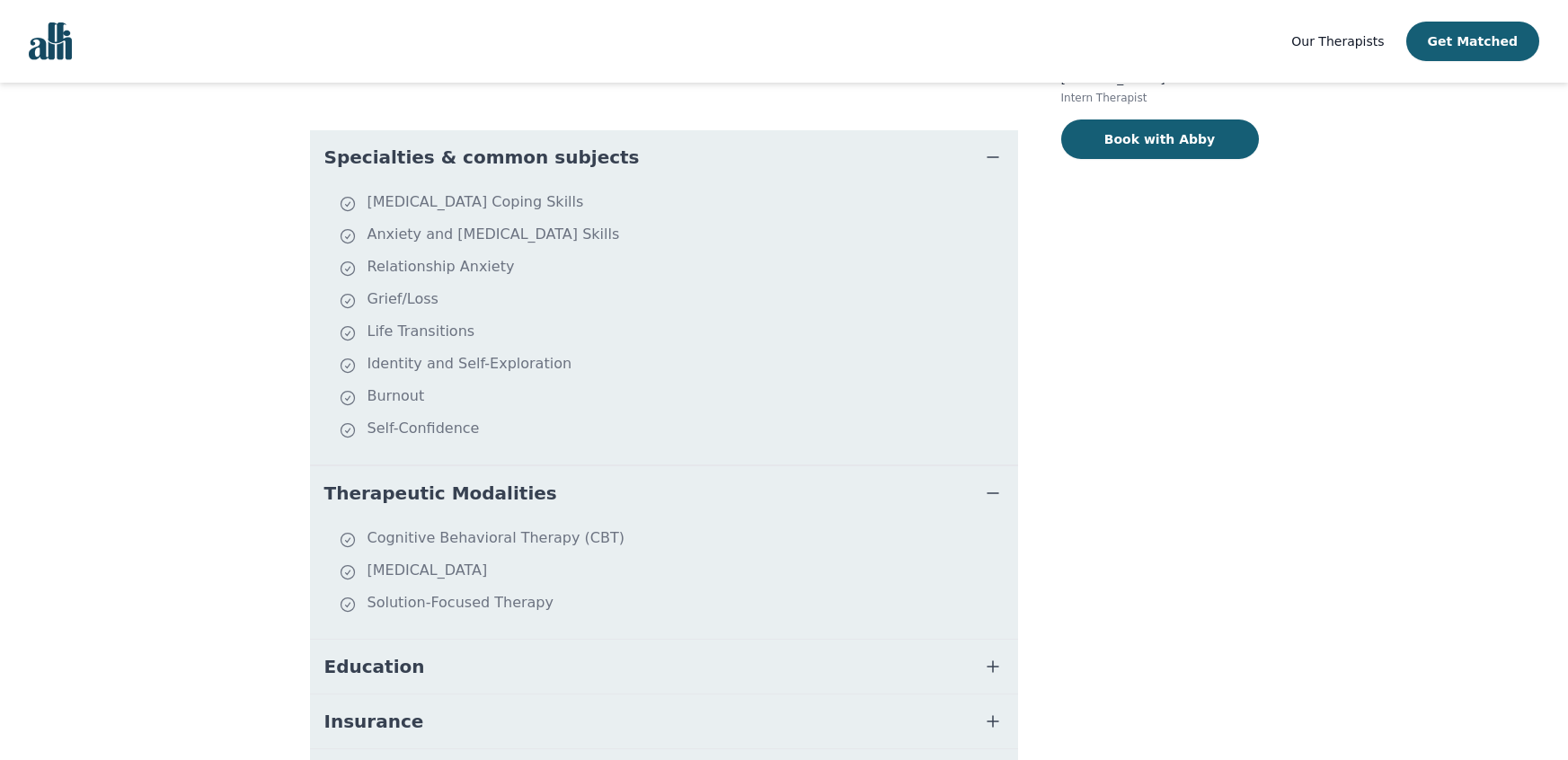
click at [752, 468] on button "Therapeutic Modalities" at bounding box center [664, 492] width 708 height 54
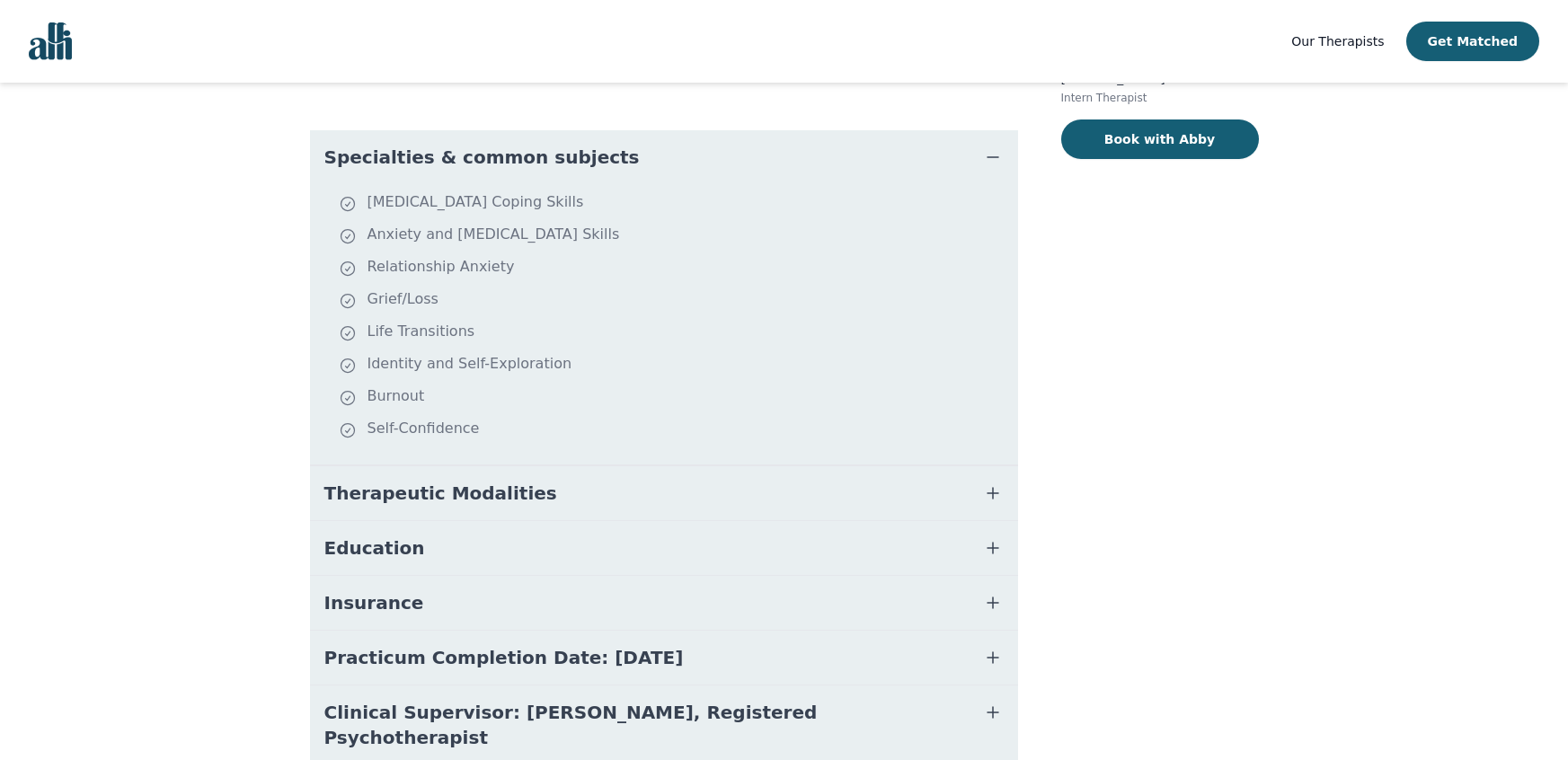
click at [739, 592] on button "Insurance" at bounding box center [664, 602] width 708 height 54
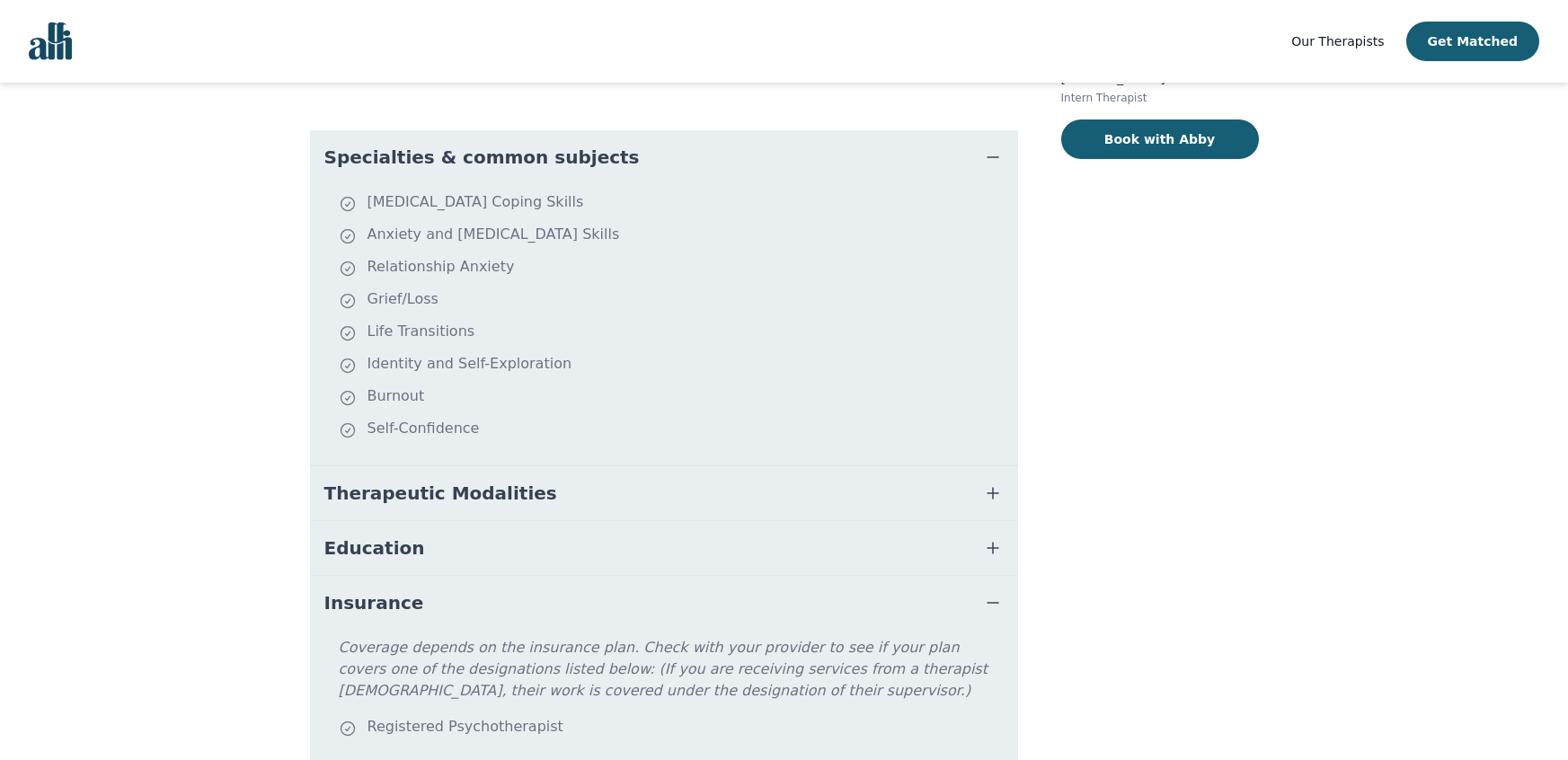
click at [739, 591] on button "Insurance" at bounding box center [664, 602] width 708 height 54
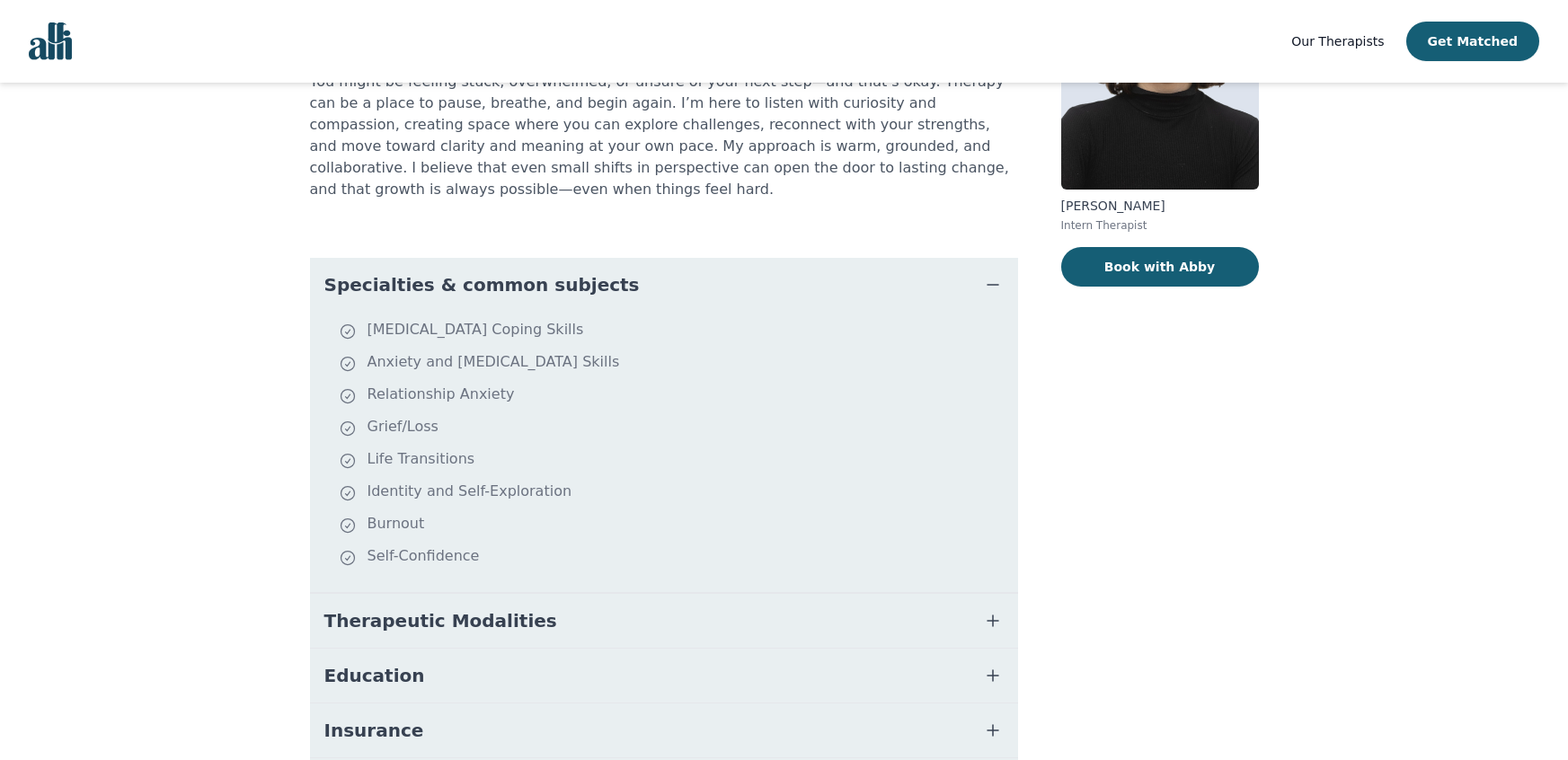
scroll to position [0, 0]
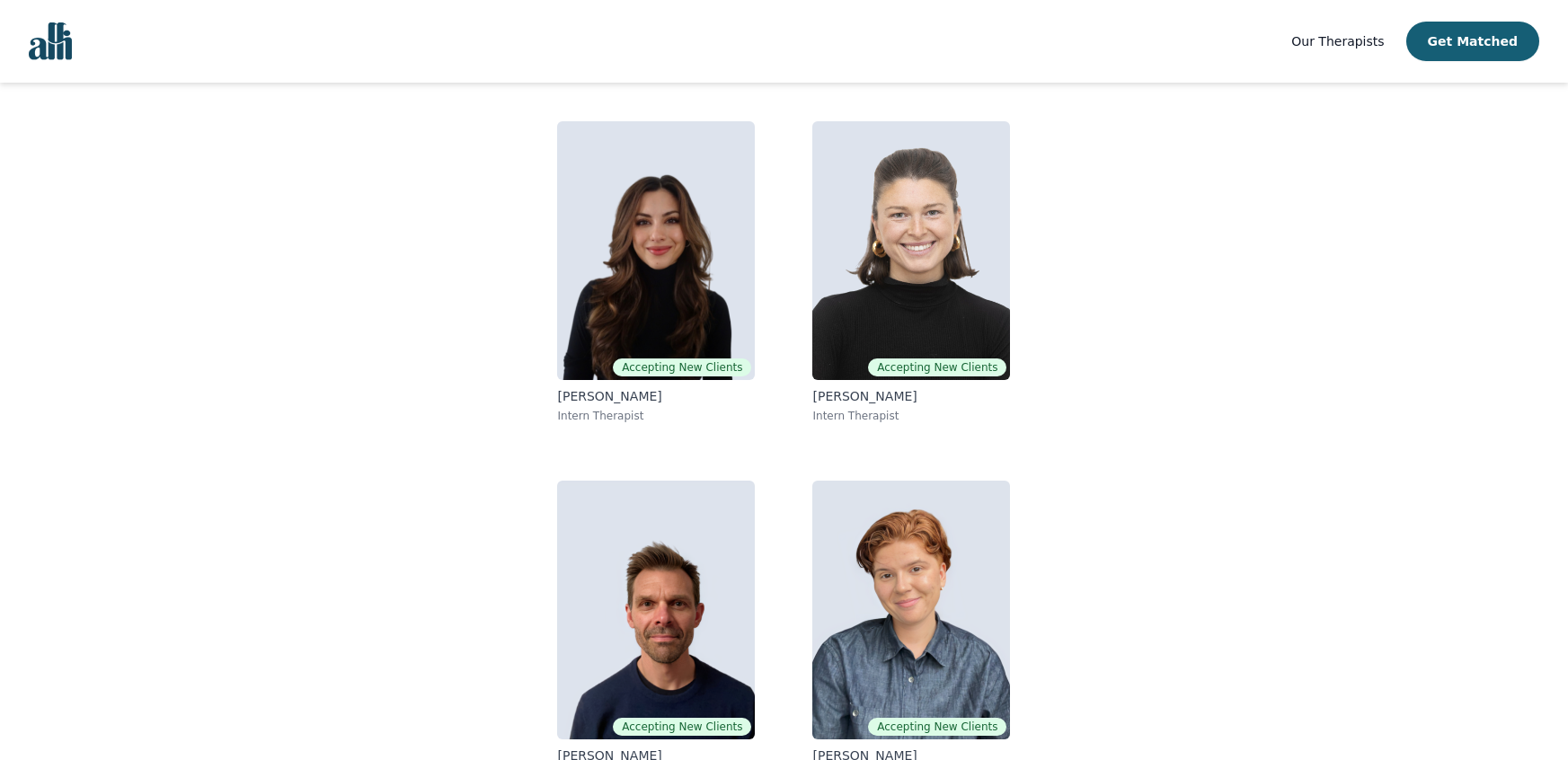
scroll to position [178, 0]
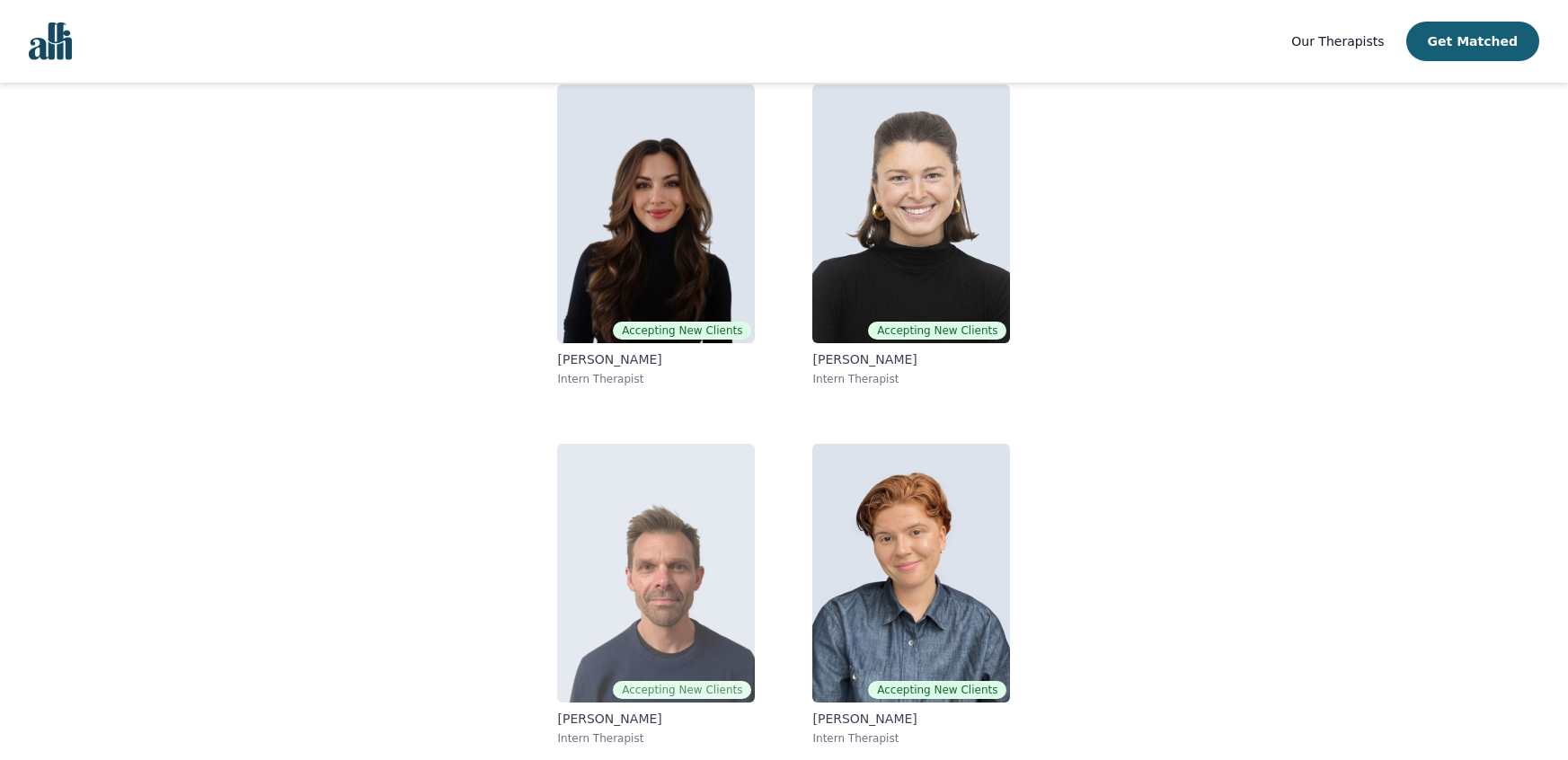
click at [575, 594] on img at bounding box center [655, 573] width 198 height 258
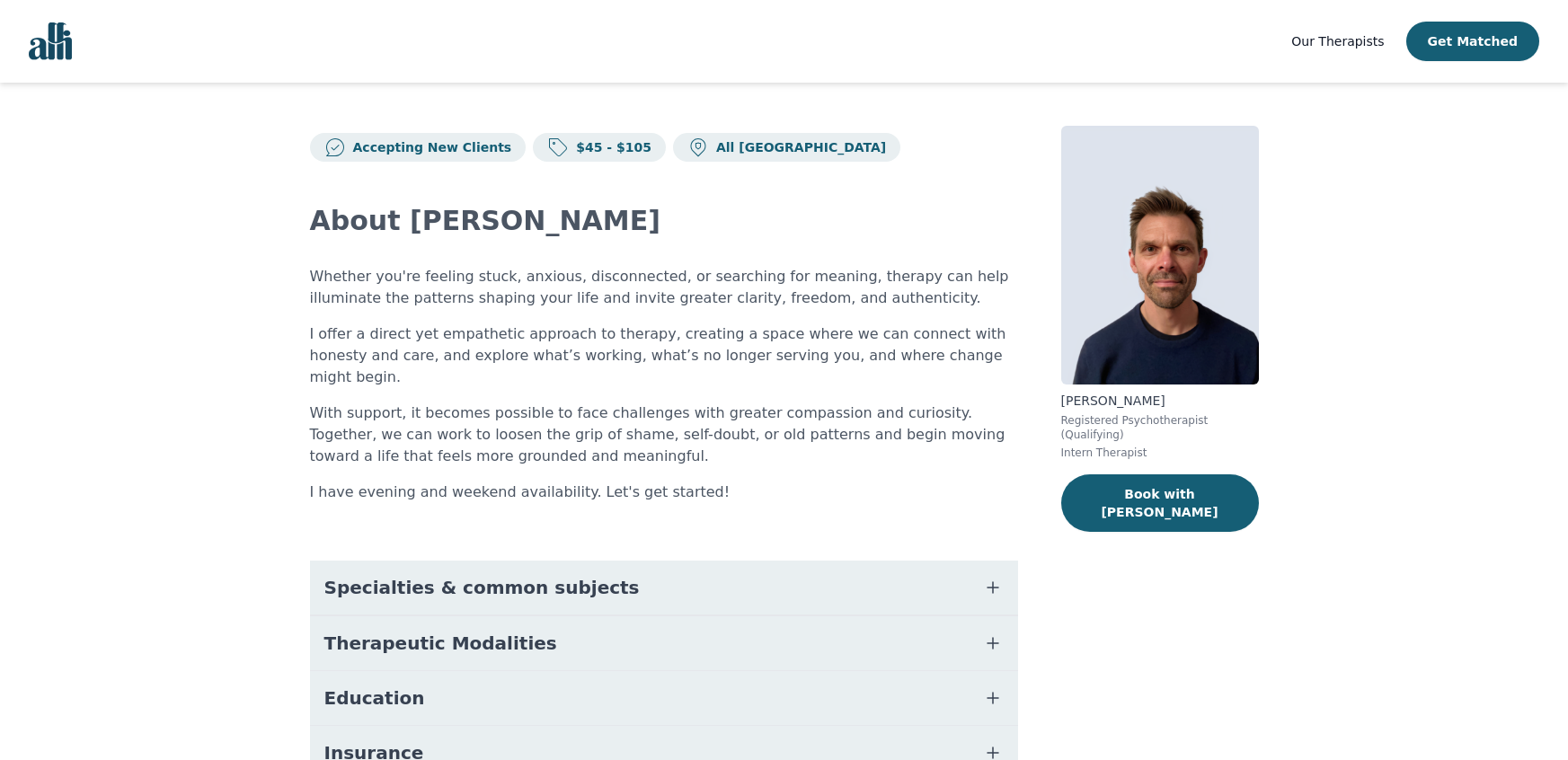
click at [581, 560] on button "Specialties & common subjects" at bounding box center [664, 587] width 708 height 54
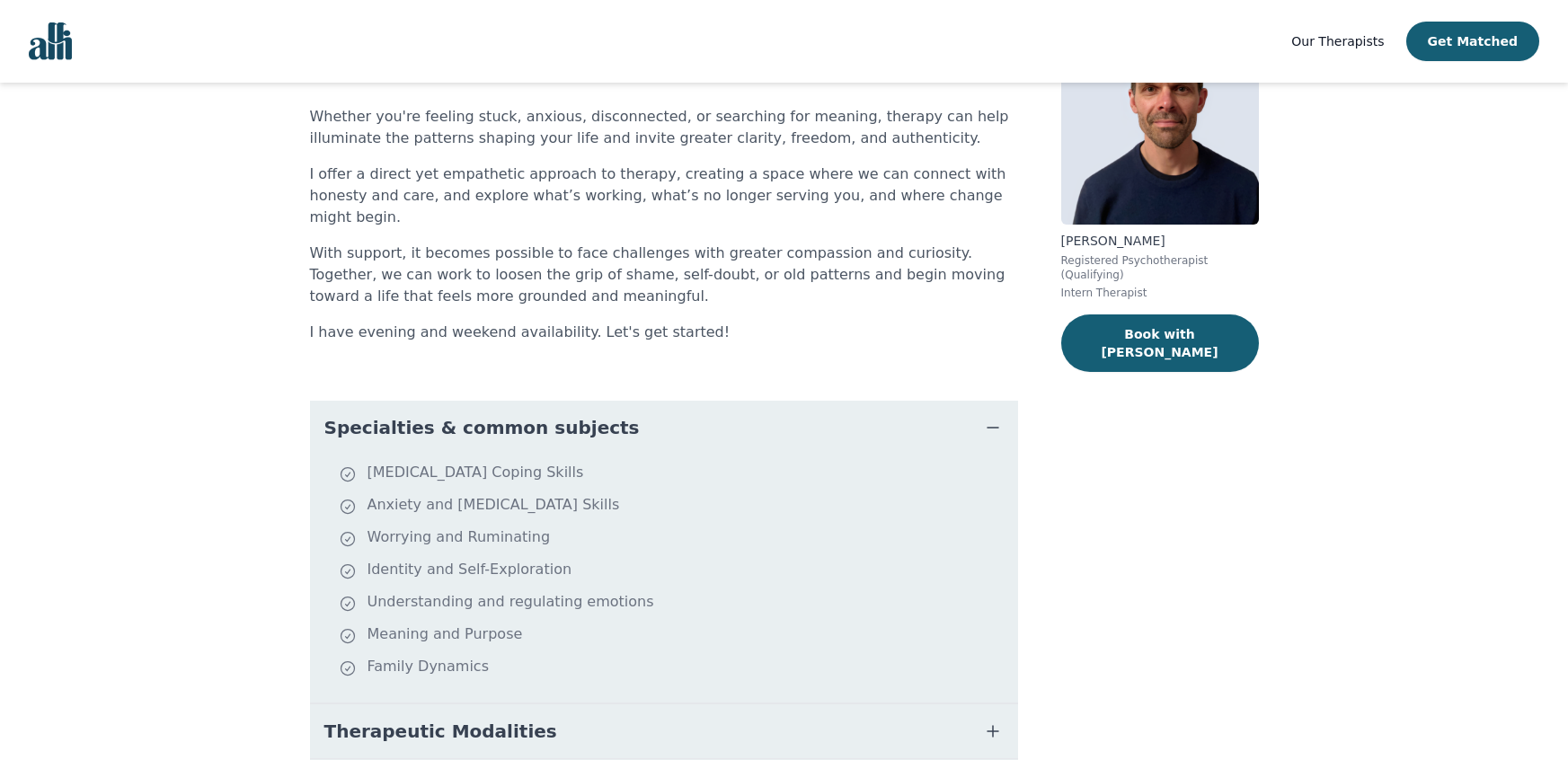
scroll to position [165, 0]
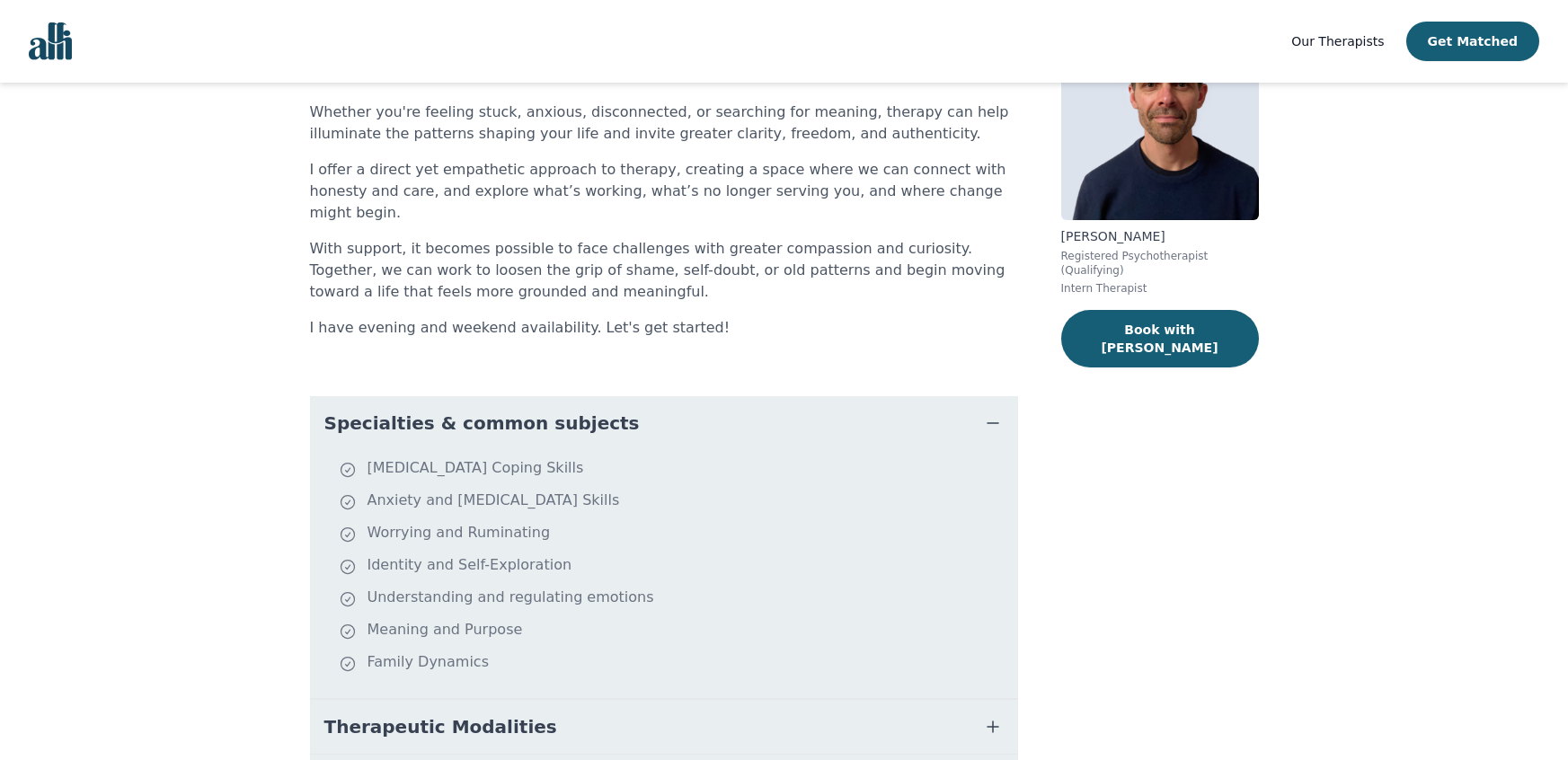
click at [576, 489] on li "Anxiety and [MEDICAL_DATA] Skills" at bounding box center [675, 502] width 672 height 26
click at [559, 419] on button "Specialties & common subjects" at bounding box center [664, 422] width 708 height 54
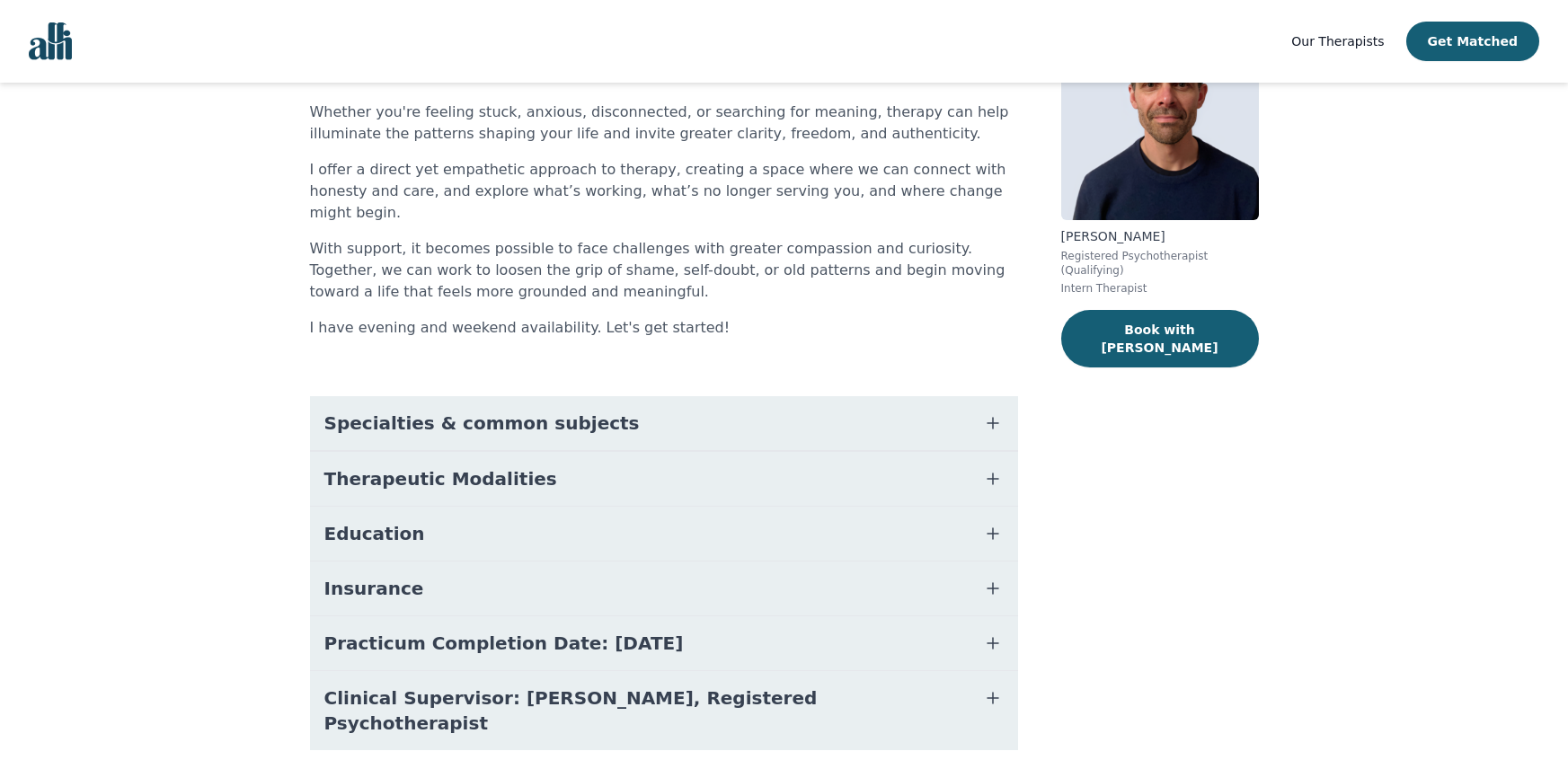
click at [553, 451] on button "Therapeutic Modalities" at bounding box center [664, 478] width 708 height 54
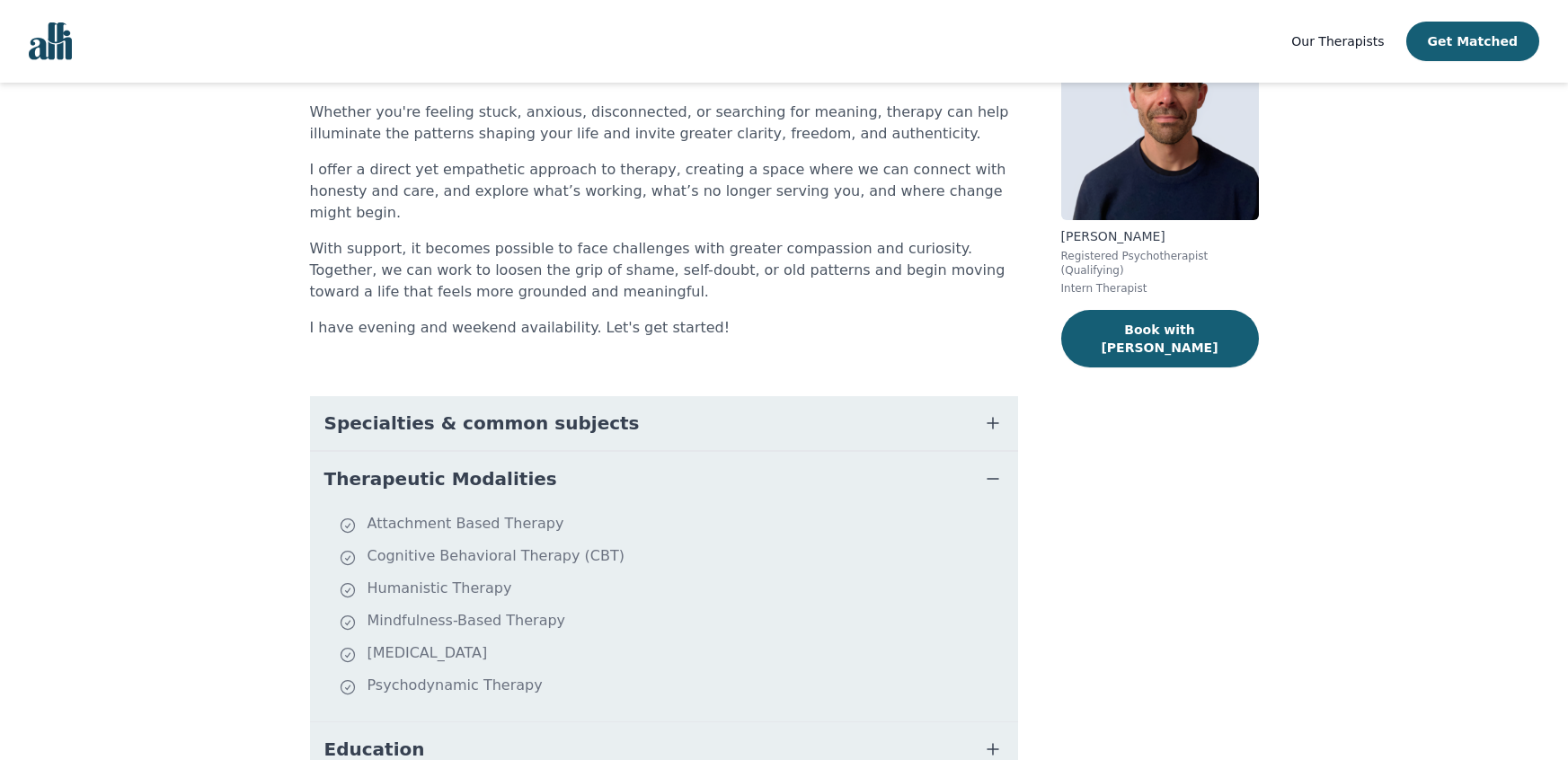
click at [553, 451] on button "Therapeutic Modalities" at bounding box center [664, 478] width 708 height 54
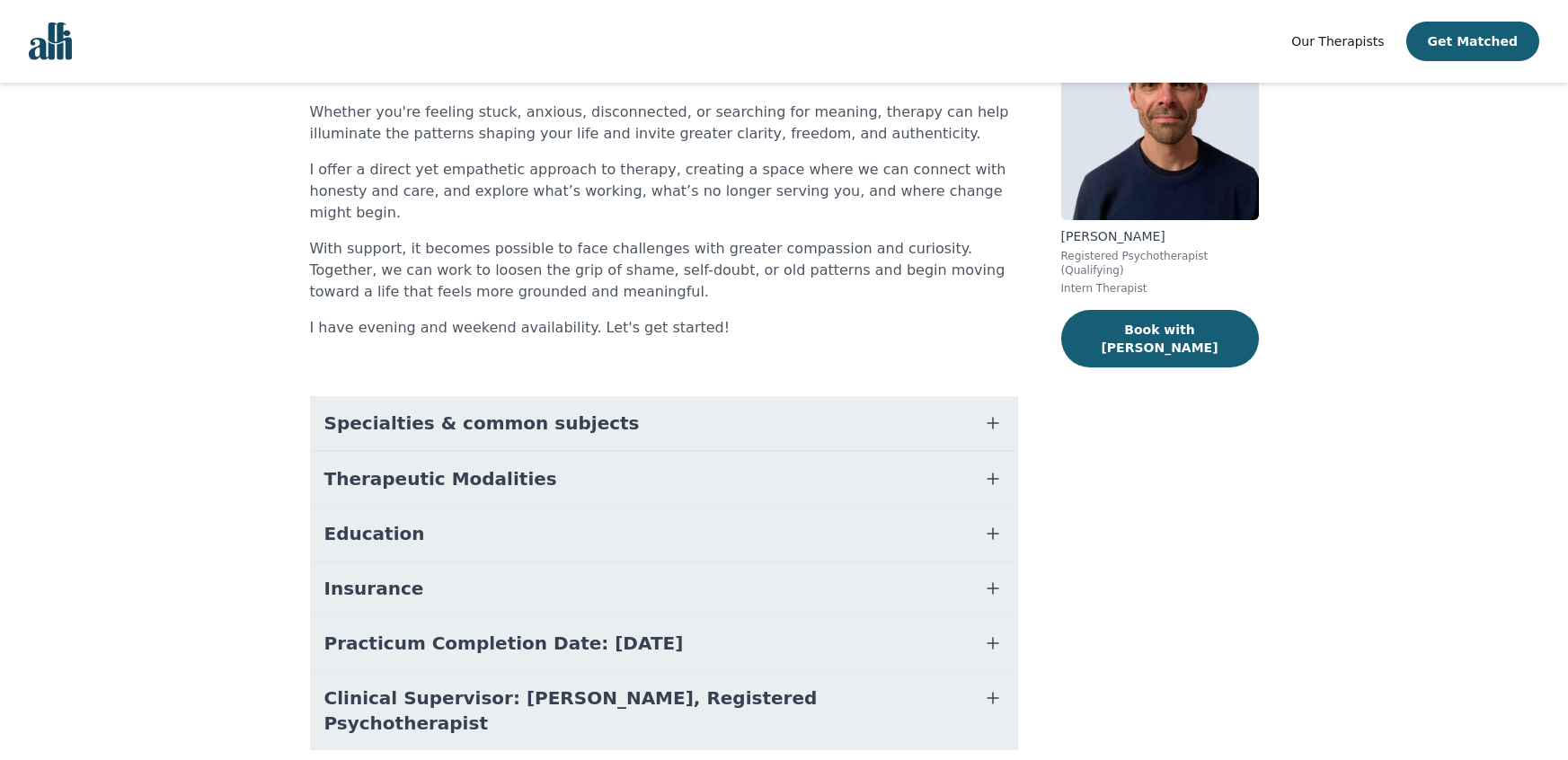
click at [514, 509] on button "Education" at bounding box center [664, 533] width 708 height 54
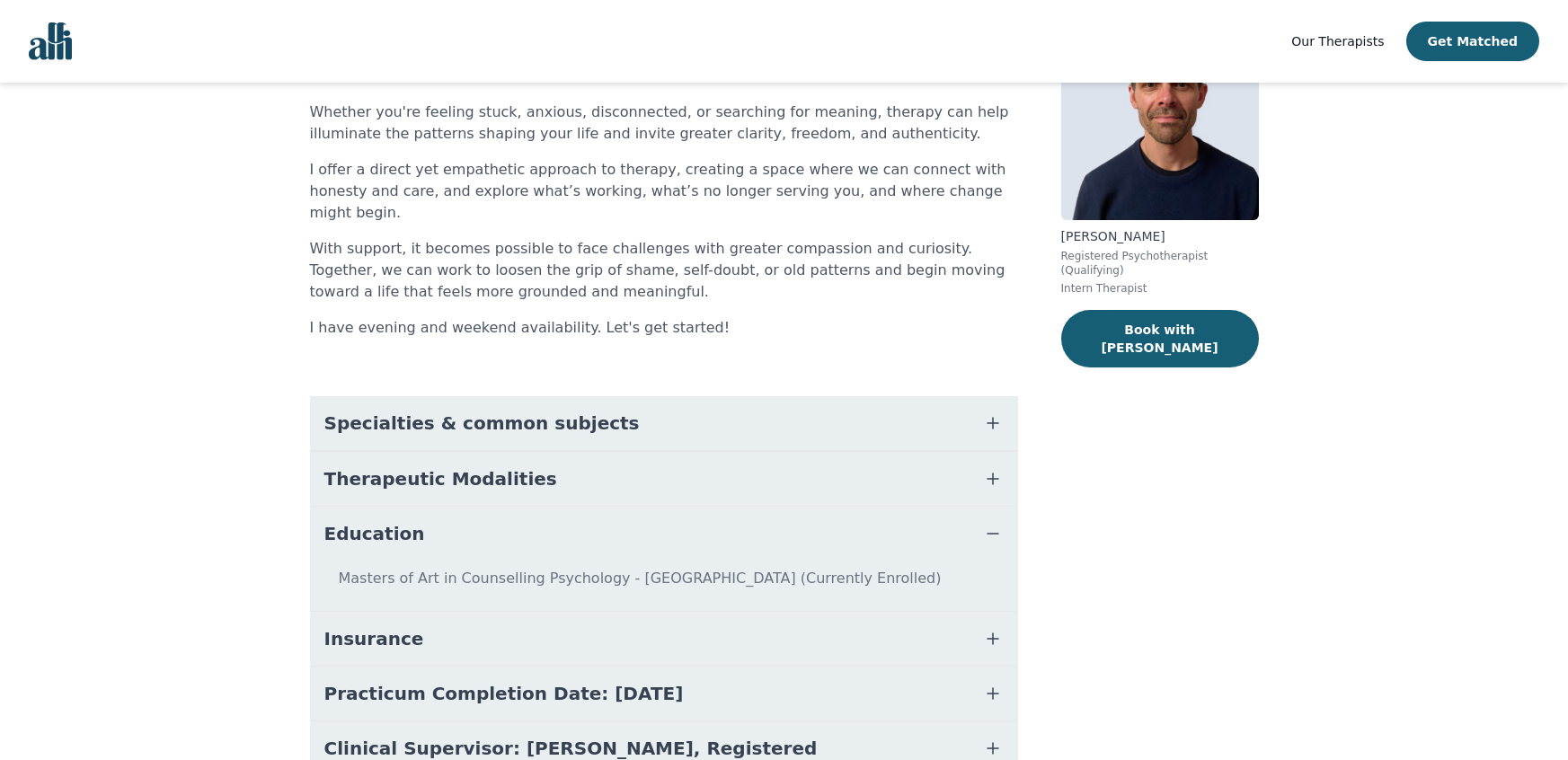
click at [514, 509] on button "Education" at bounding box center [664, 533] width 708 height 54
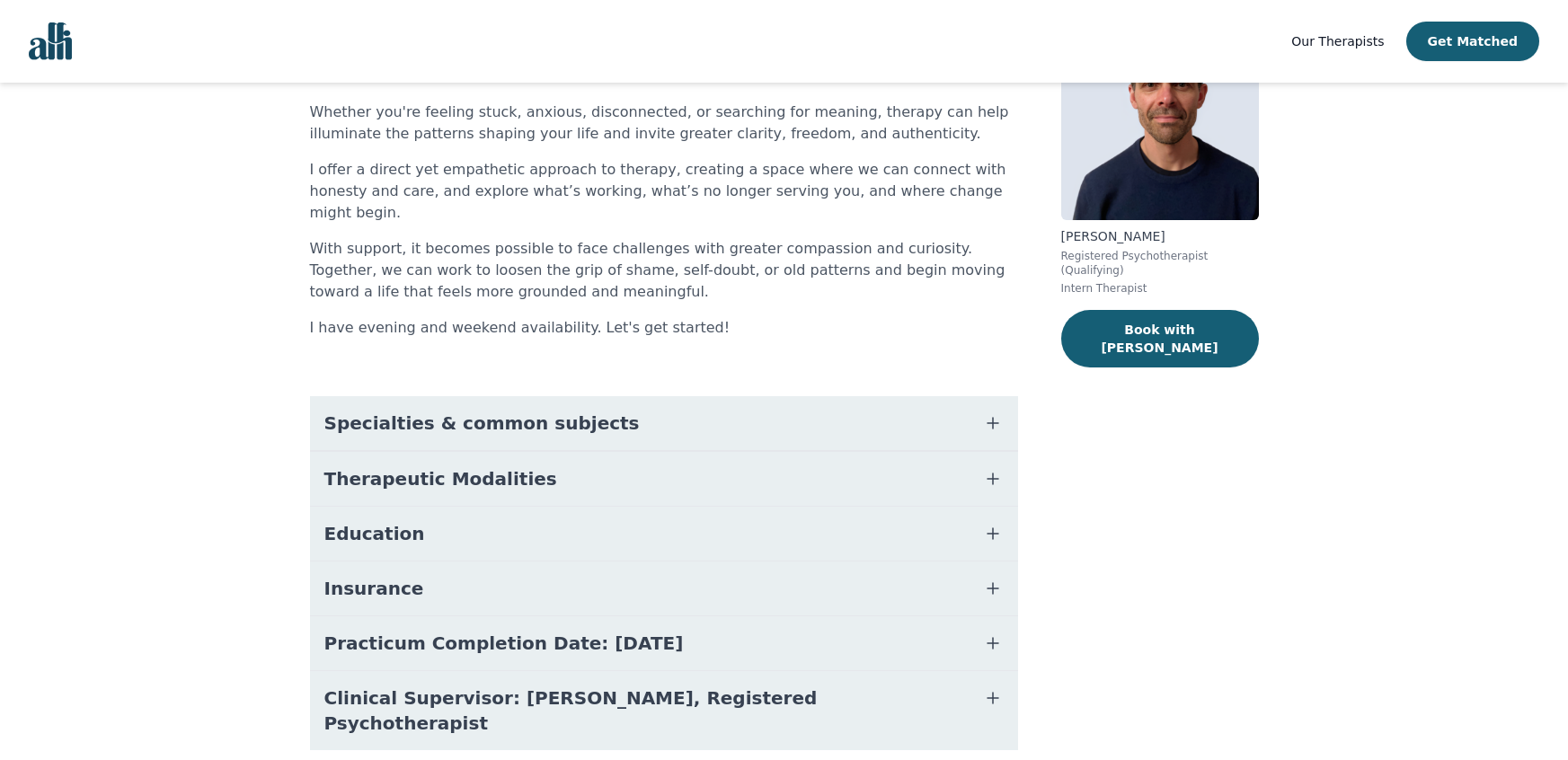
scroll to position [141, 0]
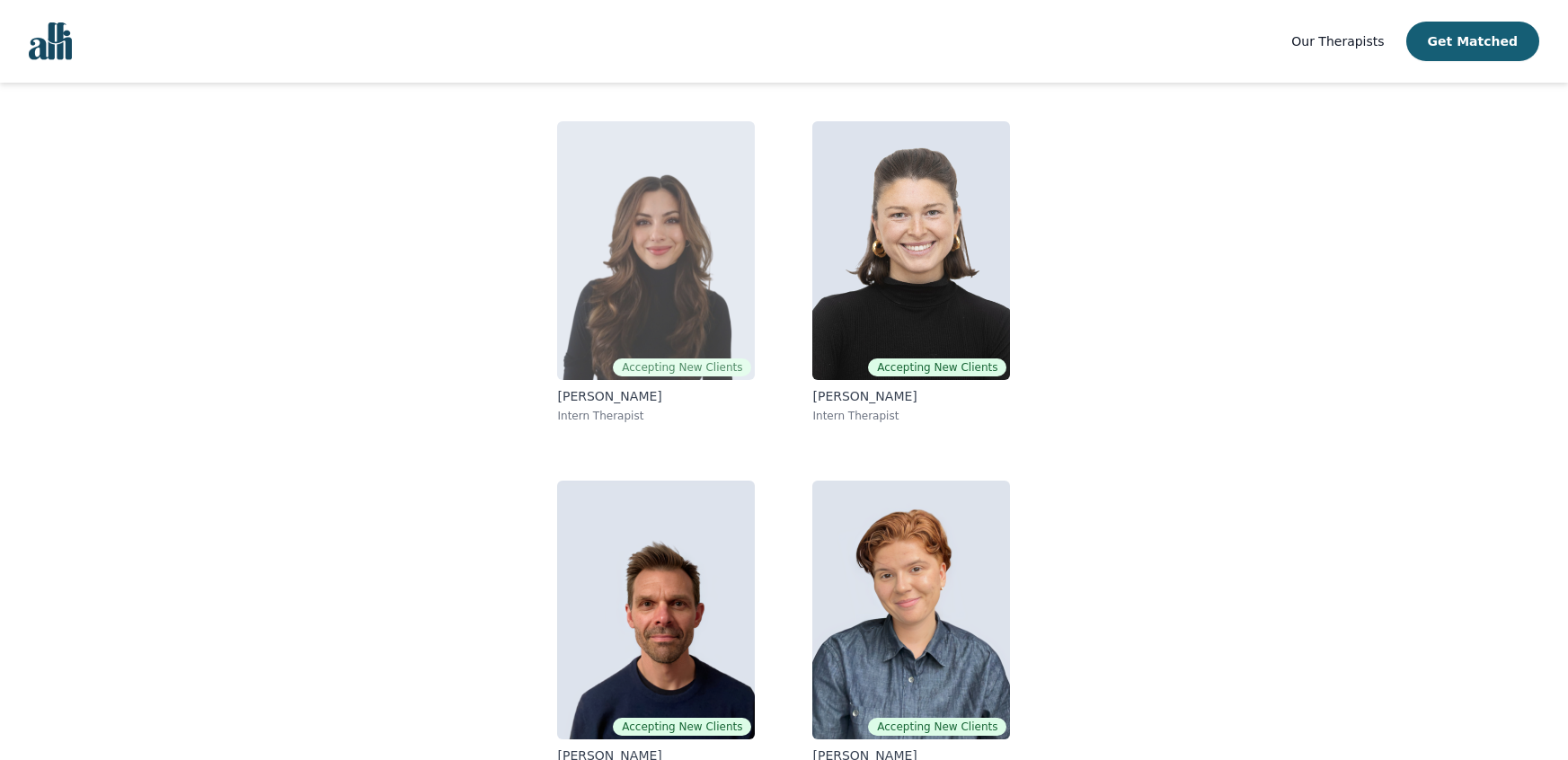
click at [641, 139] on img at bounding box center [655, 250] width 198 height 258
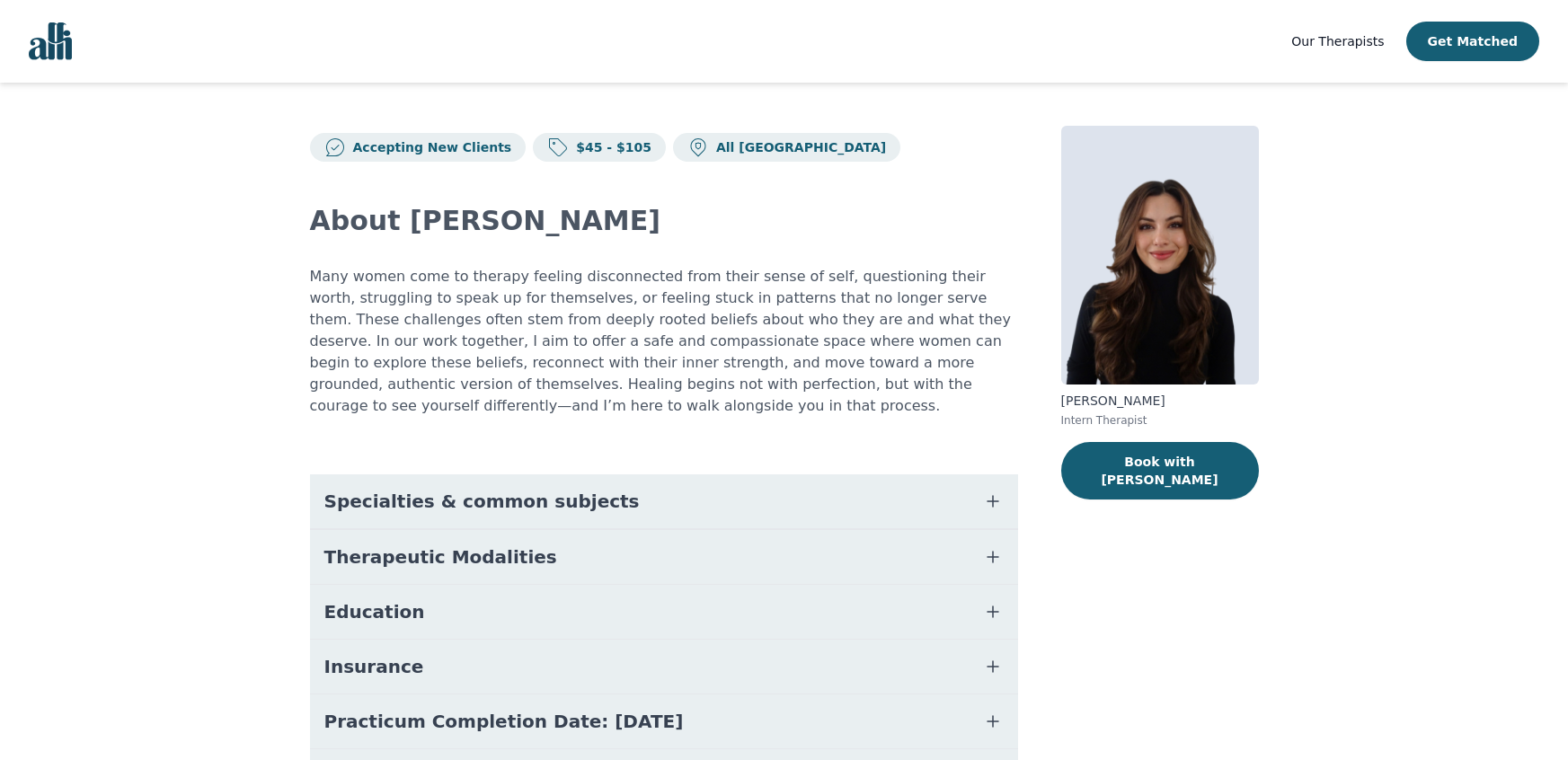
click at [572, 497] on button "Specialties & common subjects" at bounding box center [664, 501] width 708 height 54
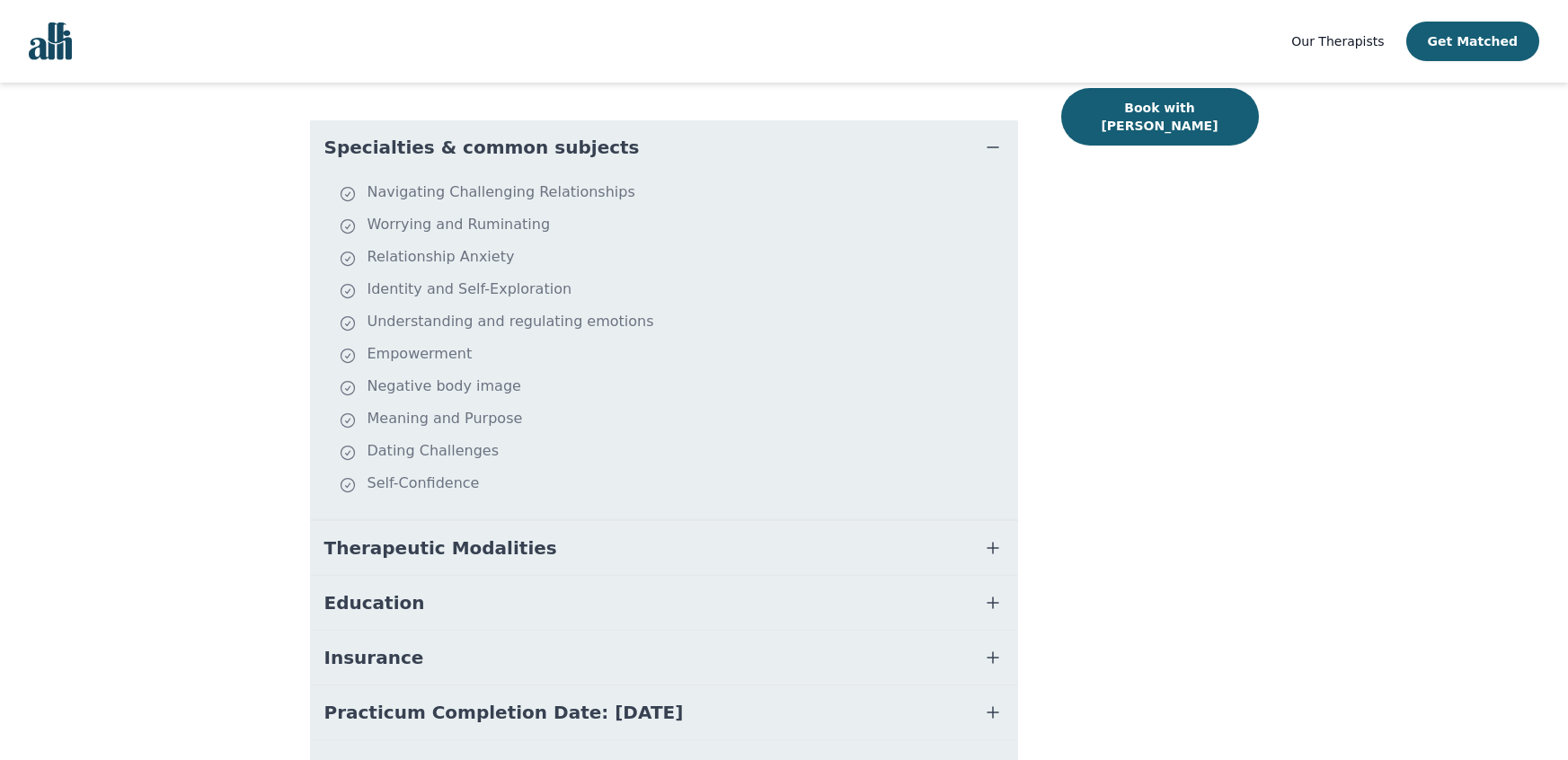
scroll to position [353, 0]
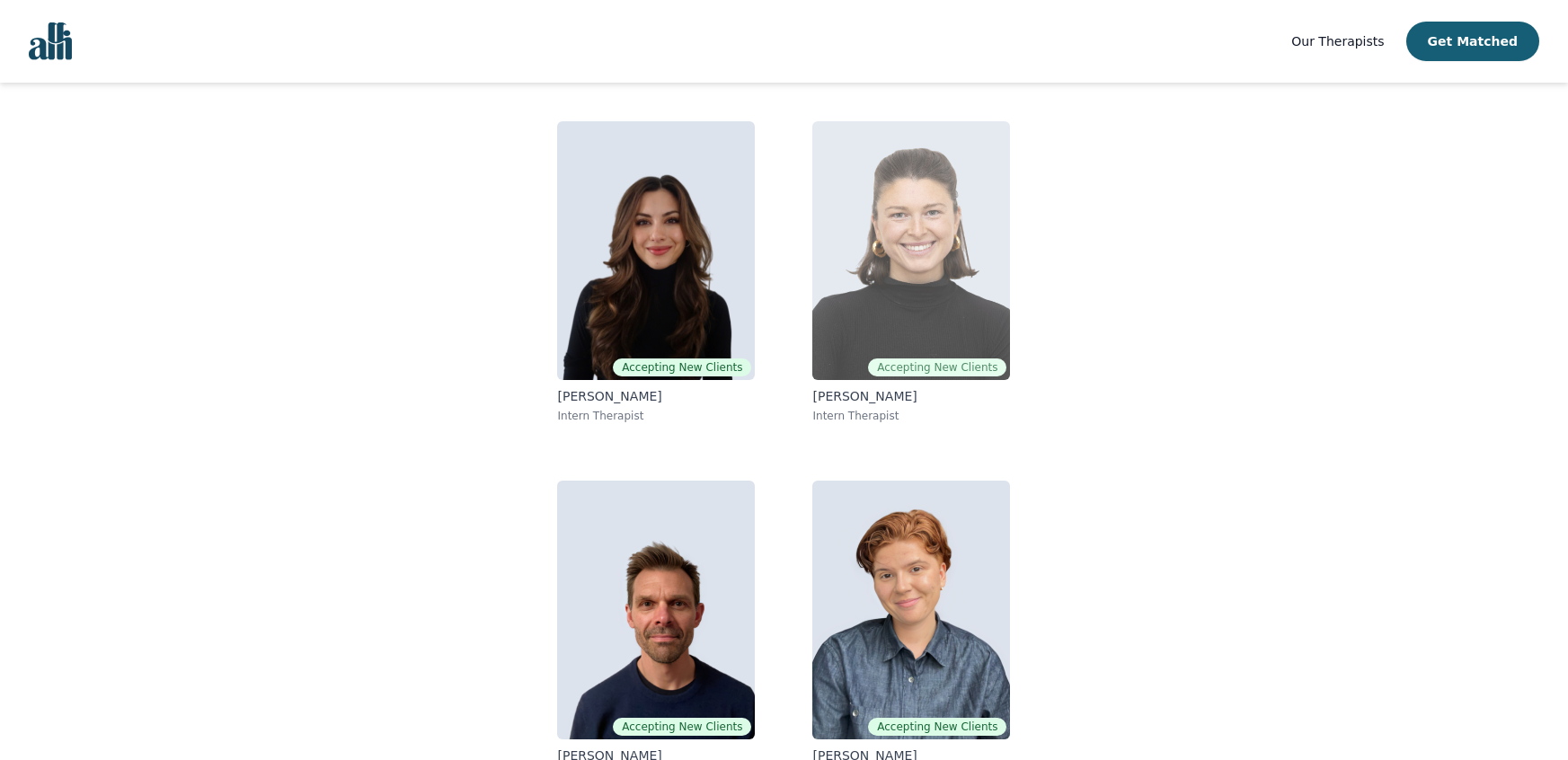
click at [978, 233] on img at bounding box center [911, 250] width 198 height 258
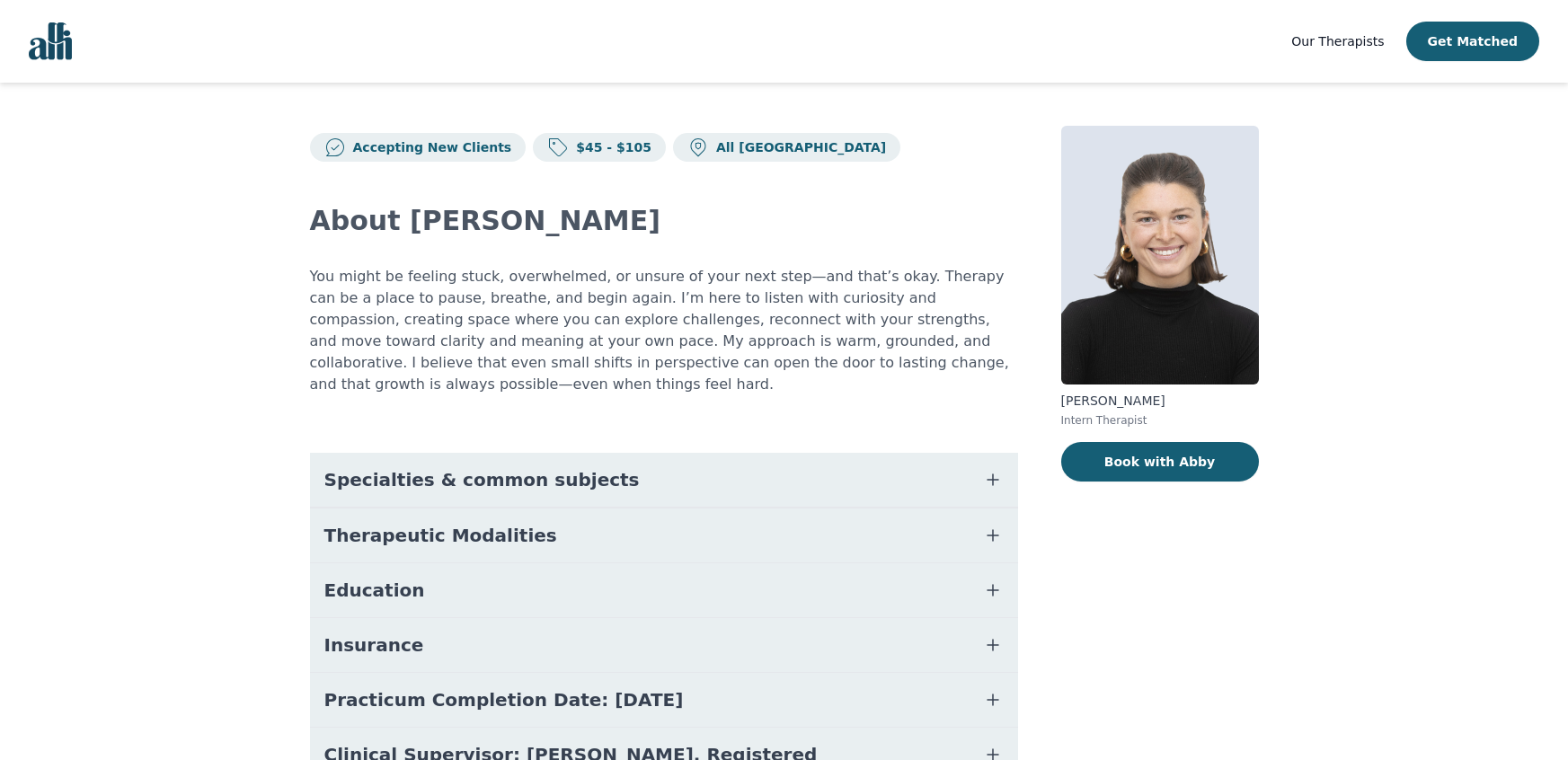
click at [492, 467] on span "Specialties & common subjects" at bounding box center [482, 479] width 315 height 26
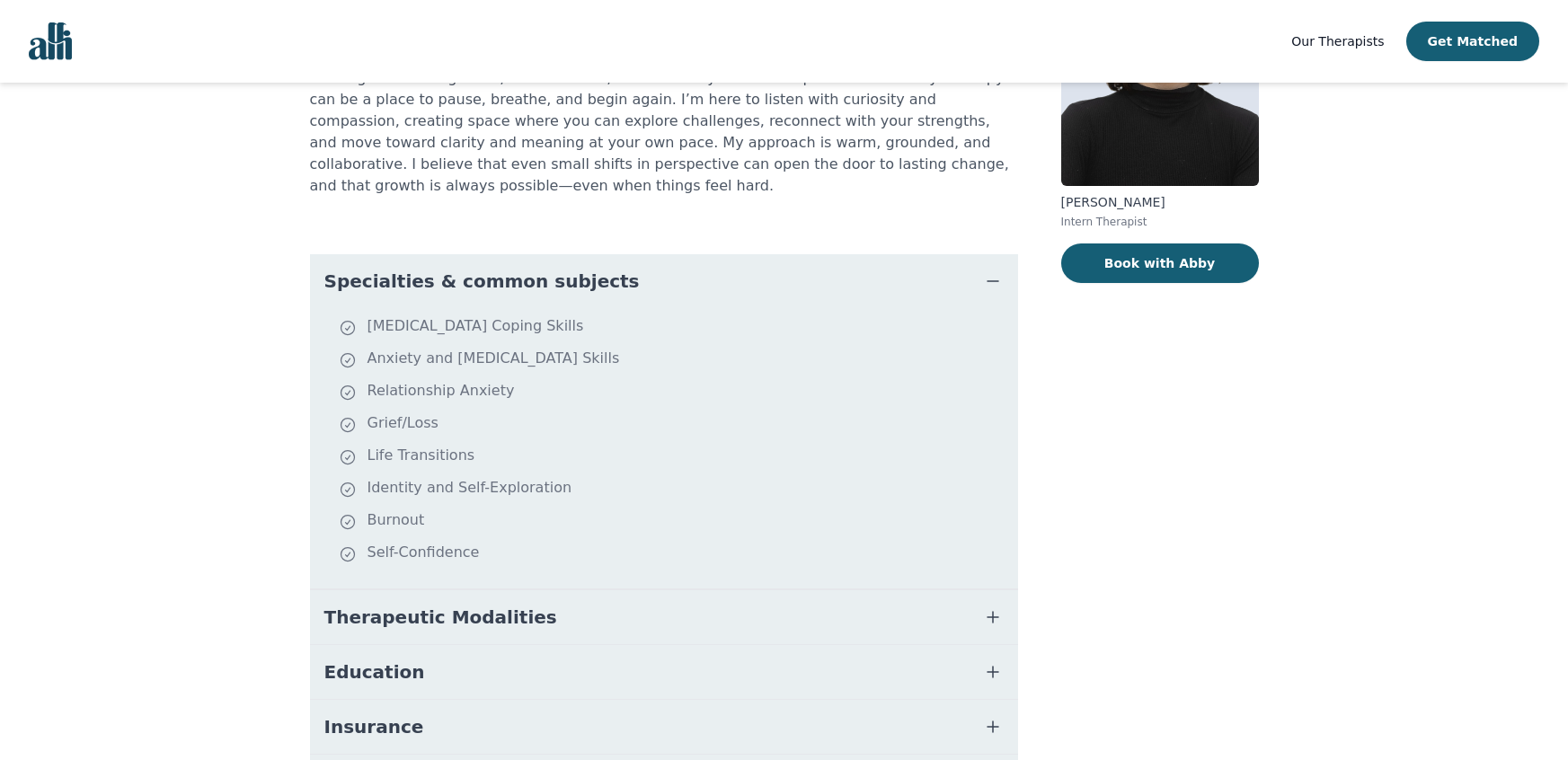
scroll to position [206, 0]
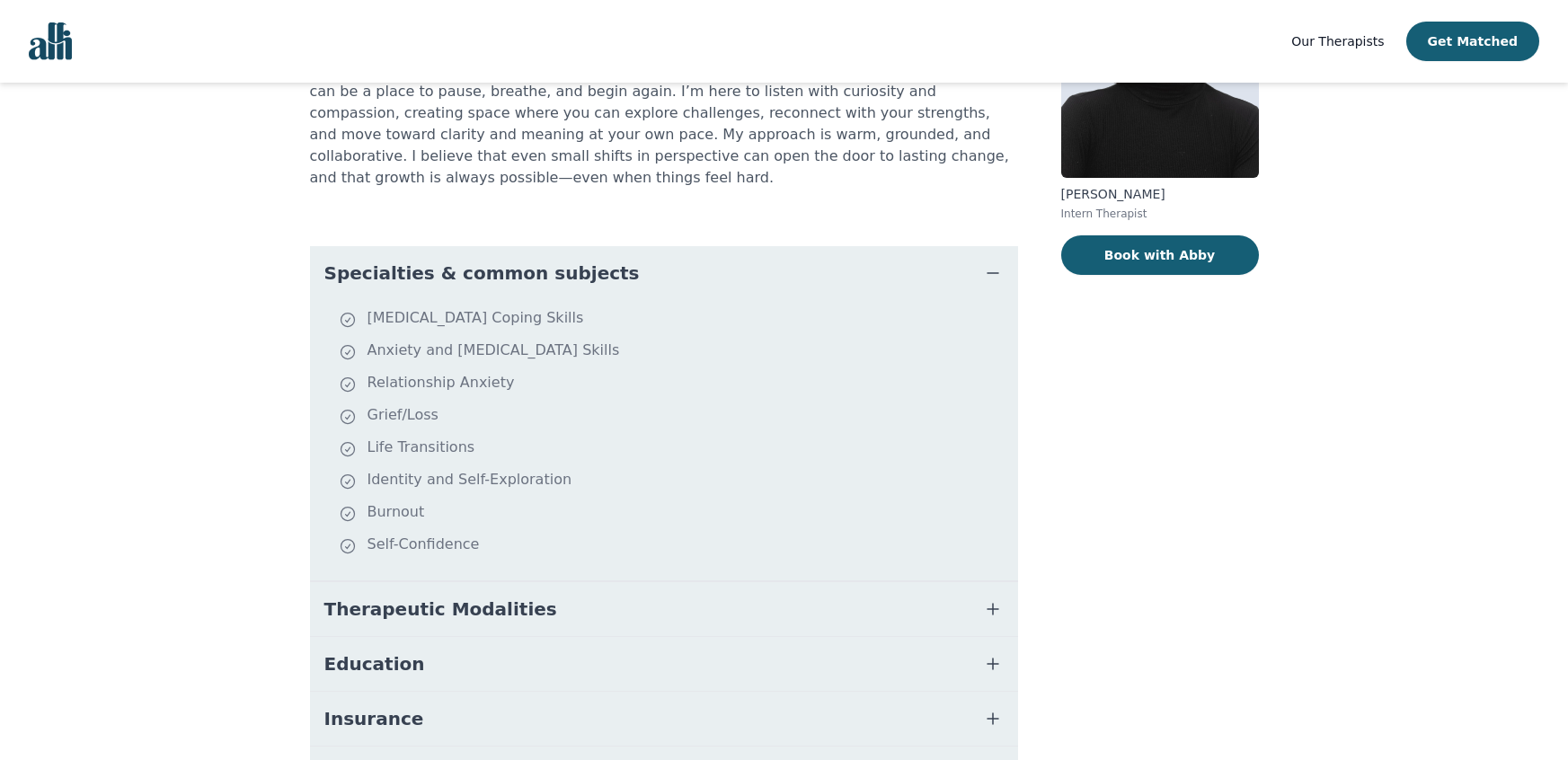
click at [1345, 41] on span "Our Therapists" at bounding box center [1337, 41] width 93 height 14
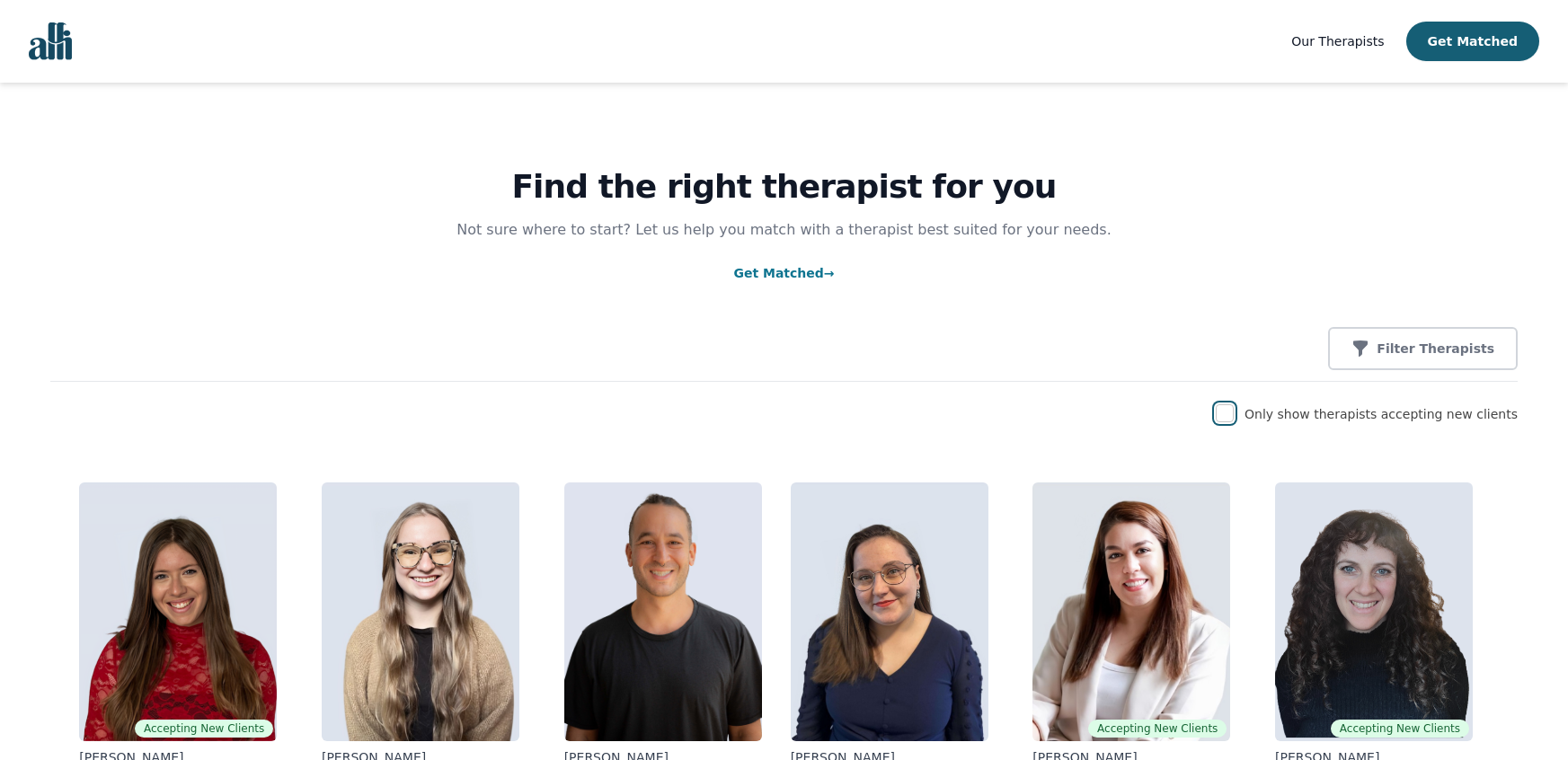
click at [1234, 412] on input "checkbox" at bounding box center [1224, 413] width 18 height 18
checkbox input "true"
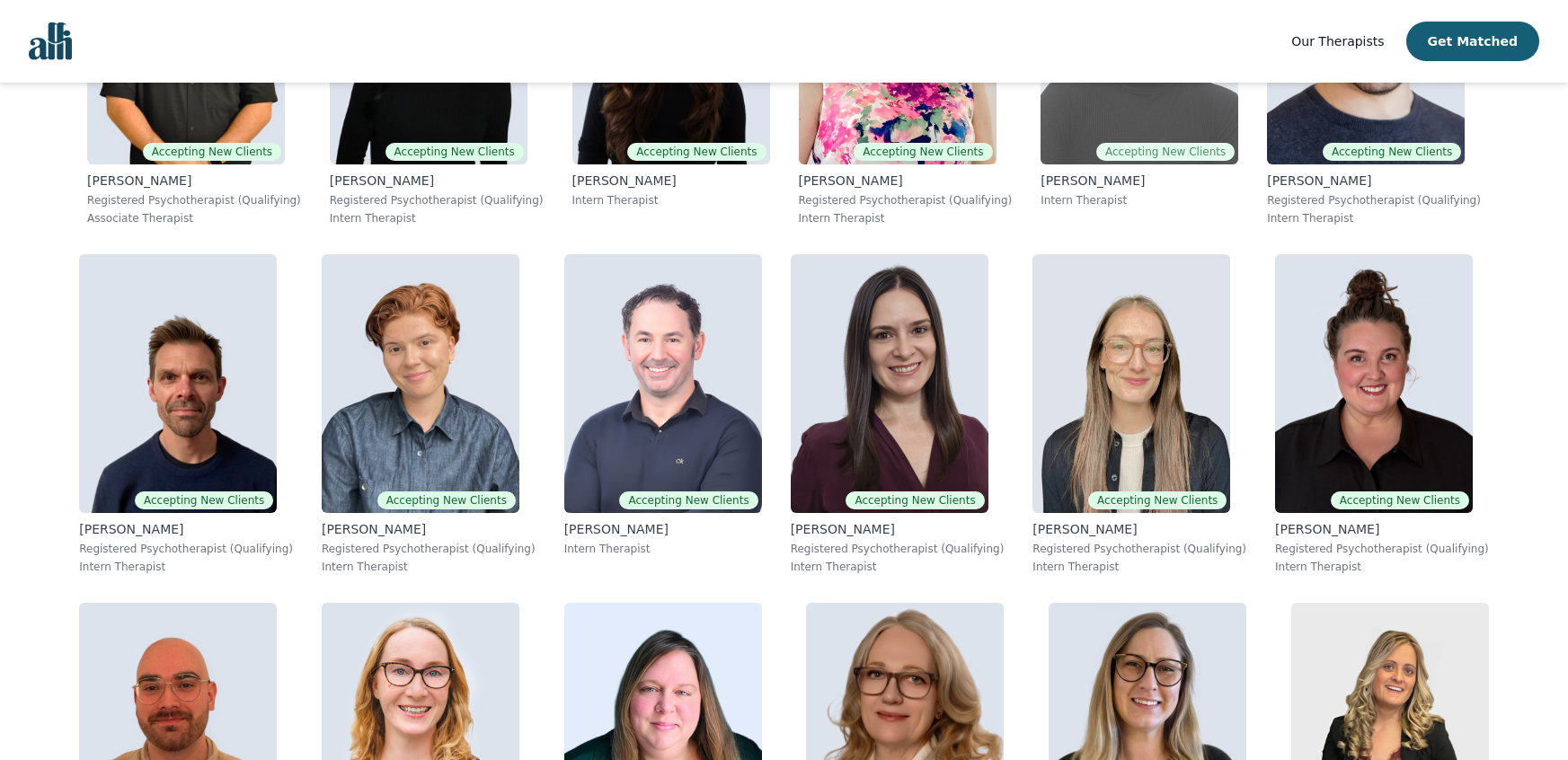
scroll to position [924, 0]
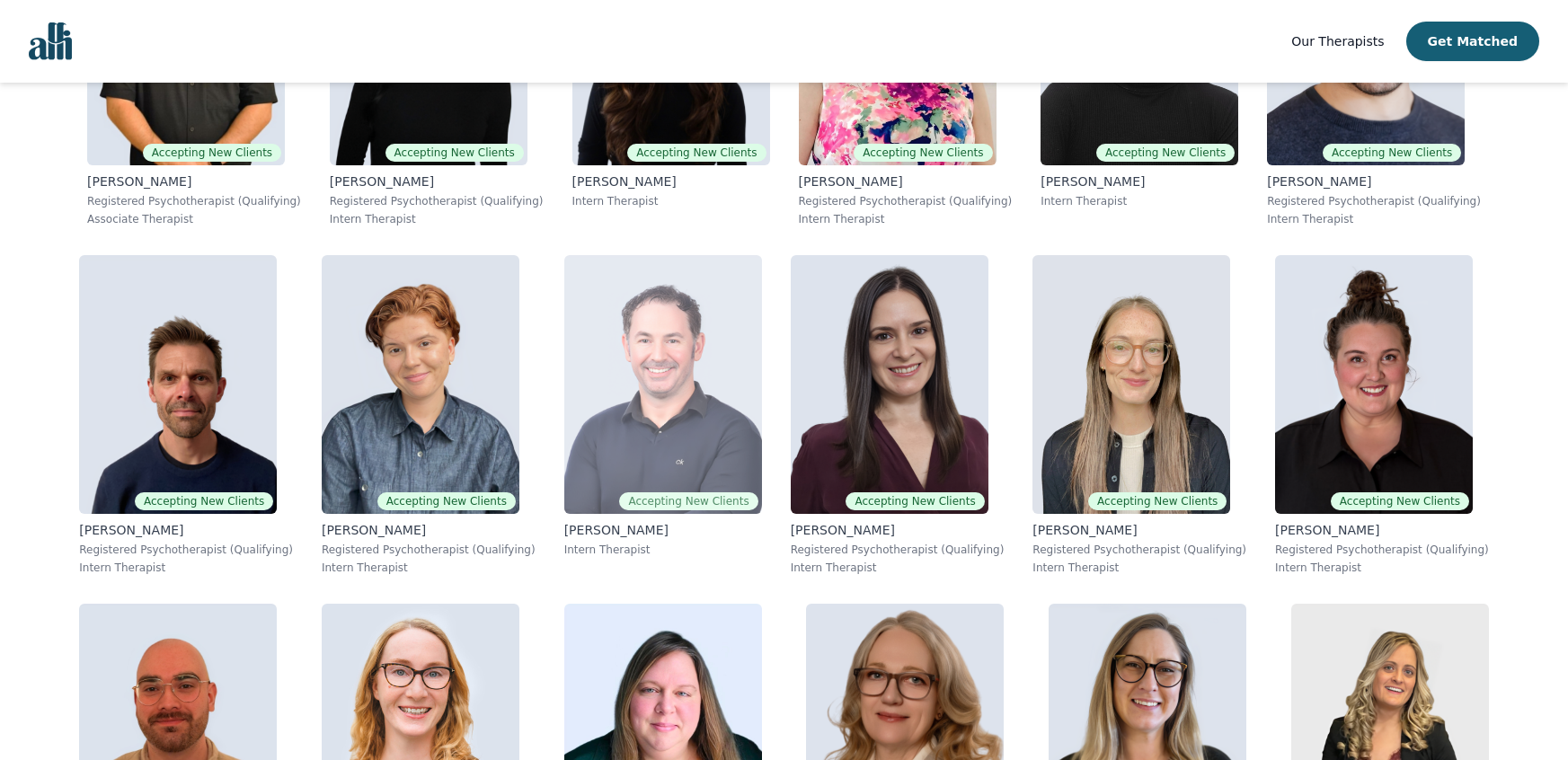
click at [658, 402] on img at bounding box center [663, 383] width 198 height 258
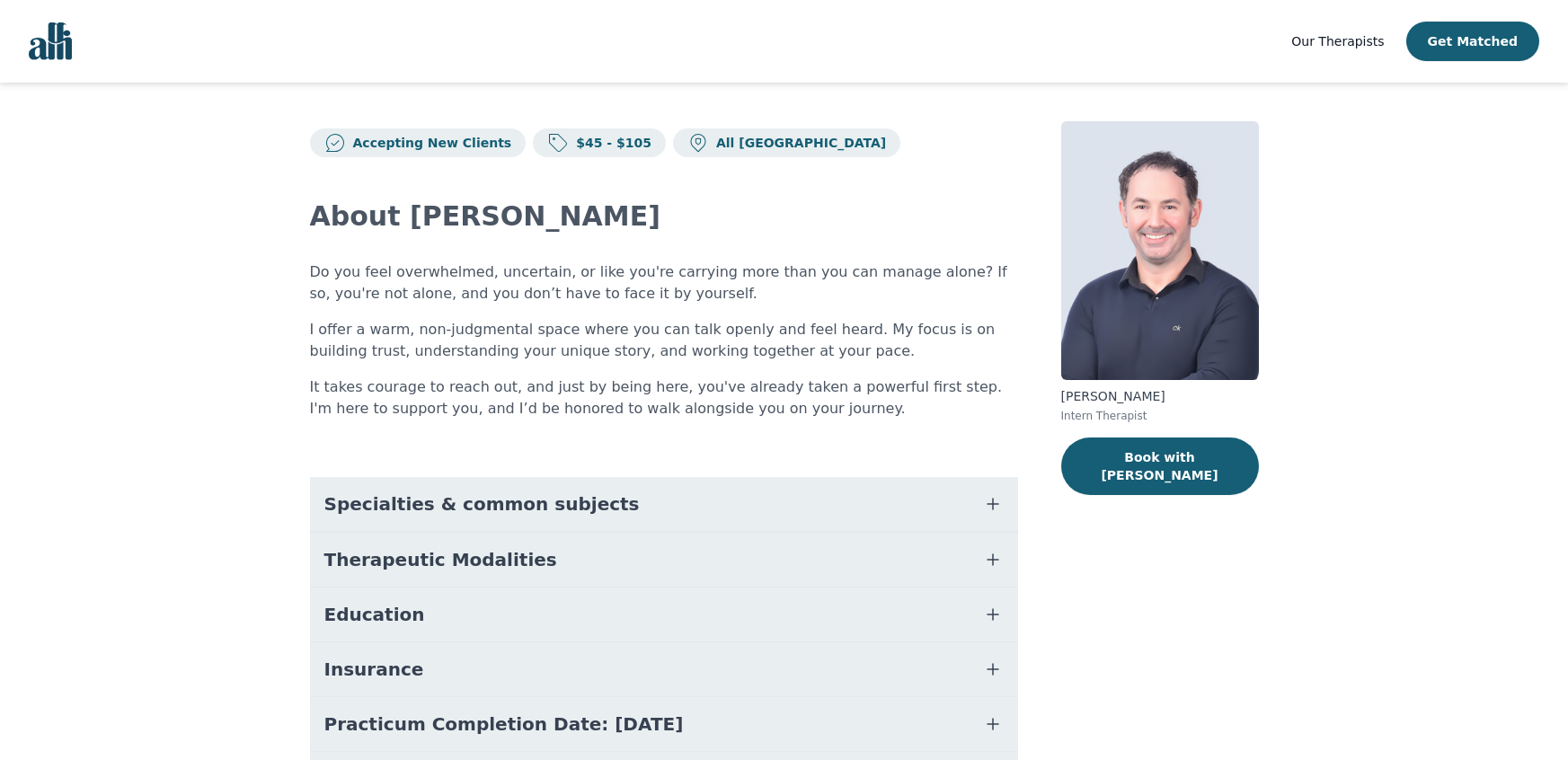
scroll to position [7, 0]
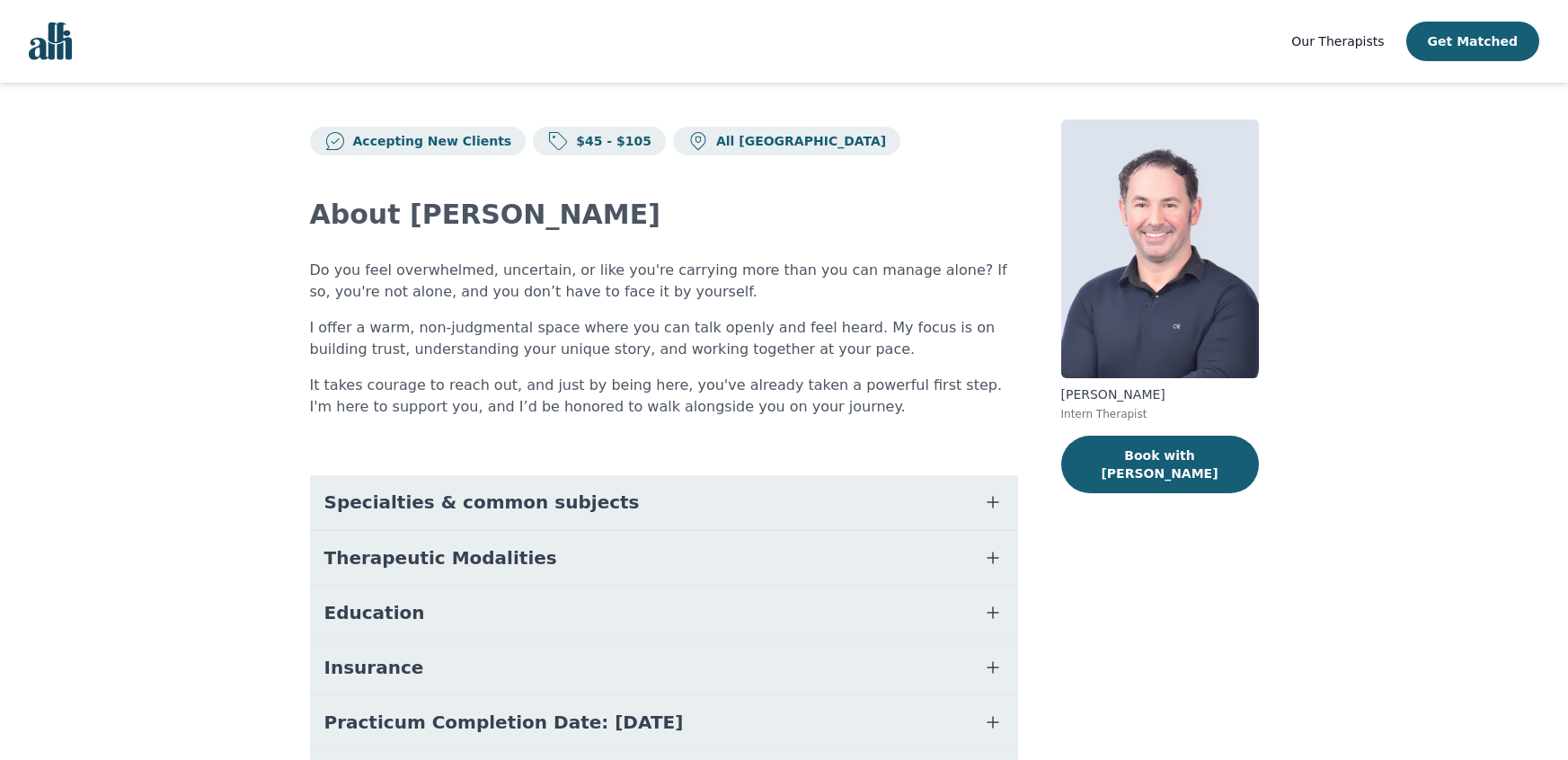
click at [619, 494] on button "Specialties & common subjects" at bounding box center [664, 502] width 708 height 54
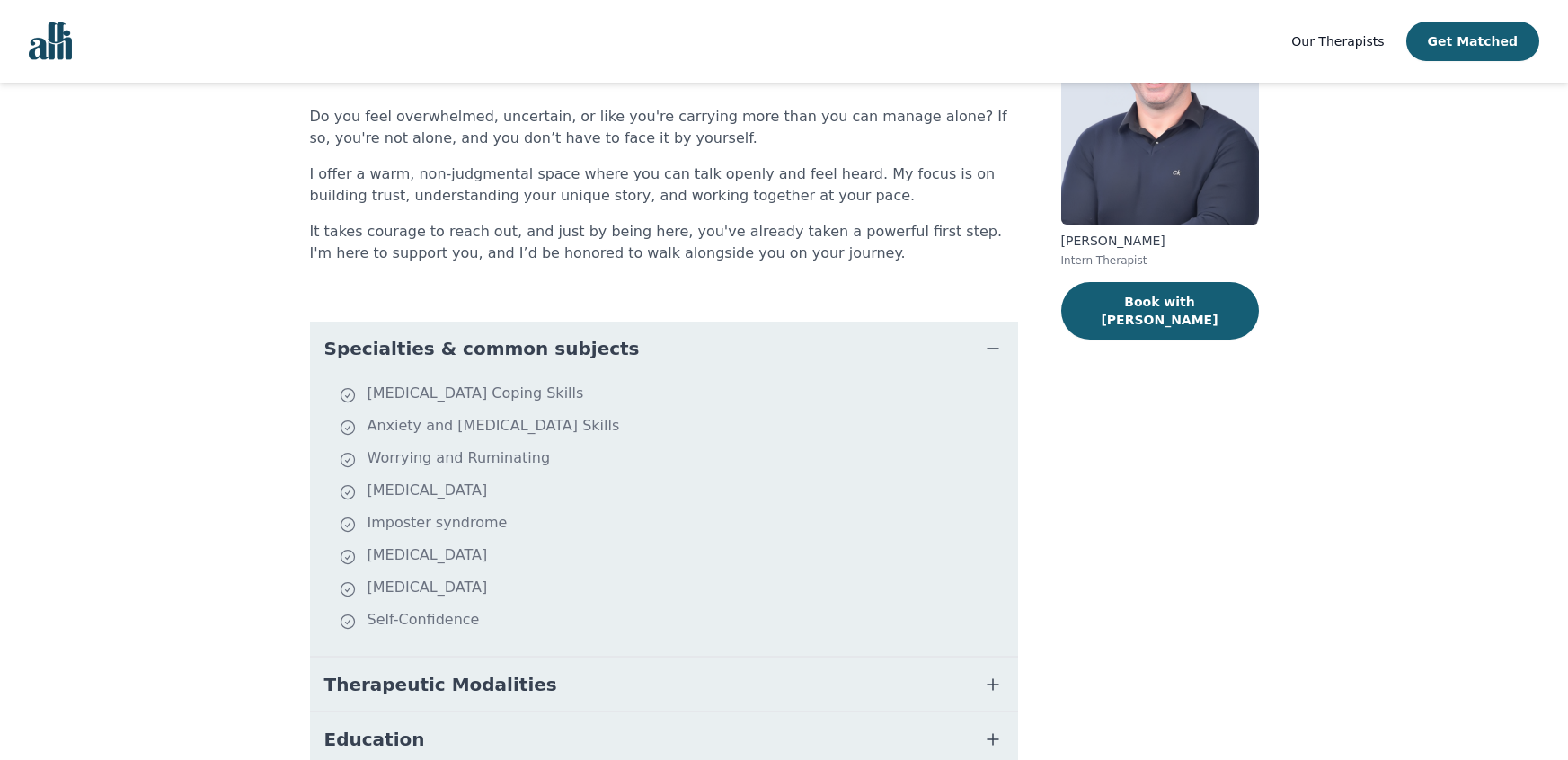
scroll to position [161, 0]
click at [566, 346] on span "Specialties & common subjects" at bounding box center [482, 347] width 315 height 26
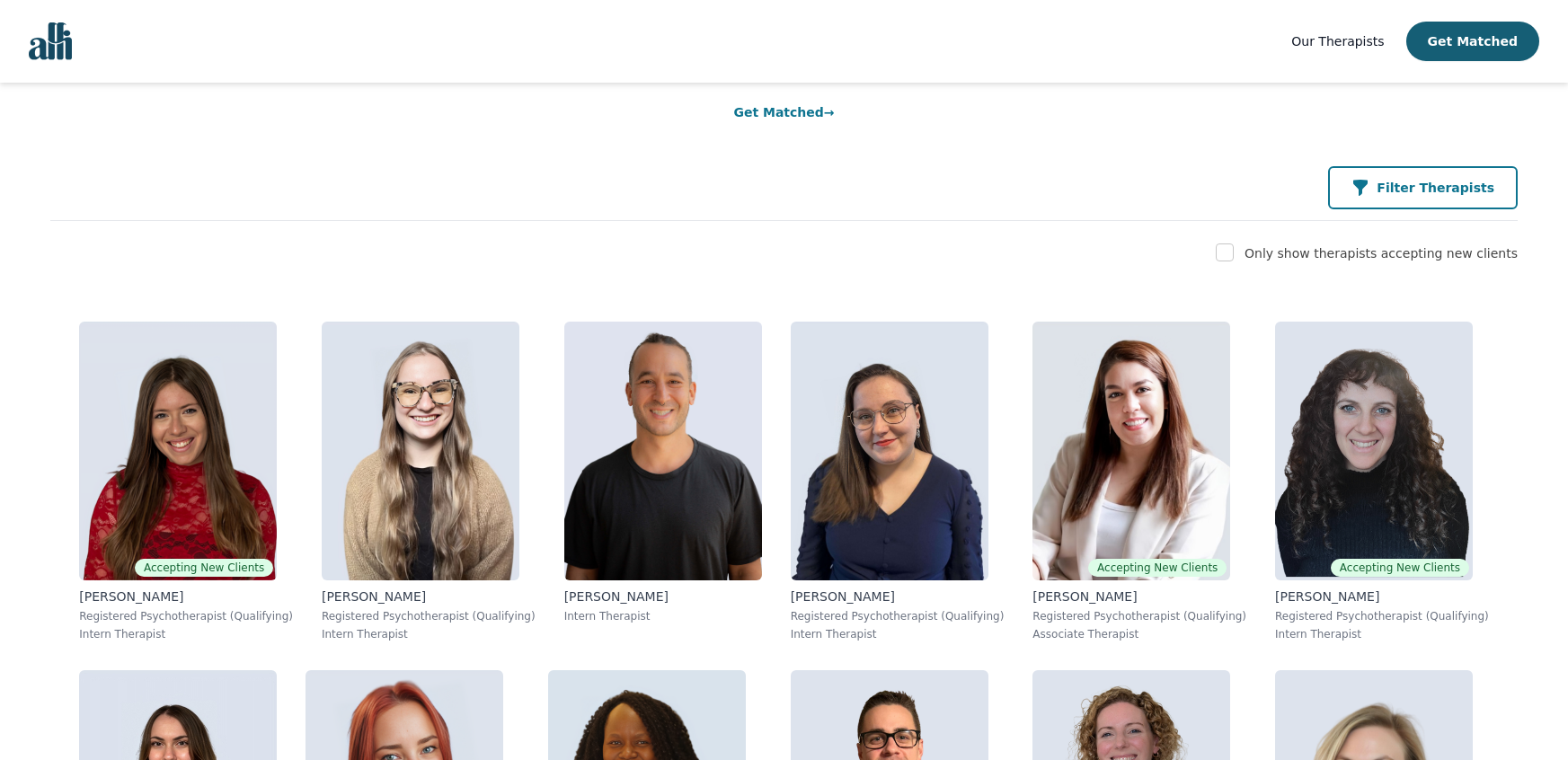
click at [1424, 194] on p "Filter Therapists" at bounding box center [1435, 187] width 117 height 18
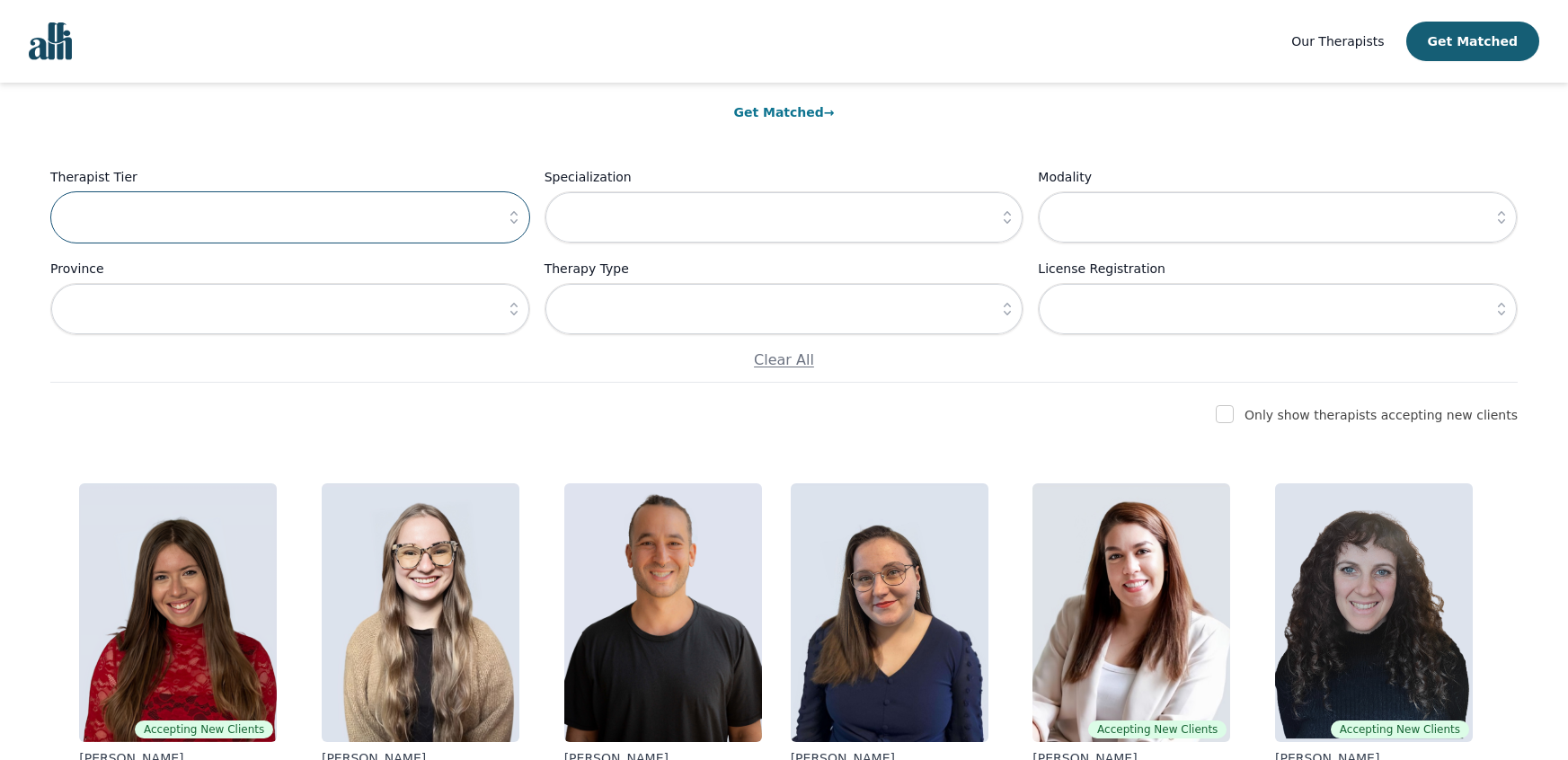
click at [417, 220] on input "text" at bounding box center [290, 217] width 480 height 52
click at [504, 226] on button "button" at bounding box center [514, 217] width 32 height 52
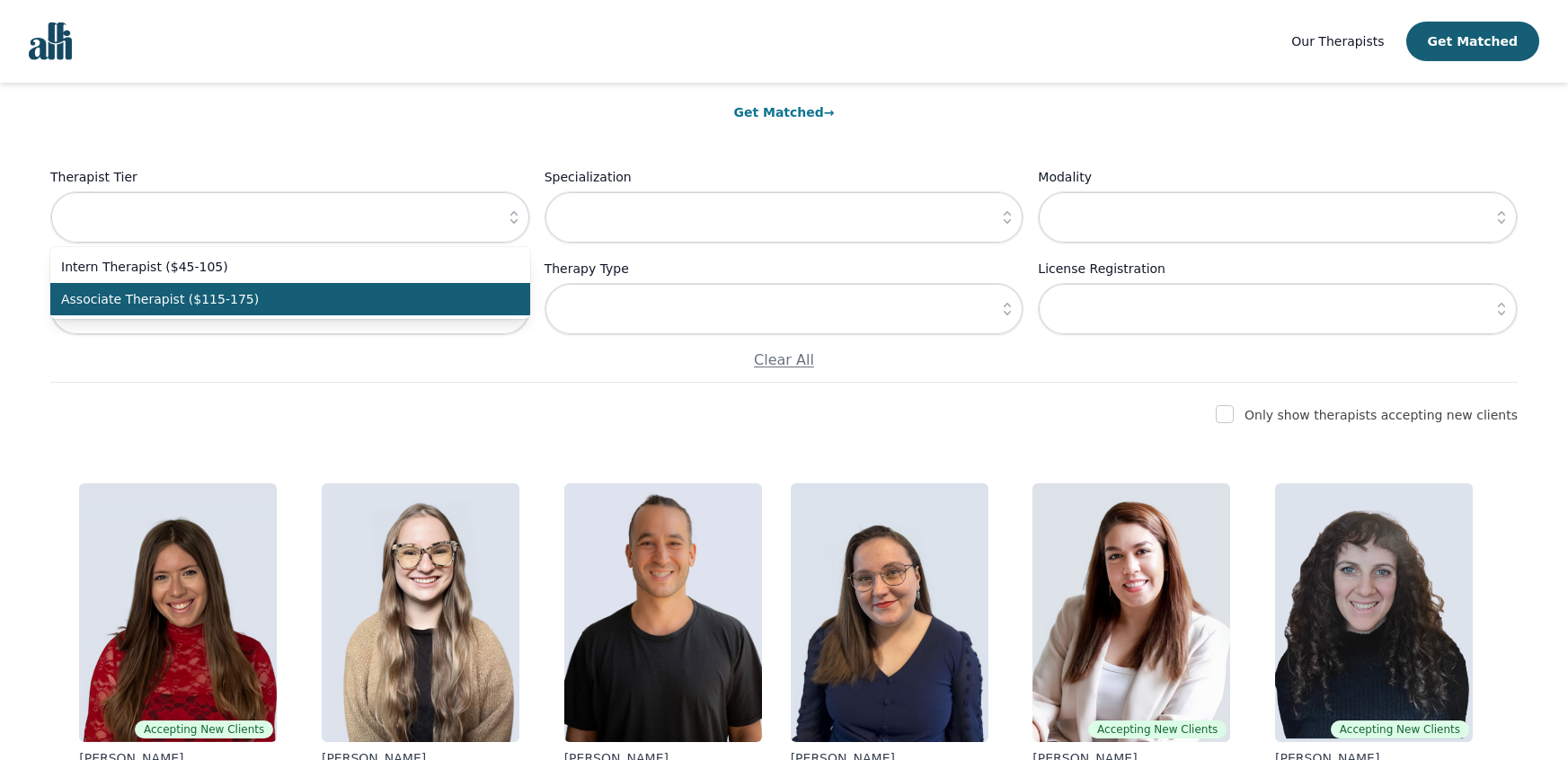
click at [461, 295] on span "Associate Therapist ($115-175)" at bounding box center [279, 298] width 437 height 18
type input "Associate Therapist ($115-175)"
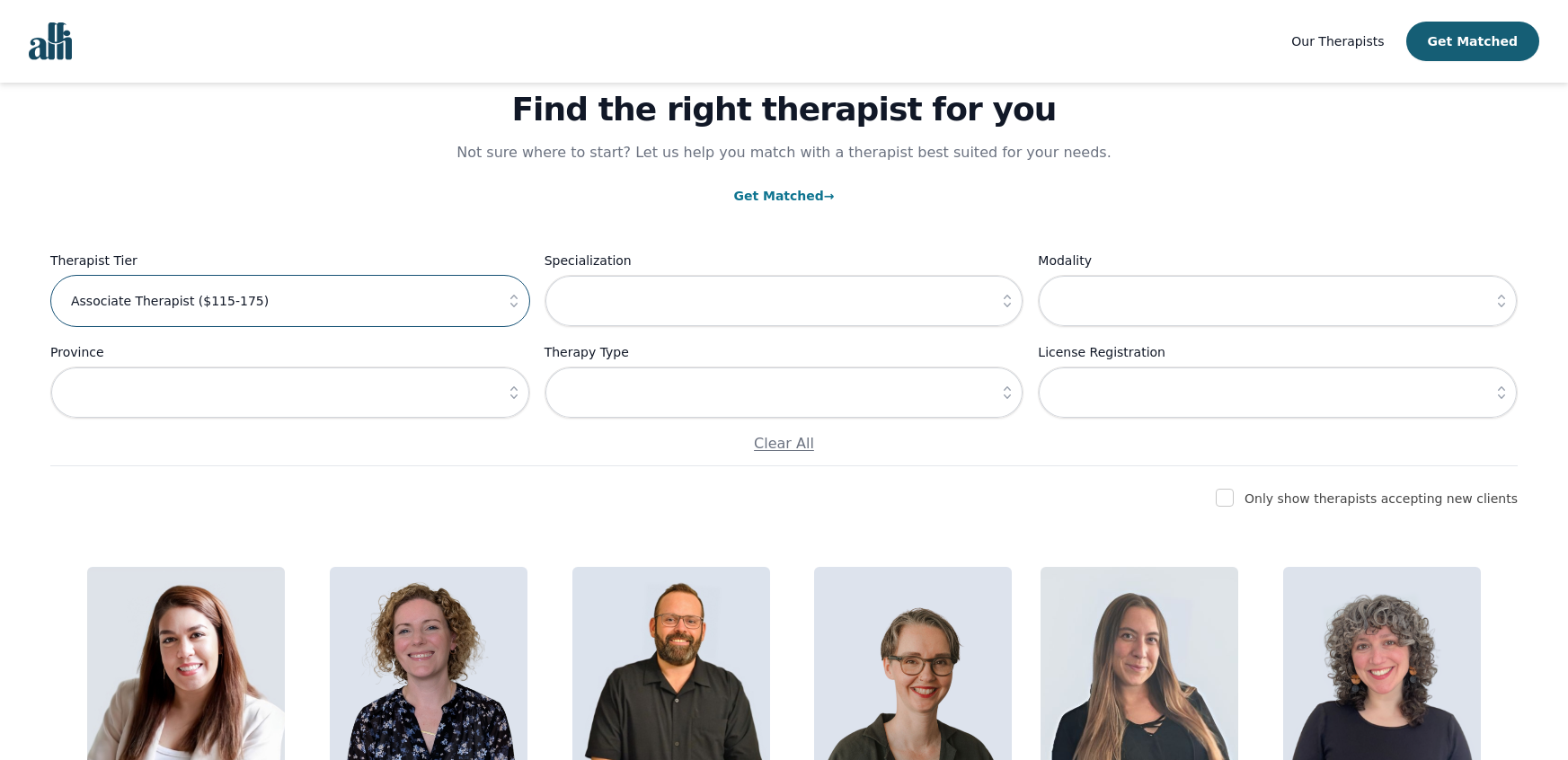
scroll to position [73, 0]
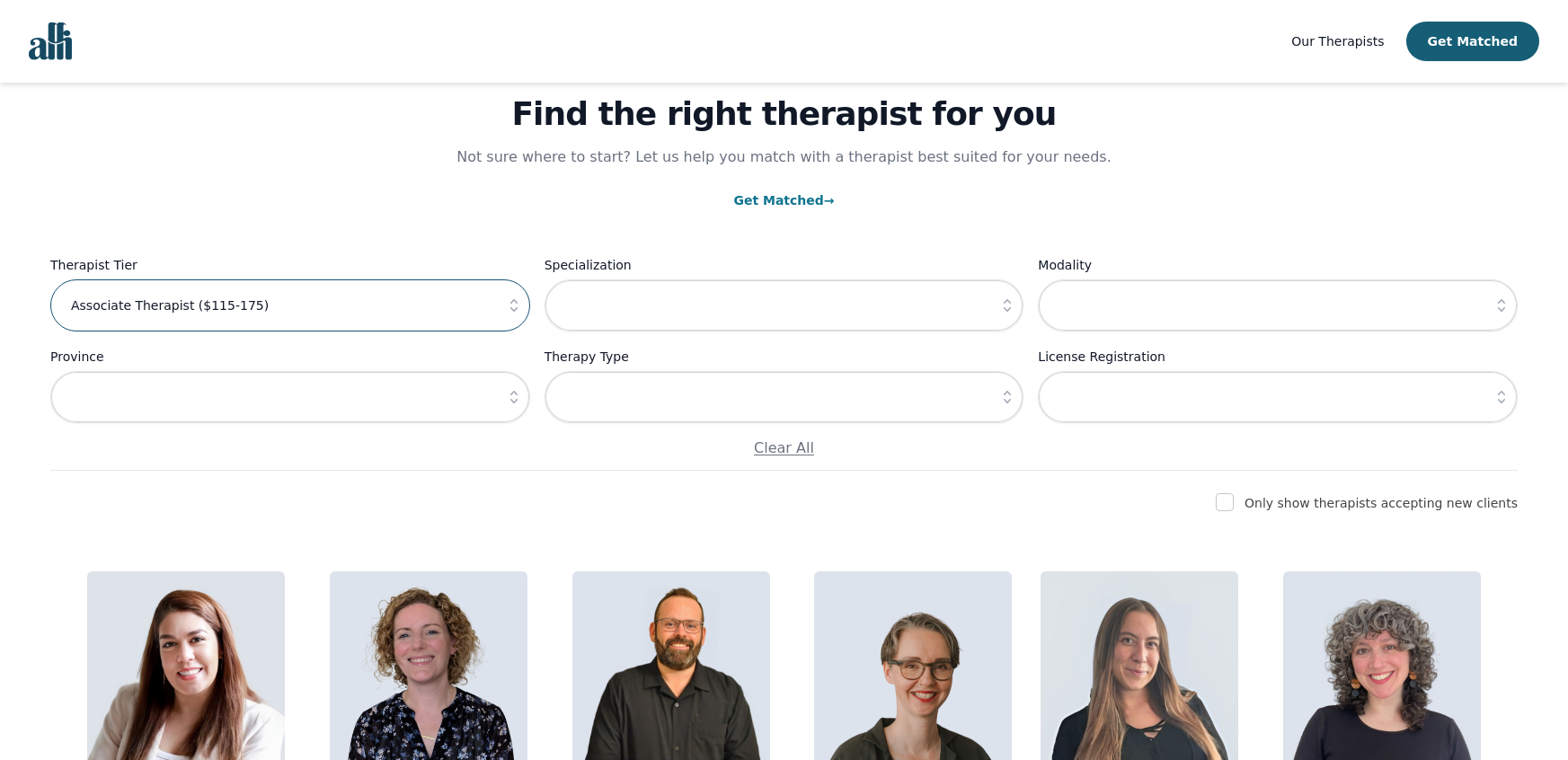
click at [460, 295] on input "Associate Therapist ($115-175)" at bounding box center [290, 305] width 480 height 52
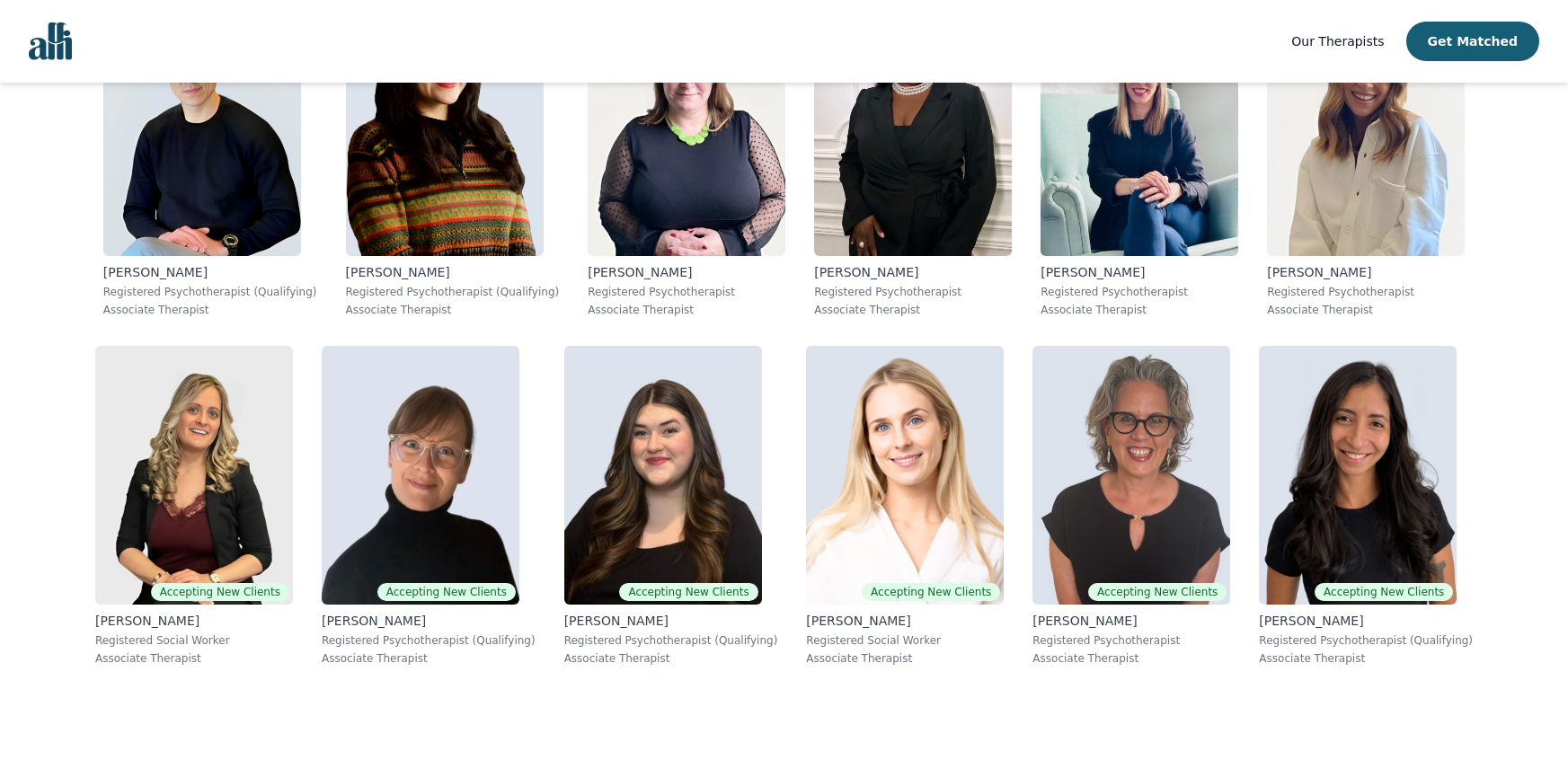
scroll to position [1342, 0]
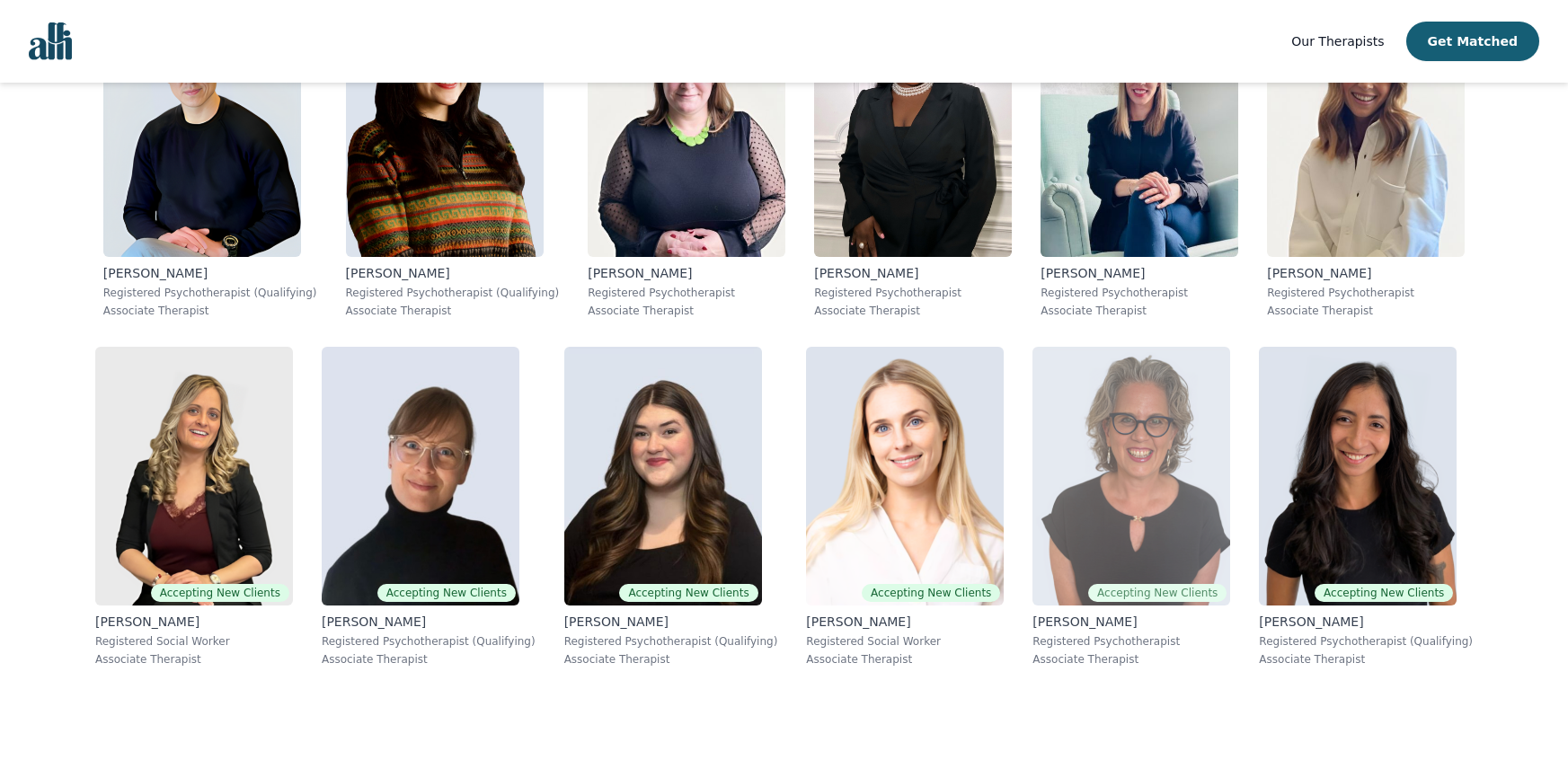
click at [1149, 483] on img at bounding box center [1131, 475] width 198 height 258
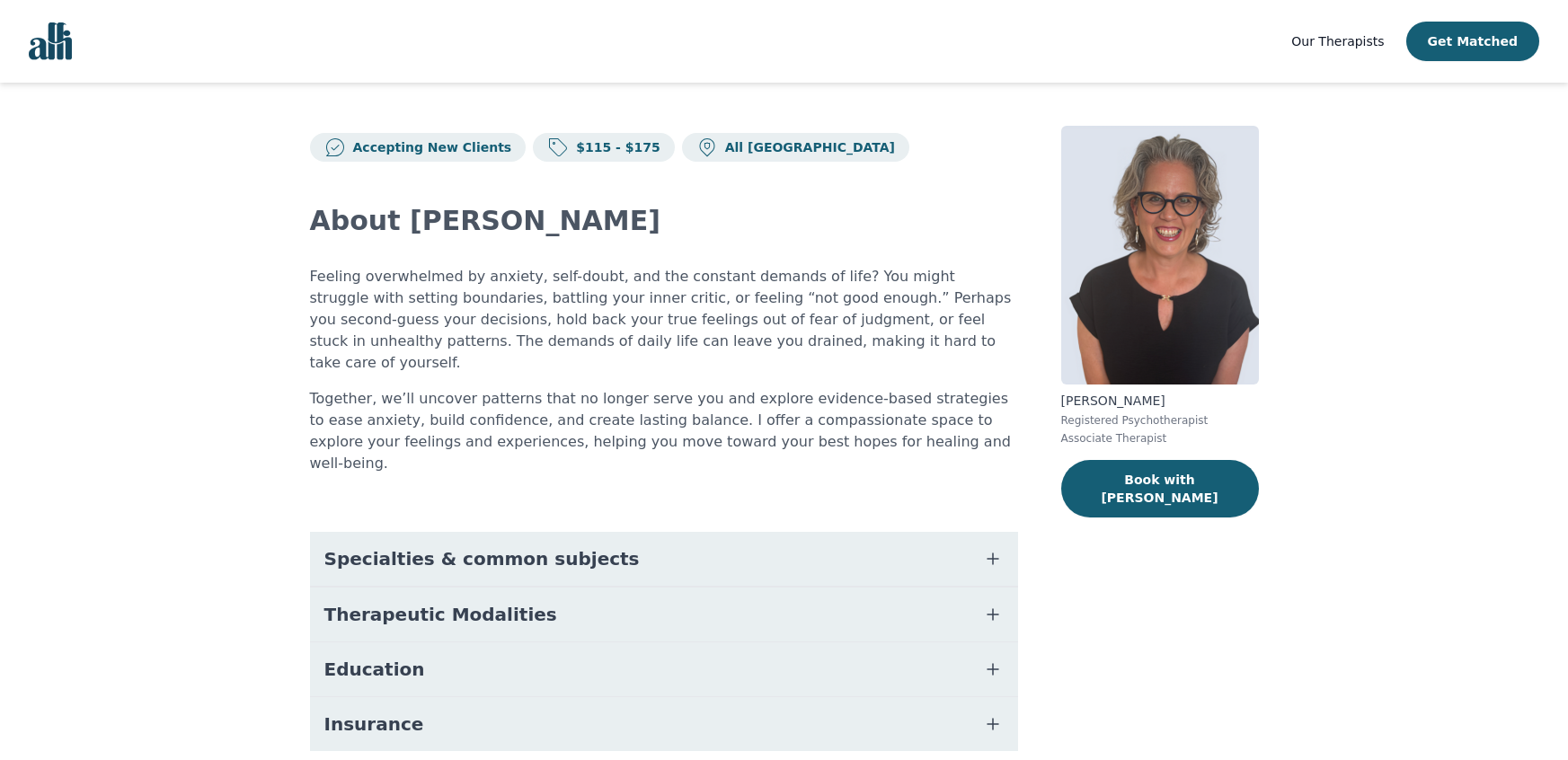
click at [549, 642] on button "Education" at bounding box center [664, 668] width 708 height 54
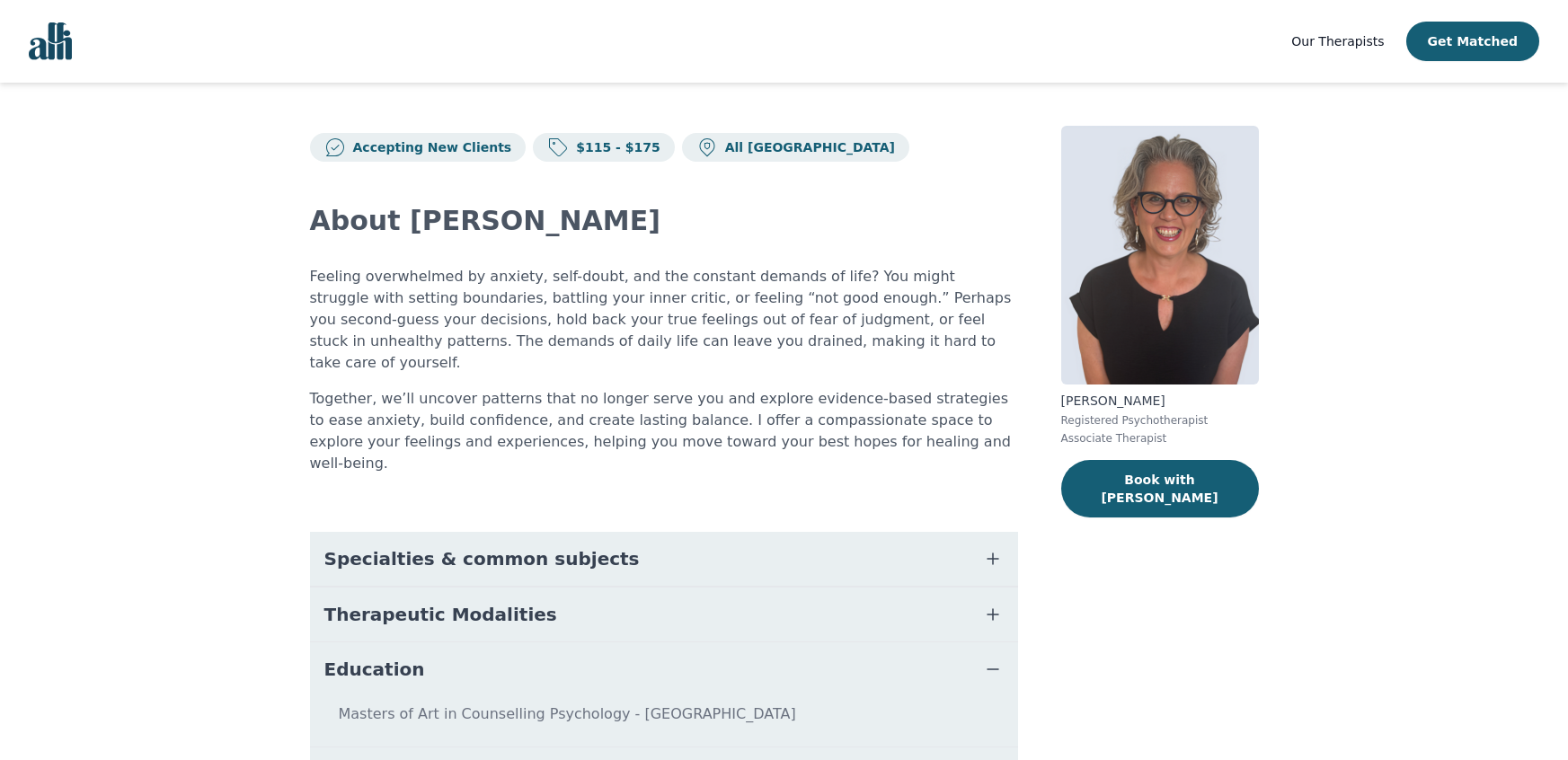
click at [552, 642] on button "Education" at bounding box center [664, 668] width 708 height 54
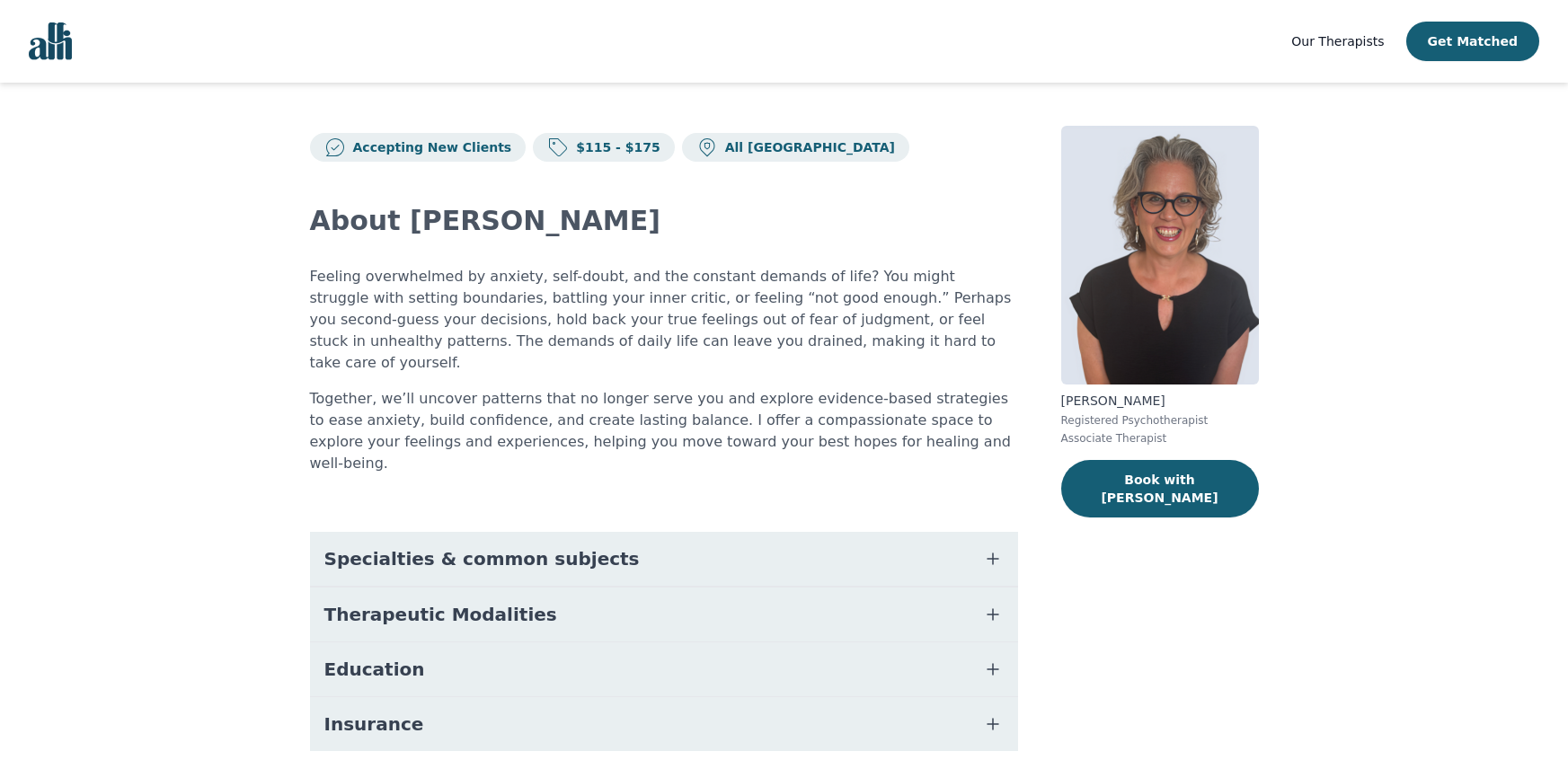
click at [585, 532] on button "Specialties & common subjects" at bounding box center [664, 558] width 708 height 54
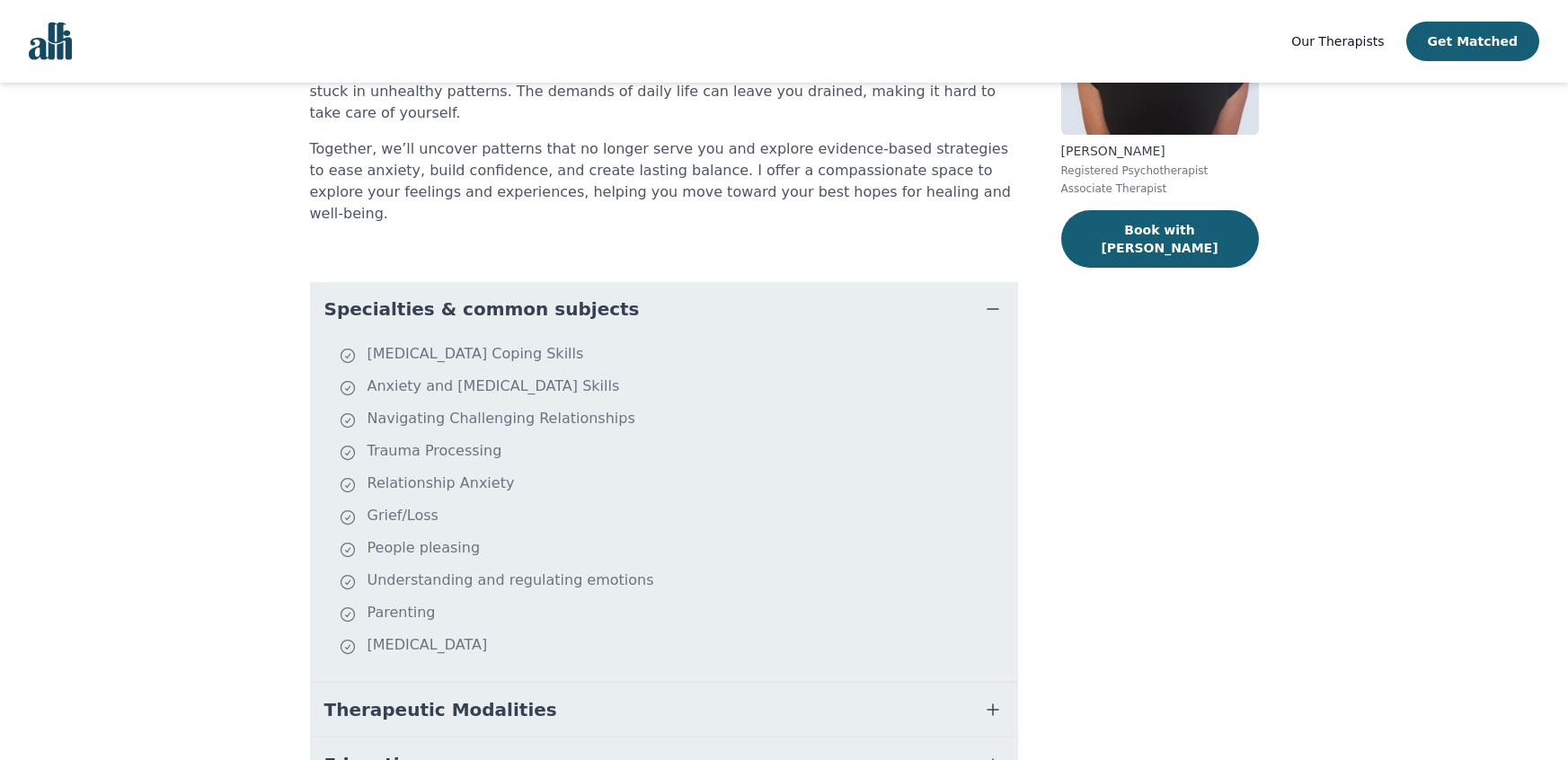
scroll to position [255, 0]
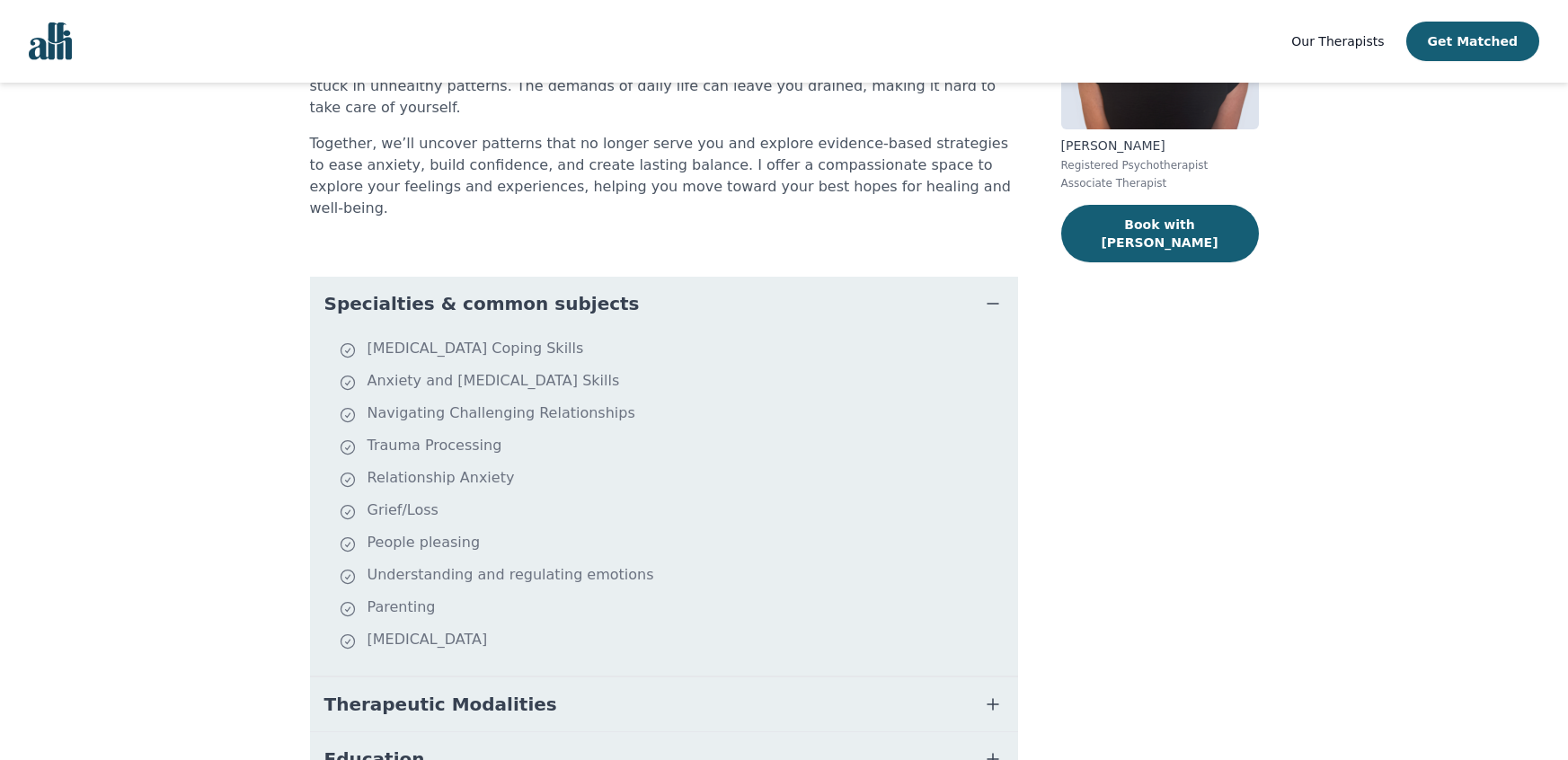
click at [573, 677] on button "Therapeutic Modalities" at bounding box center [664, 703] width 708 height 54
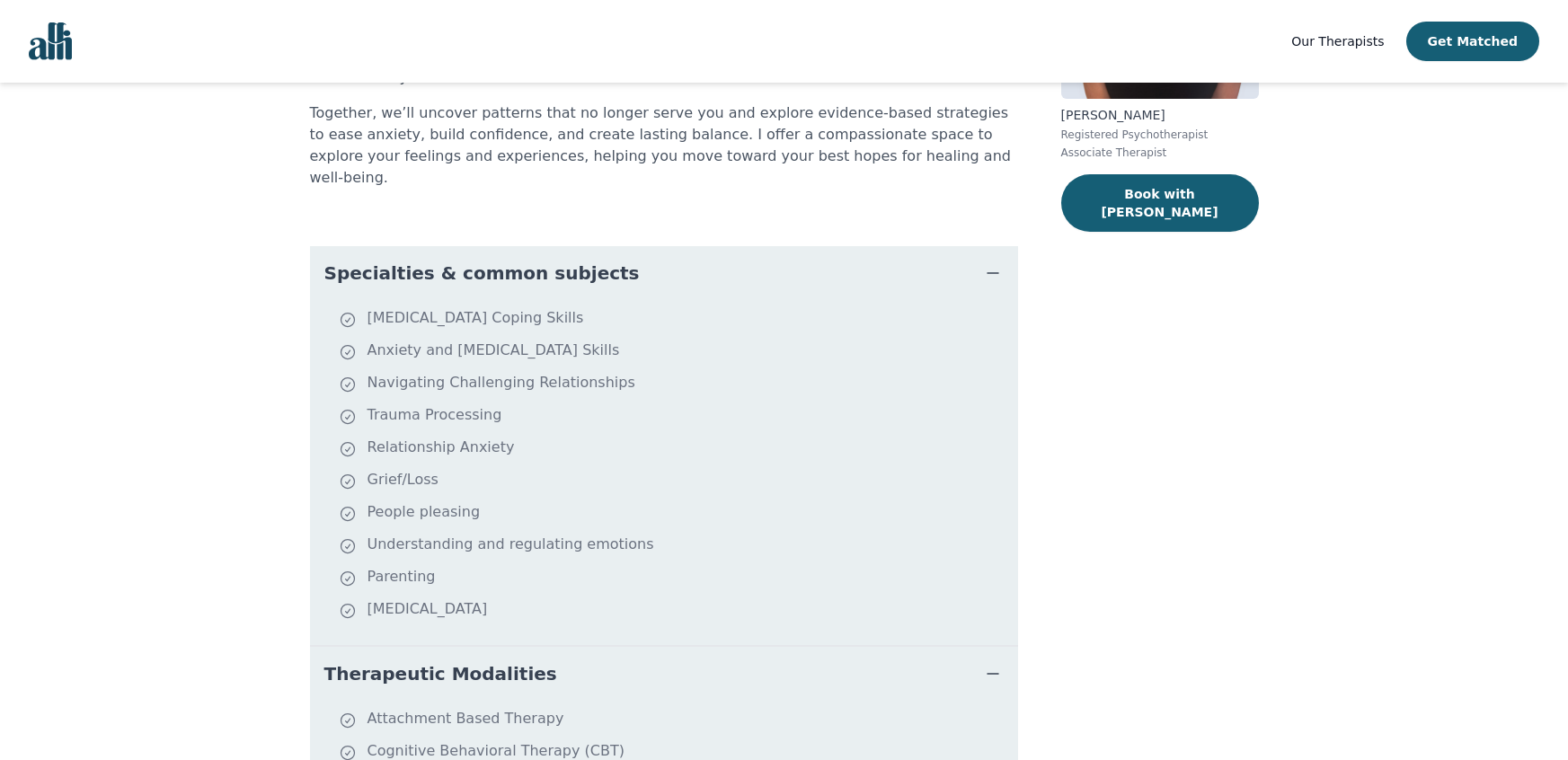
scroll to position [276, 0]
